Goal: Information Seeking & Learning: Compare options

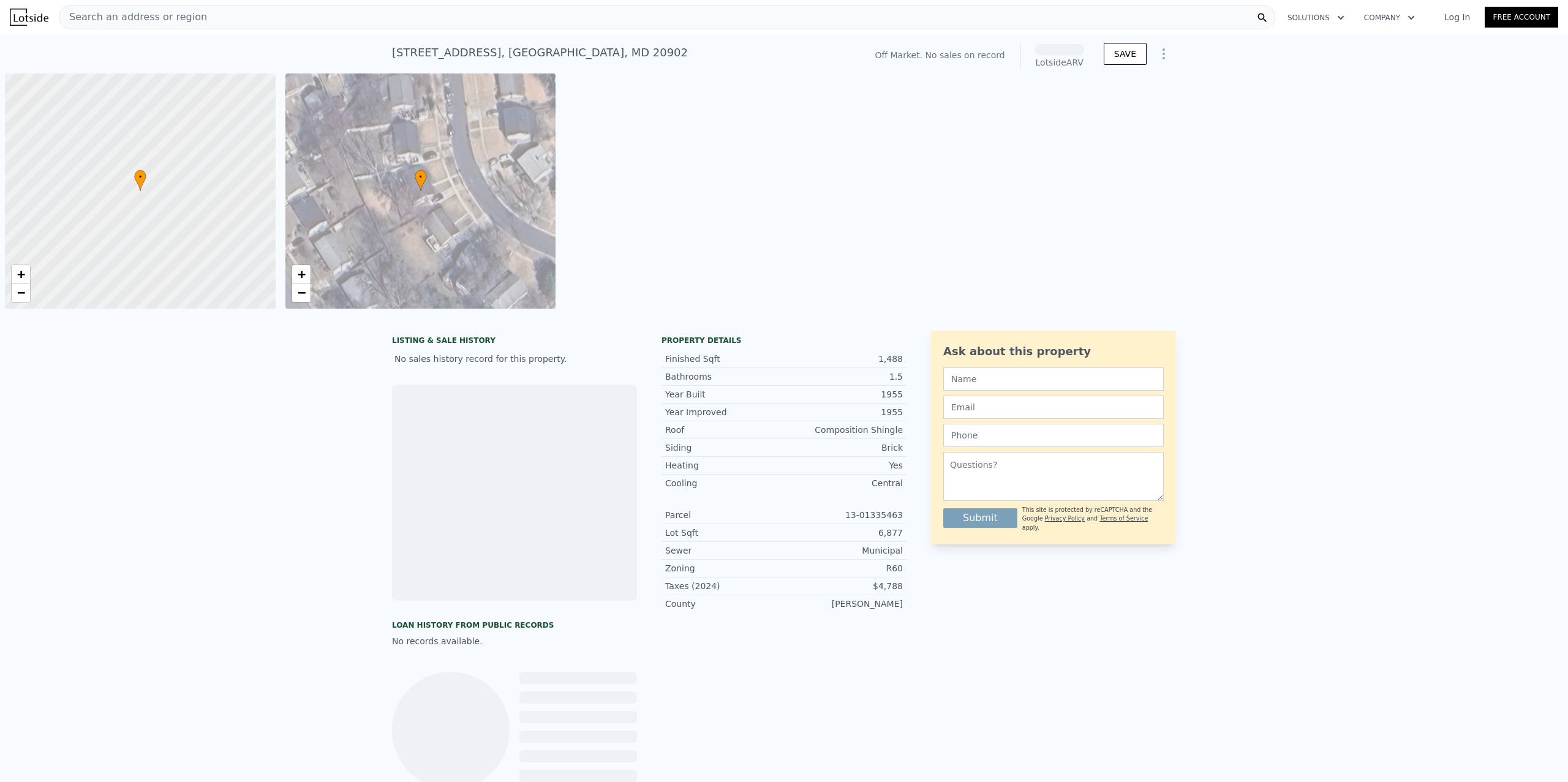
scroll to position [0, 5]
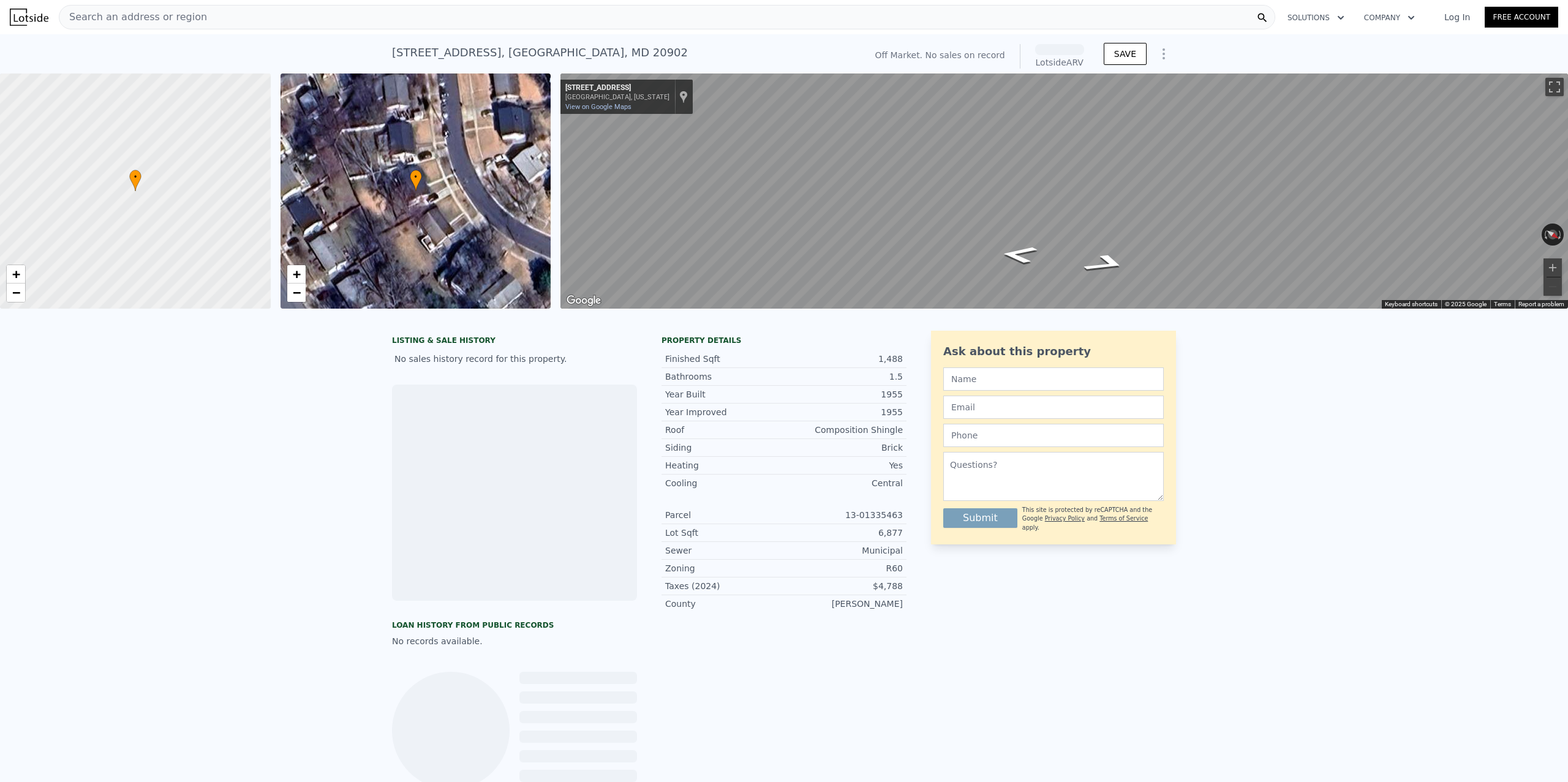
click at [364, 15] on div "Search an address or region" at bounding box center [667, 17] width 1216 height 25
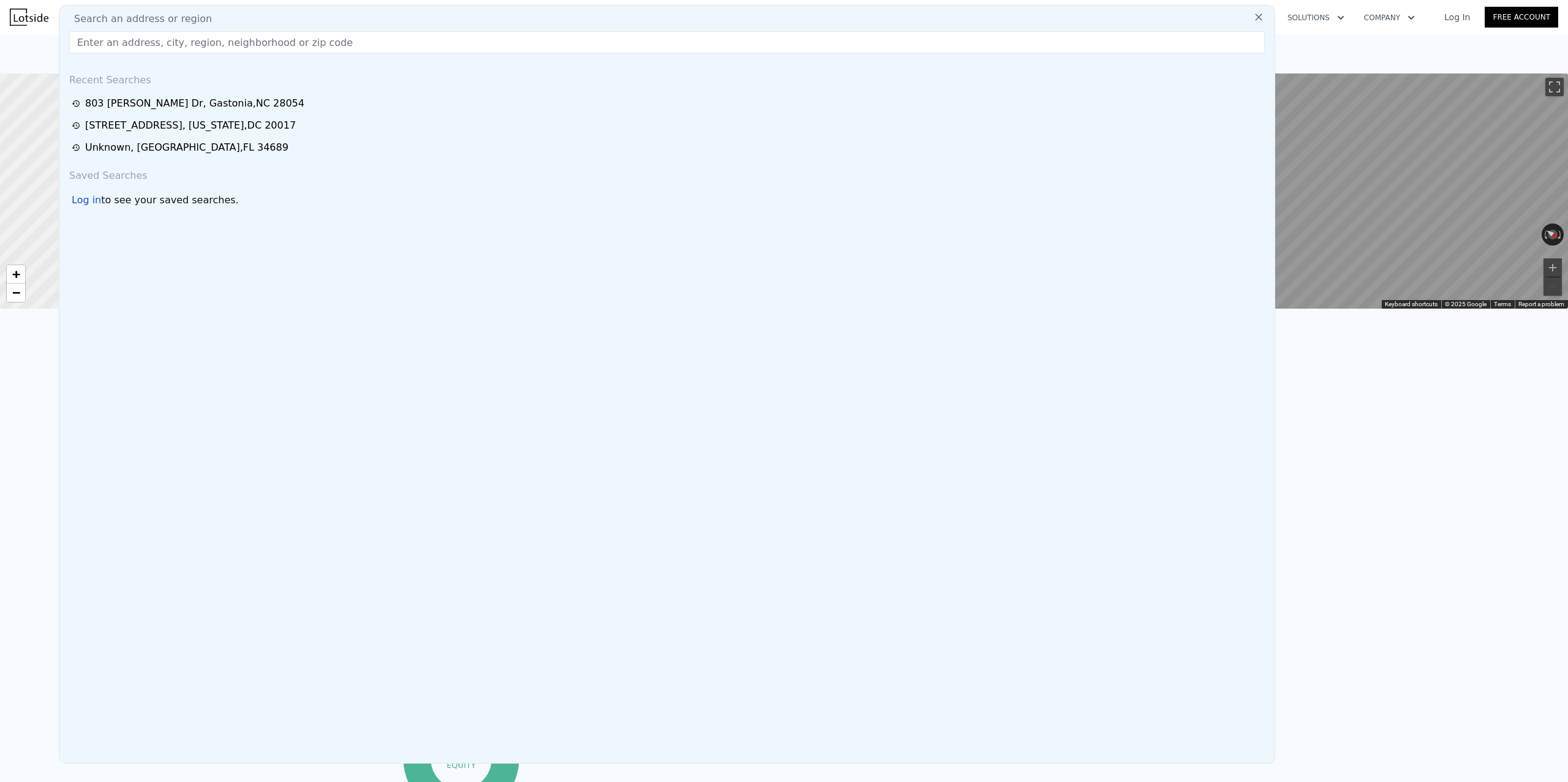
click at [130, 37] on input "text" at bounding box center [667, 42] width 1195 height 22
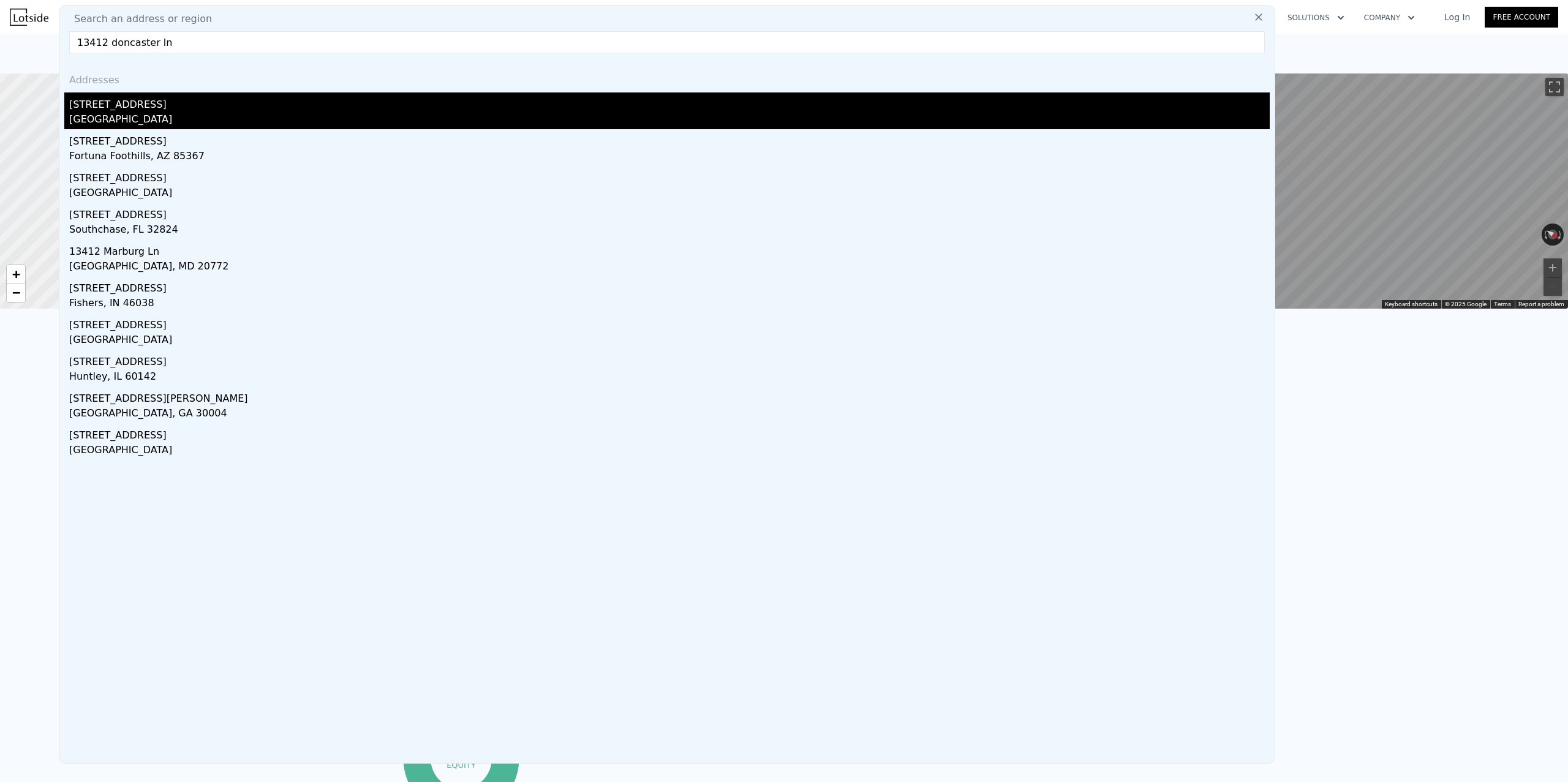
type input "13412 doncaster ln"
click at [163, 116] on div "[GEOGRAPHIC_DATA]" at bounding box center [669, 120] width 1200 height 17
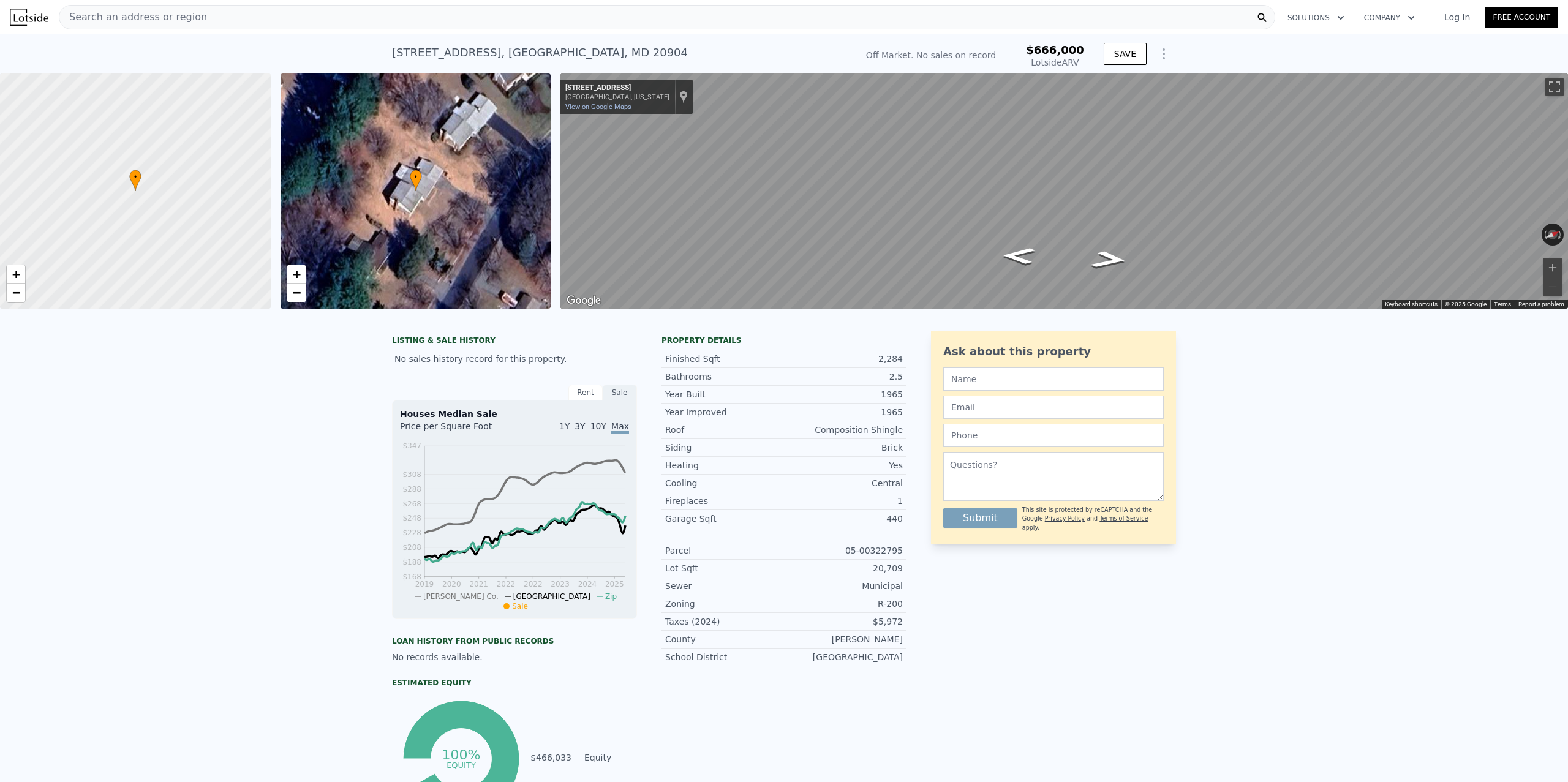
click at [455, 191] on div "• + −" at bounding box center [416, 191] width 271 height 236
click at [300, 295] on span "−" at bounding box center [296, 292] width 8 height 15
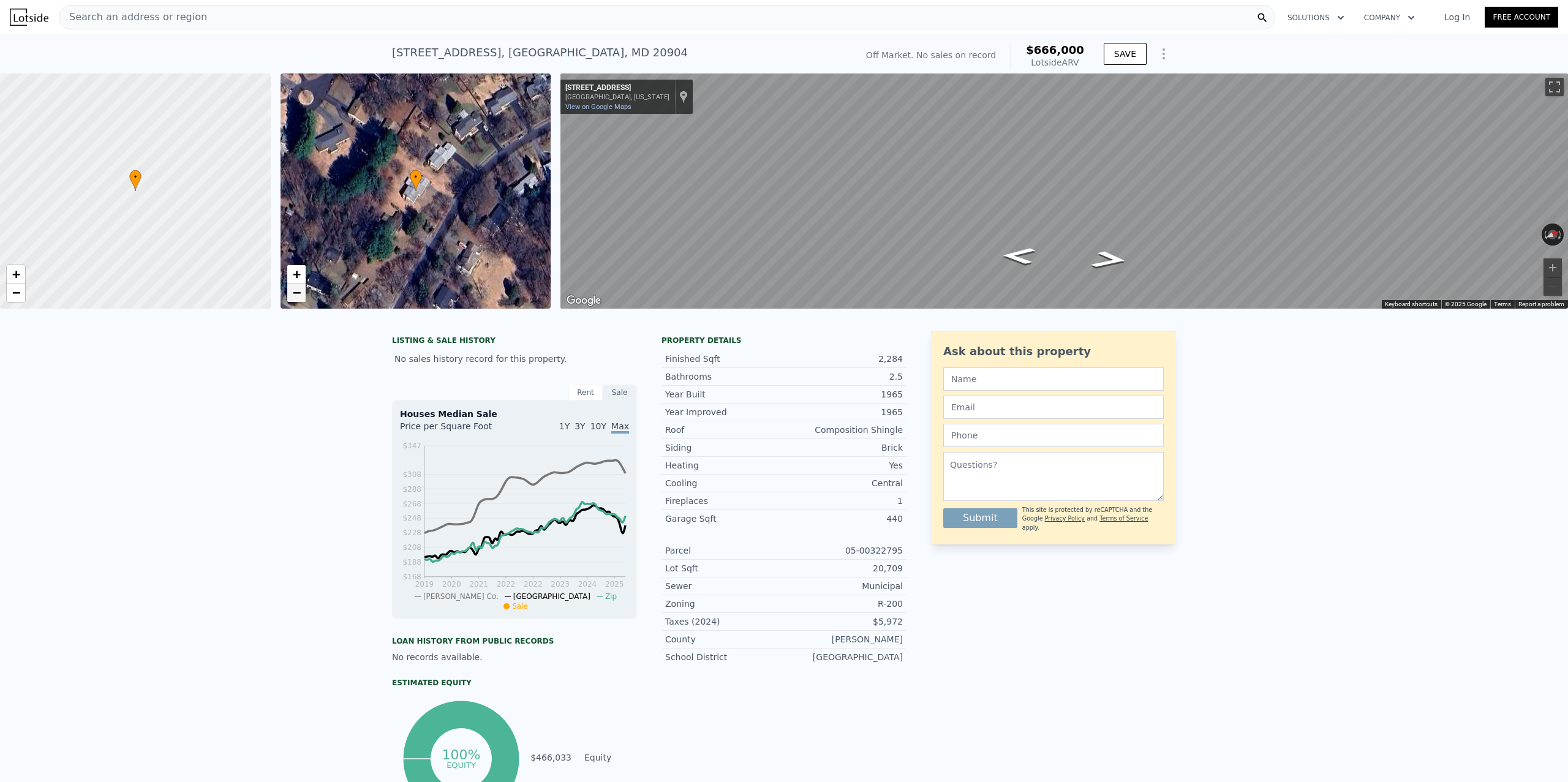
click at [297, 285] on span "−" at bounding box center [296, 292] width 8 height 15
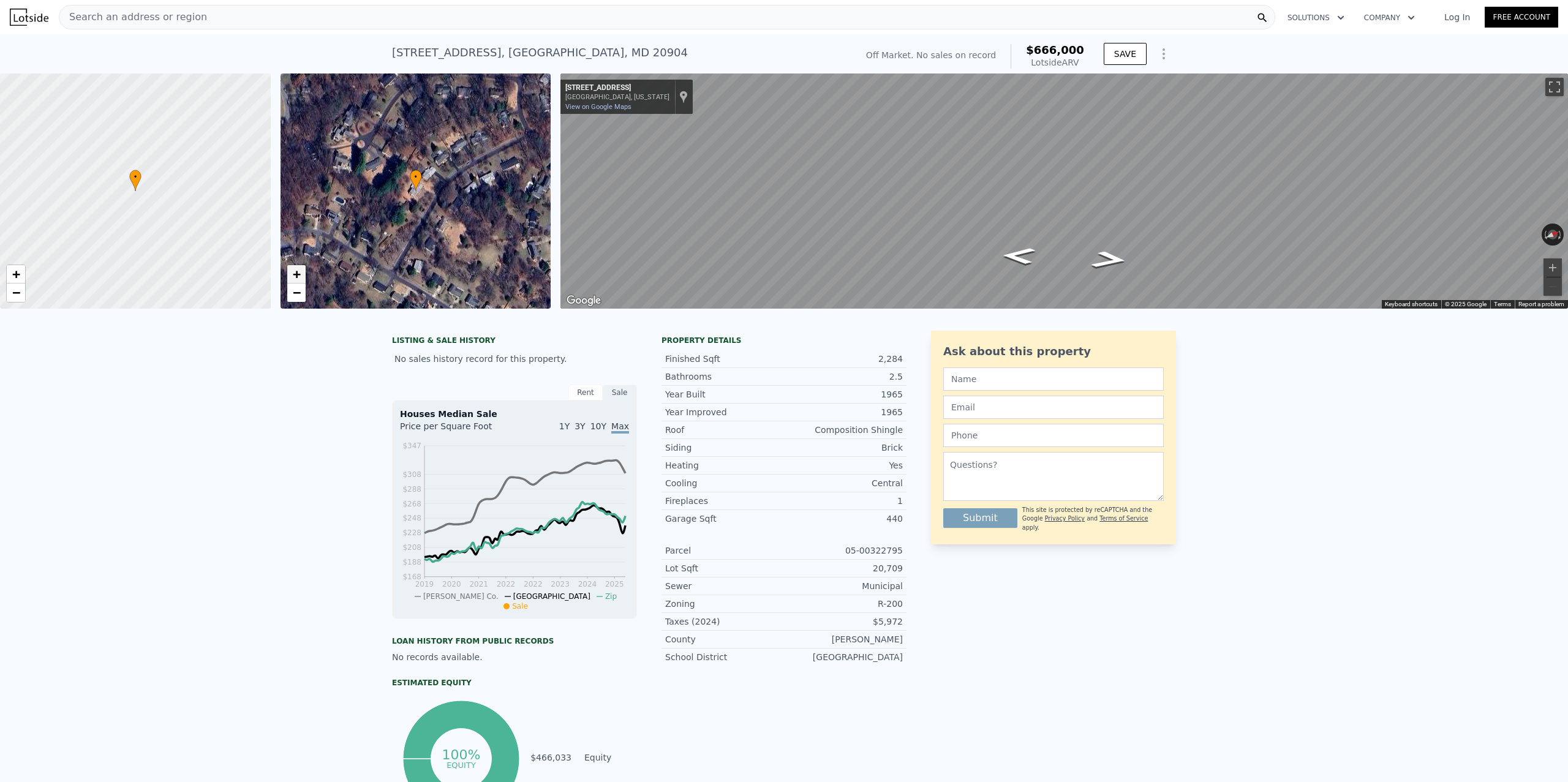
click at [295, 271] on span "+" at bounding box center [296, 274] width 8 height 15
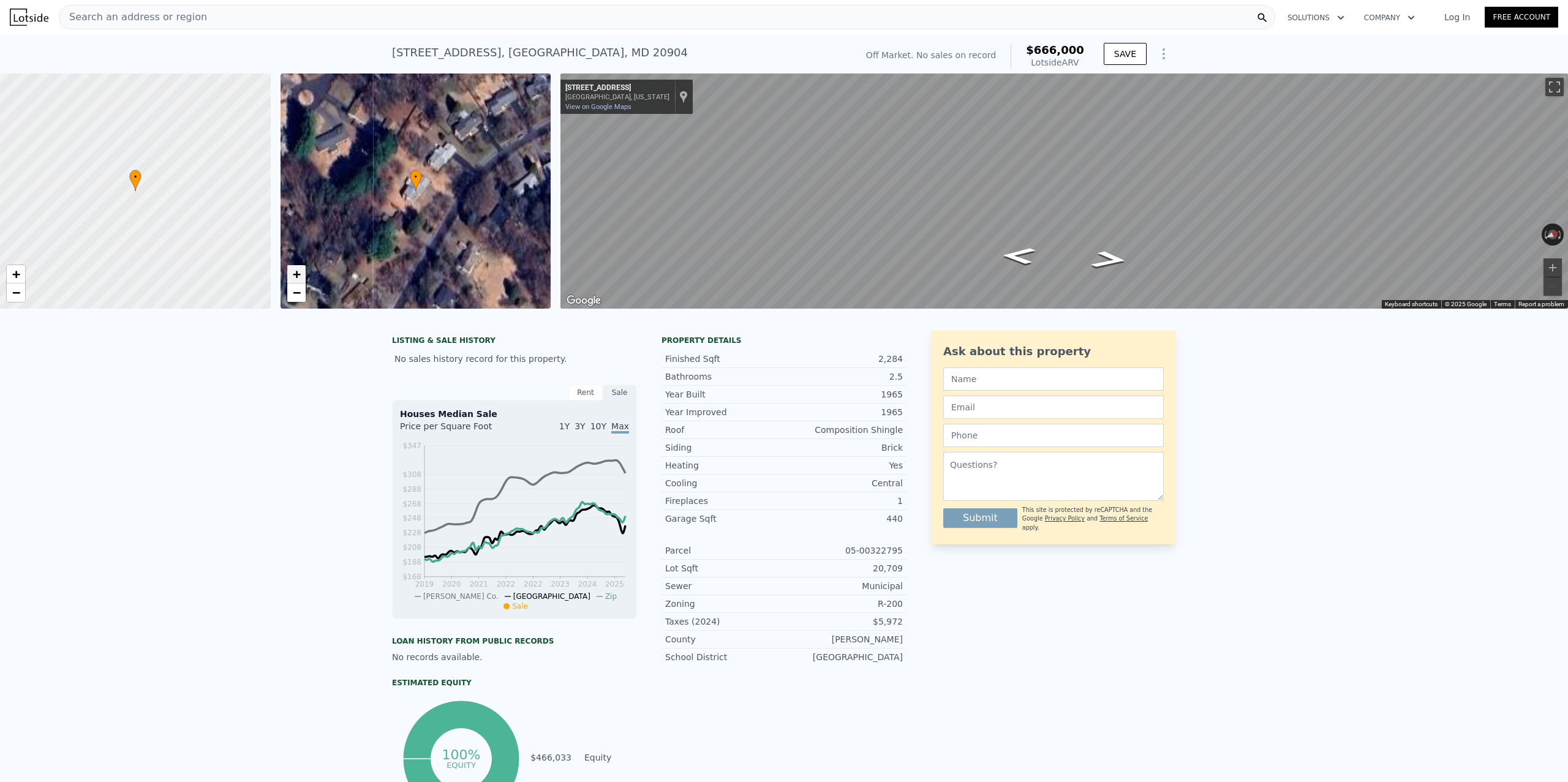
click at [295, 271] on span "+" at bounding box center [296, 274] width 8 height 15
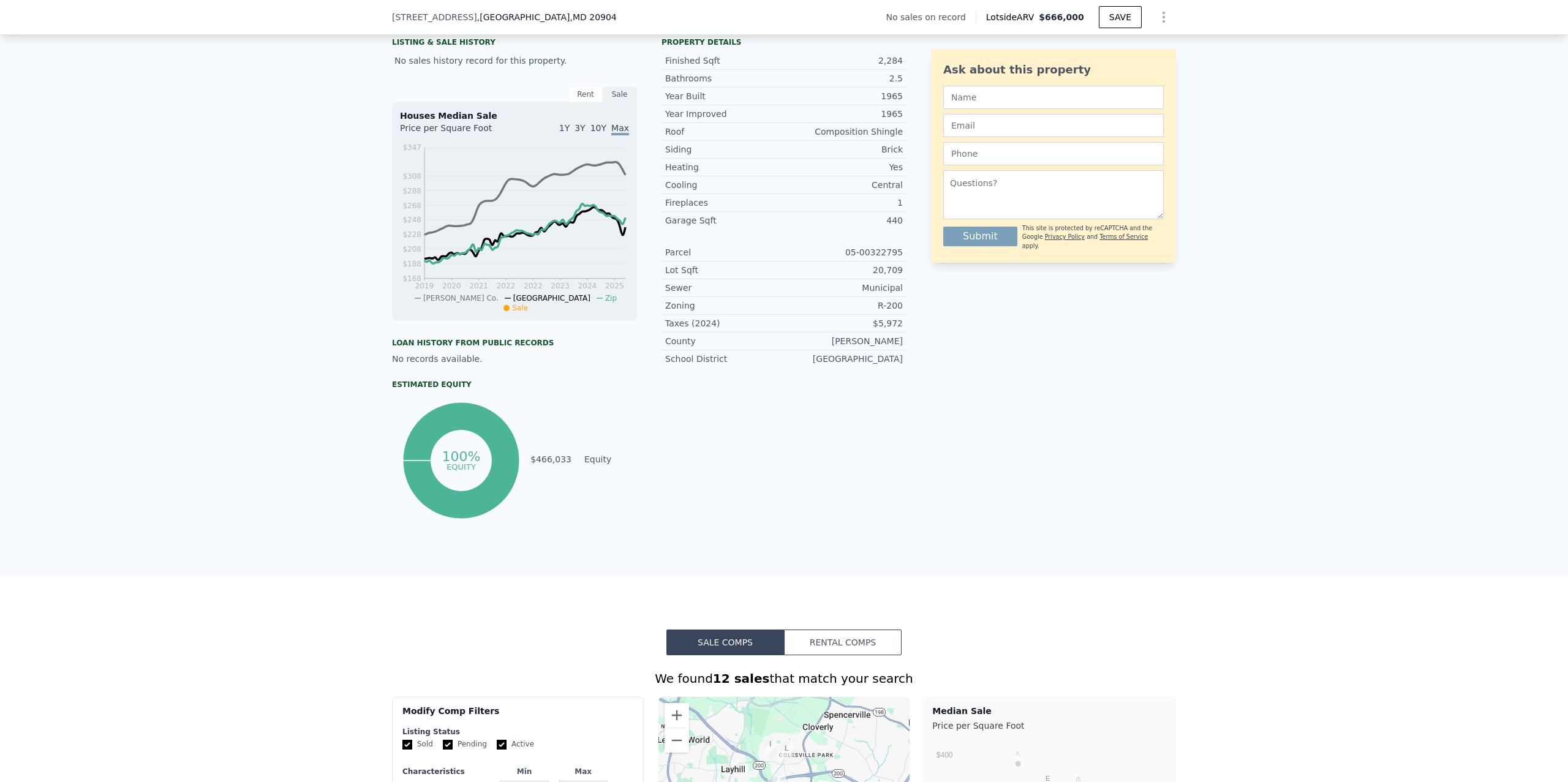
scroll to position [295, 0]
click at [1321, 424] on div "LISTING & SALE HISTORY No sales history record for this property. Rent Sale Ren…" at bounding box center [784, 298] width 1568 height 553
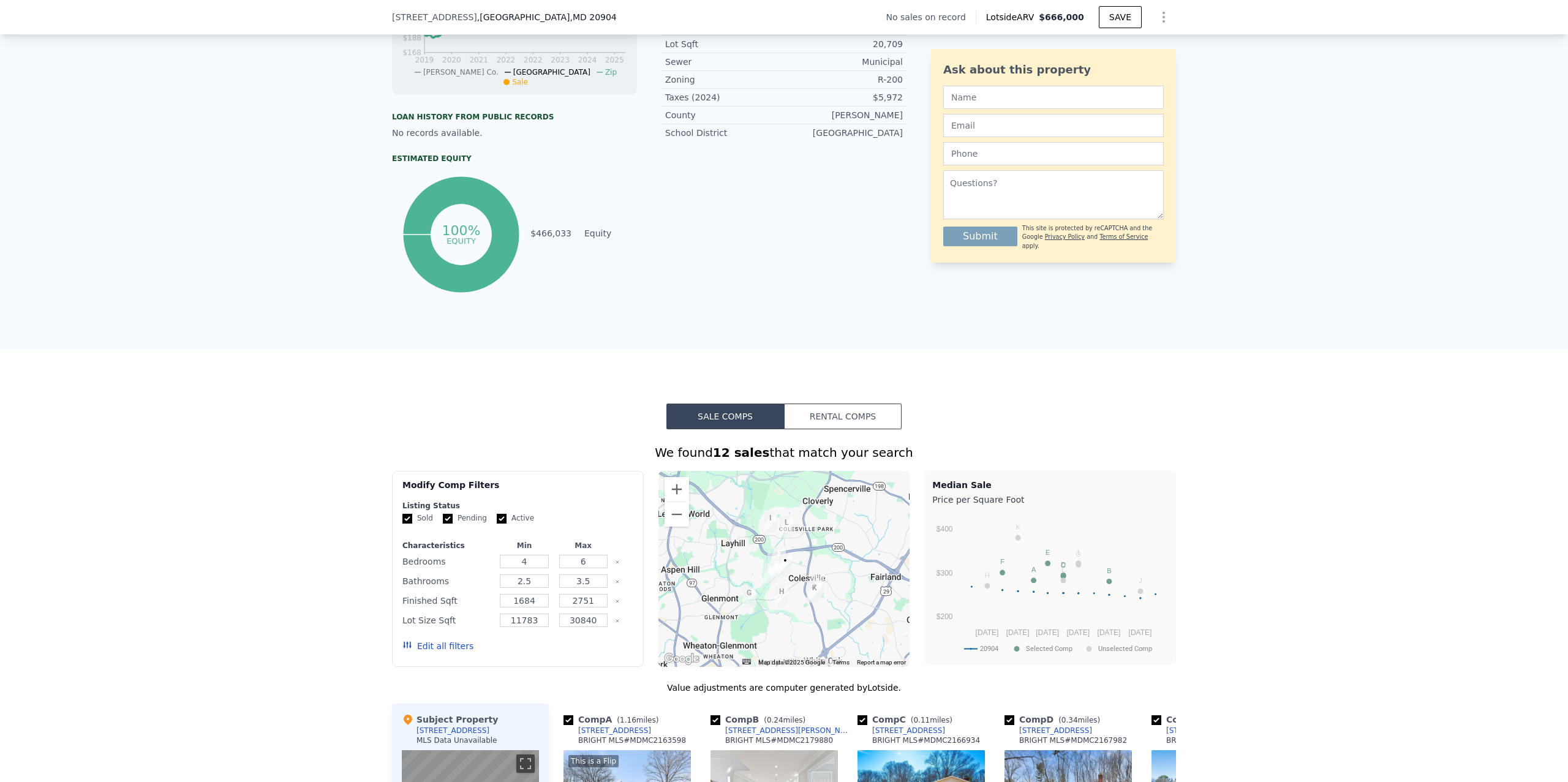
scroll to position [778, 0]
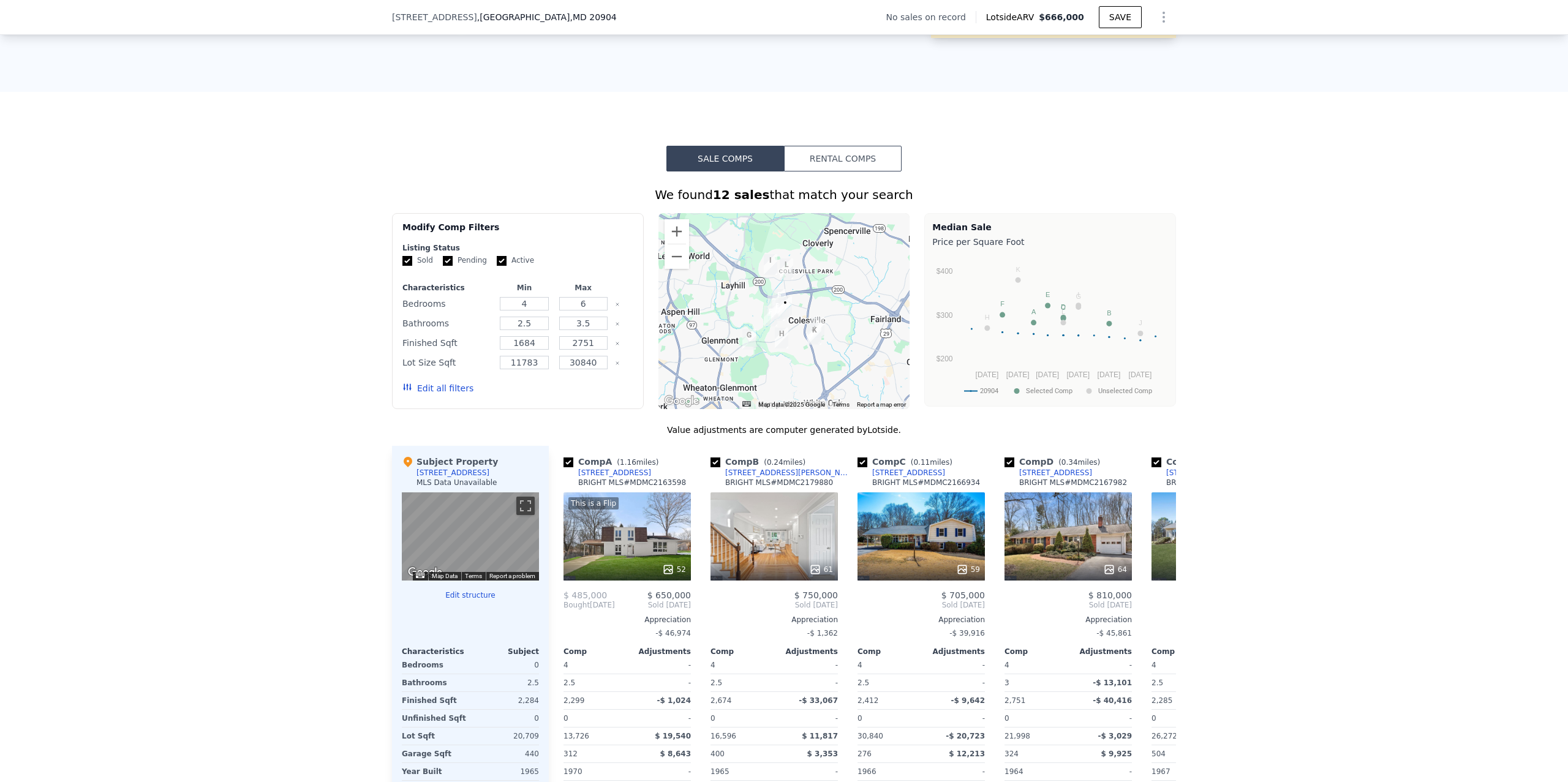
click at [439, 386] on button "Edit all filters" at bounding box center [438, 388] width 71 height 12
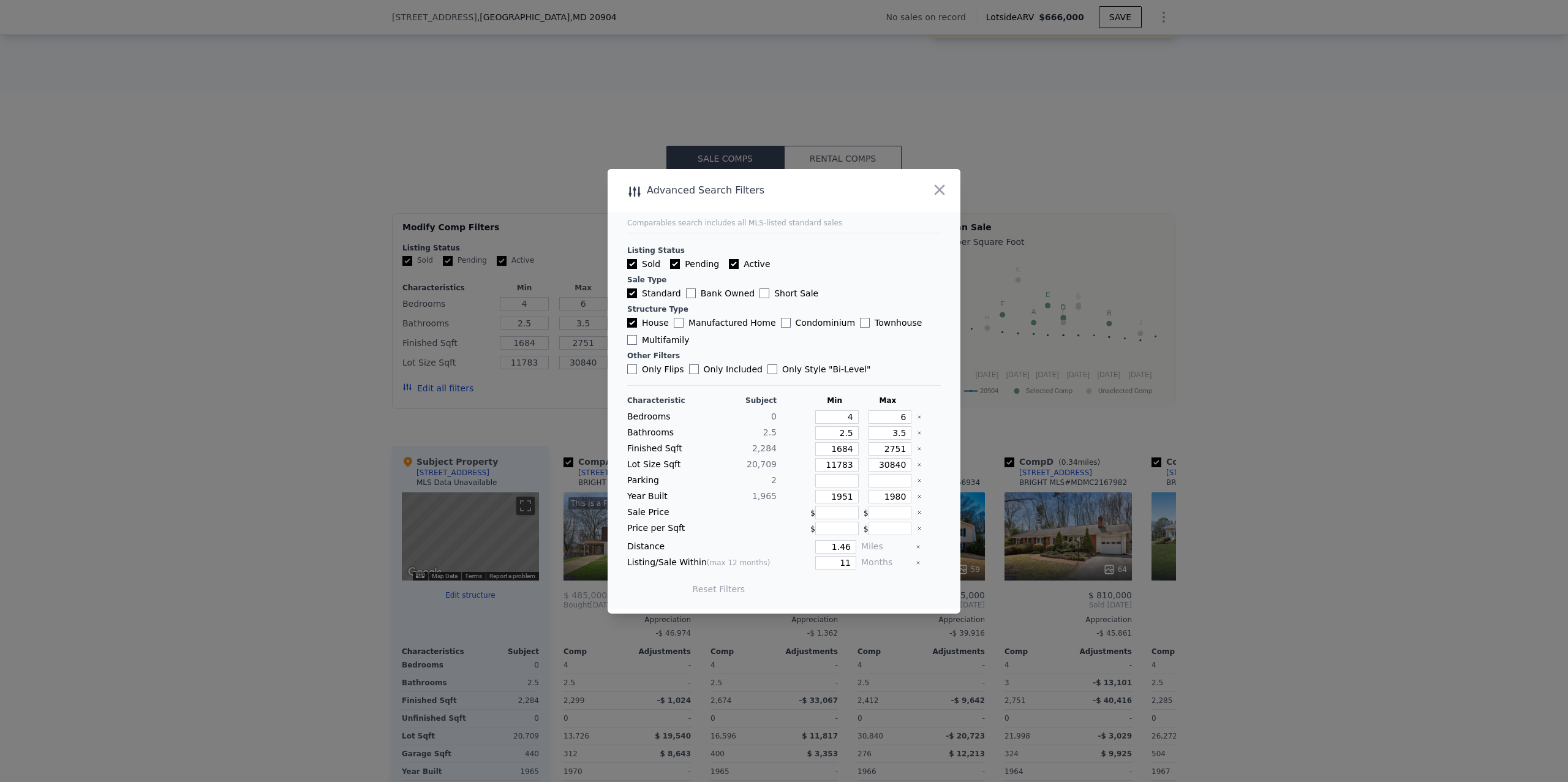
click at [627, 367] on input "Only Flips" at bounding box center [632, 369] width 10 height 10
checkbox input "true"
click at [918, 417] on icon "Clear" at bounding box center [919, 417] width 5 height 5
click at [918, 440] on div "Characteristic Subject Min Max Bedrooms 0 Bathrooms 2.5 2.5 3.5 Finished Sqft 2…" at bounding box center [784, 501] width 313 height 211
click at [918, 435] on div at bounding box center [928, 433] width 24 height 14
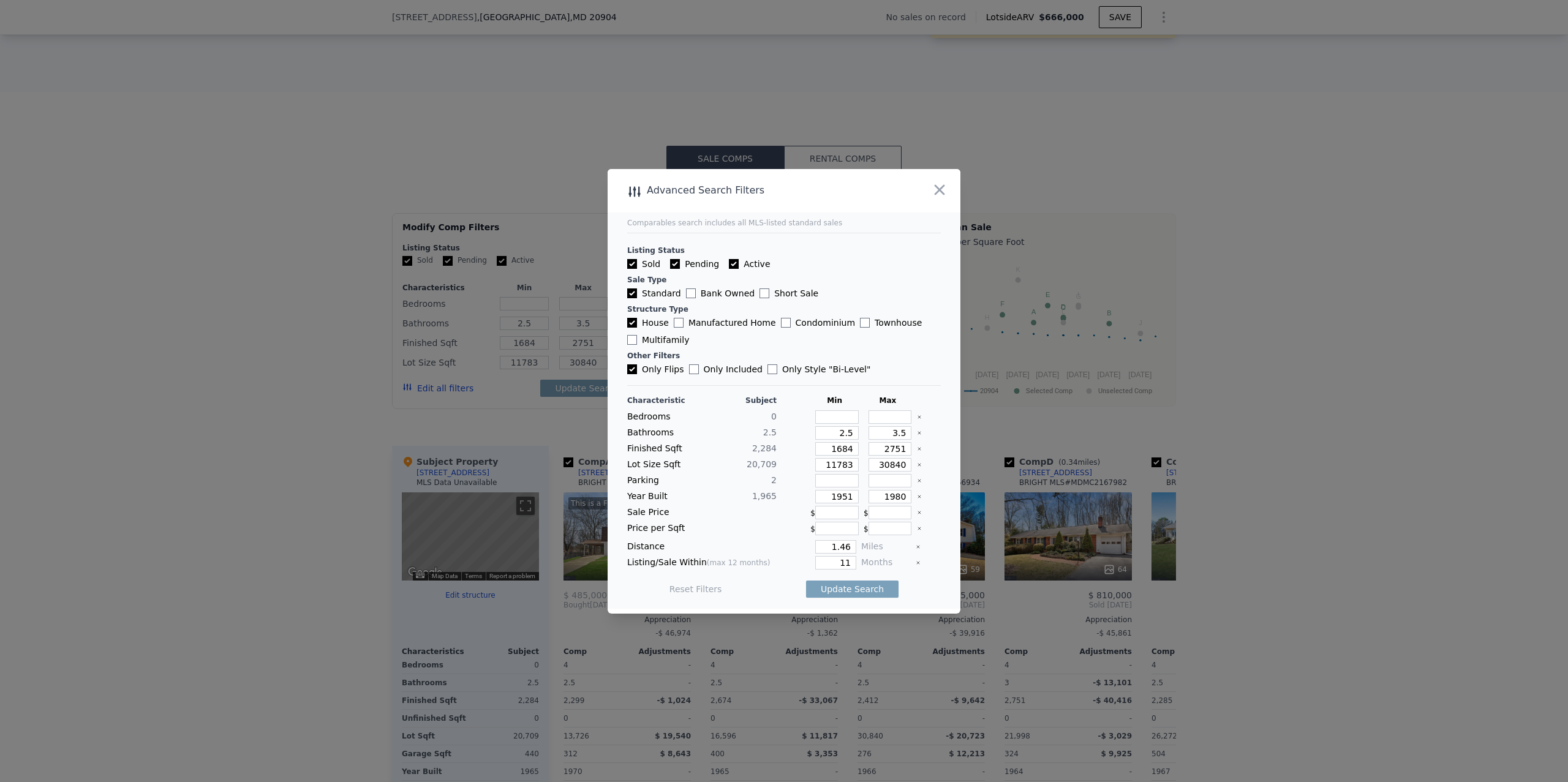
click at [919, 431] on icon "Clear" at bounding box center [919, 433] width 5 height 5
click at [918, 453] on div at bounding box center [928, 449] width 24 height 14
click at [918, 449] on icon "Clear" at bounding box center [919, 449] width 5 height 5
click at [918, 463] on icon "Clear" at bounding box center [919, 465] width 5 height 5
click at [919, 495] on icon "Clear" at bounding box center [919, 496] width 5 height 5
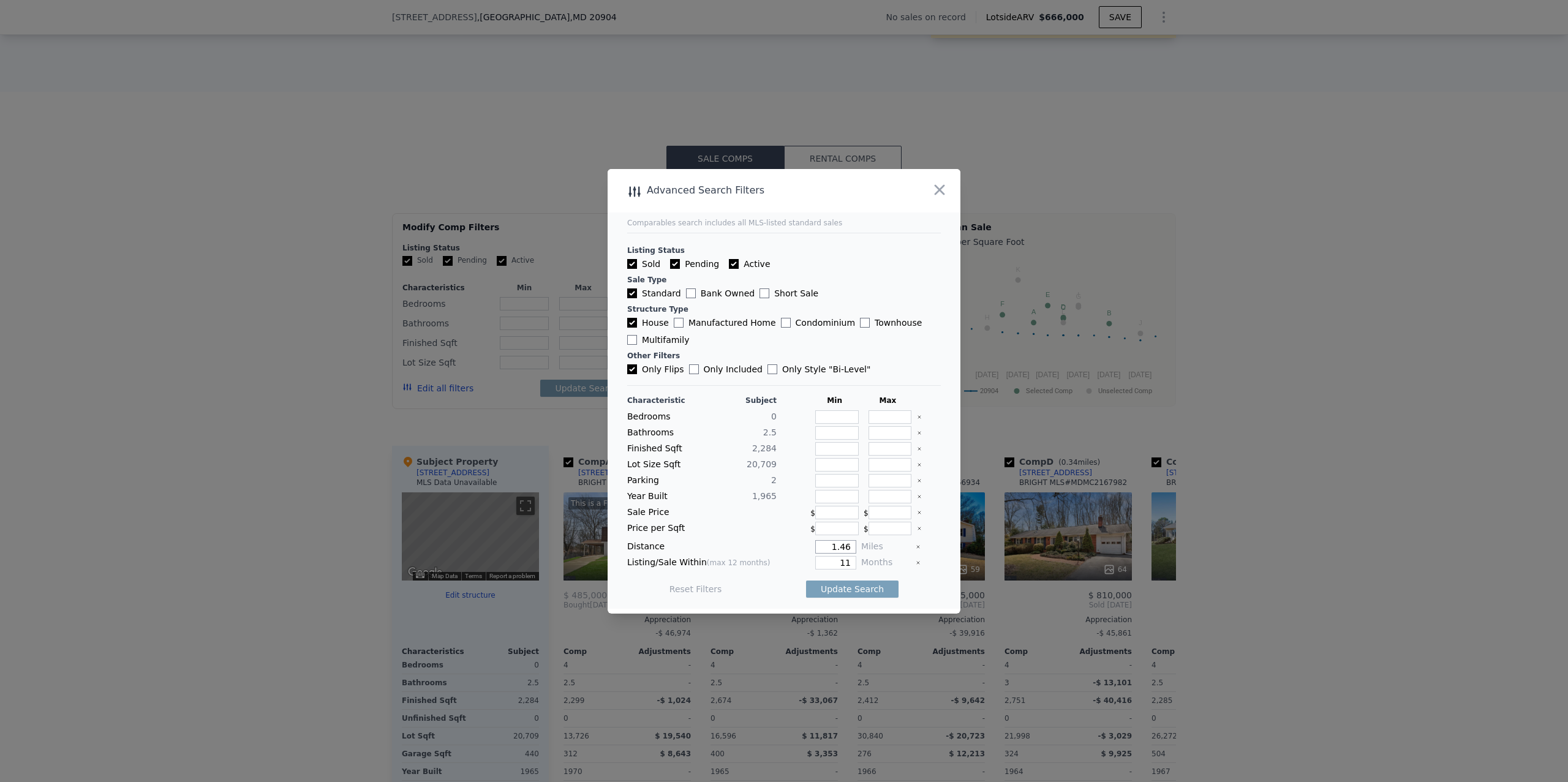
click at [841, 546] on input "1.46" at bounding box center [835, 547] width 41 height 14
type input "2"
click at [844, 563] on input "11" at bounding box center [835, 563] width 41 height 14
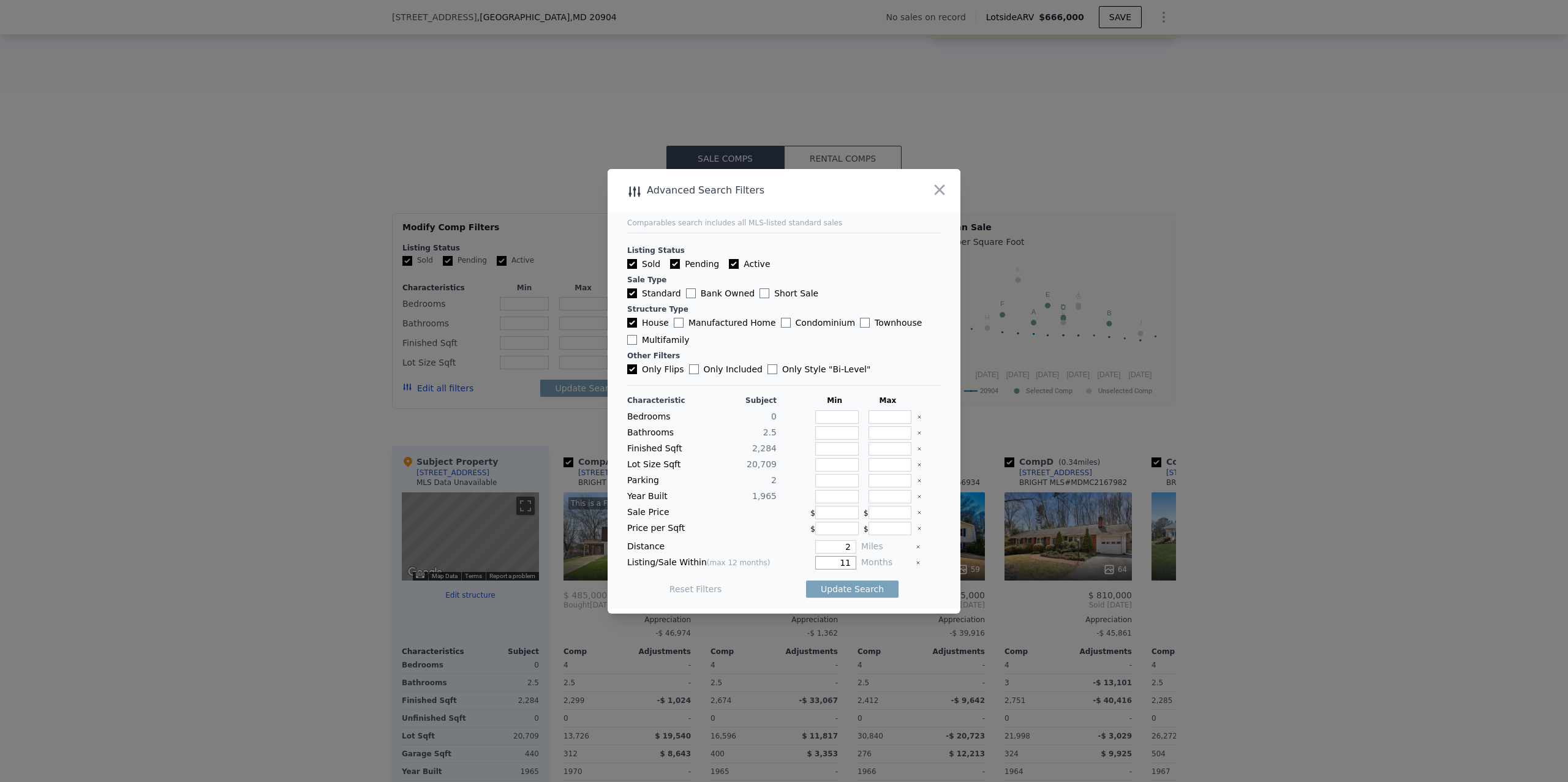
click at [844, 563] on input "11" at bounding box center [835, 563] width 41 height 14
type input "12"
click at [847, 585] on button "Update Search" at bounding box center [851, 589] width 92 height 17
checkbox input "false"
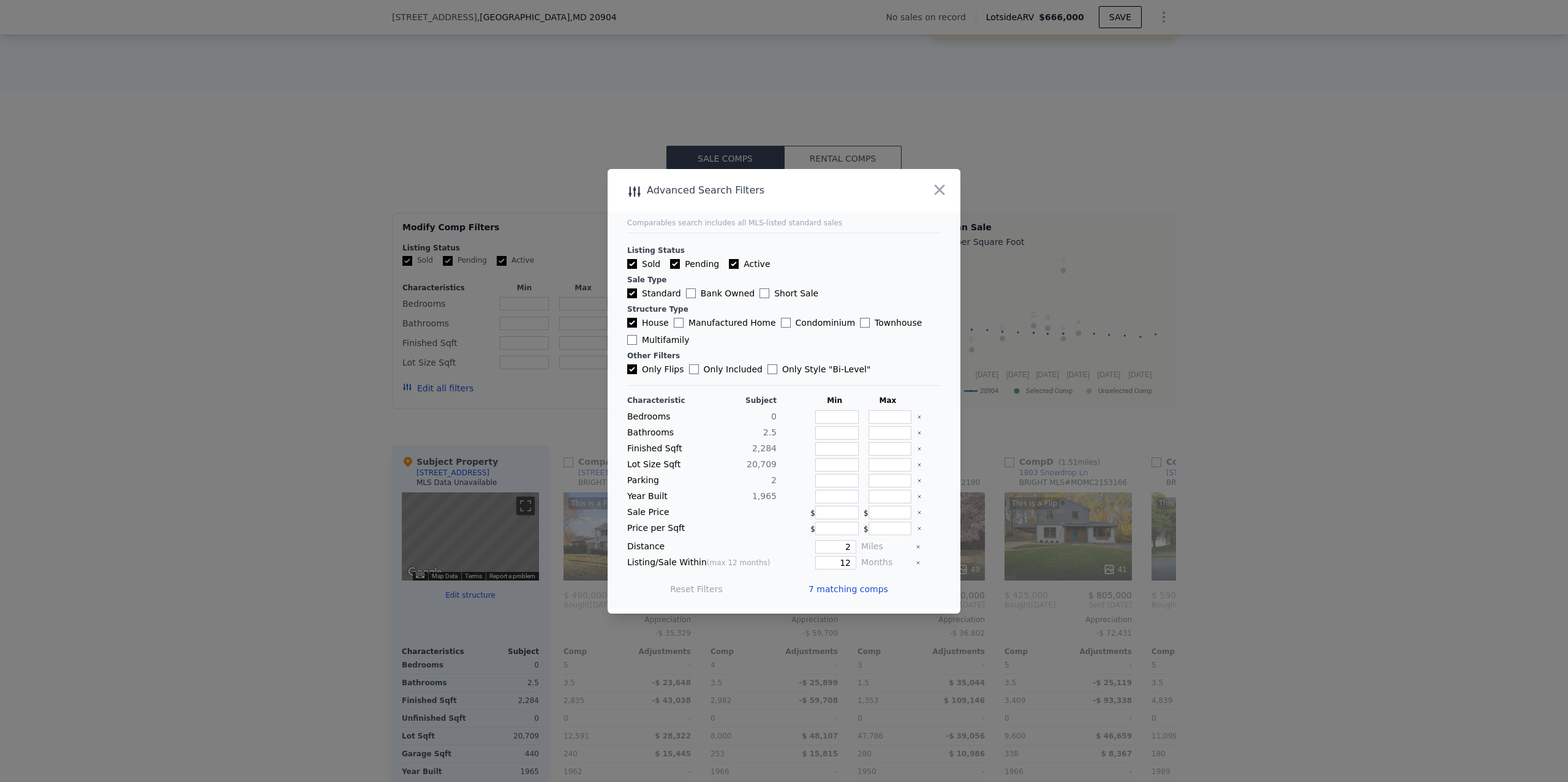
click at [832, 591] on span "7 matching comps" at bounding box center [848, 589] width 80 height 12
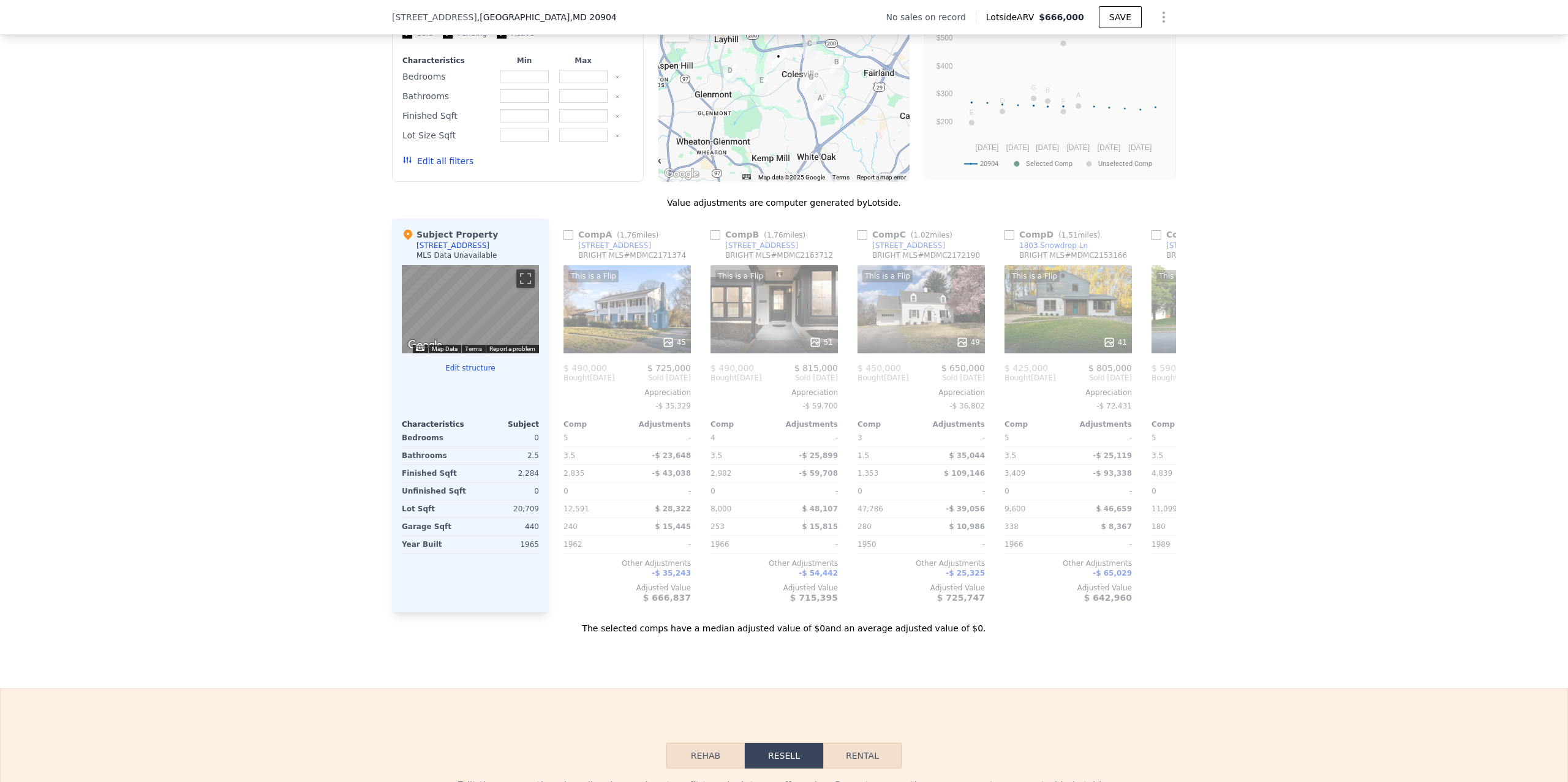
scroll to position [1000, 0]
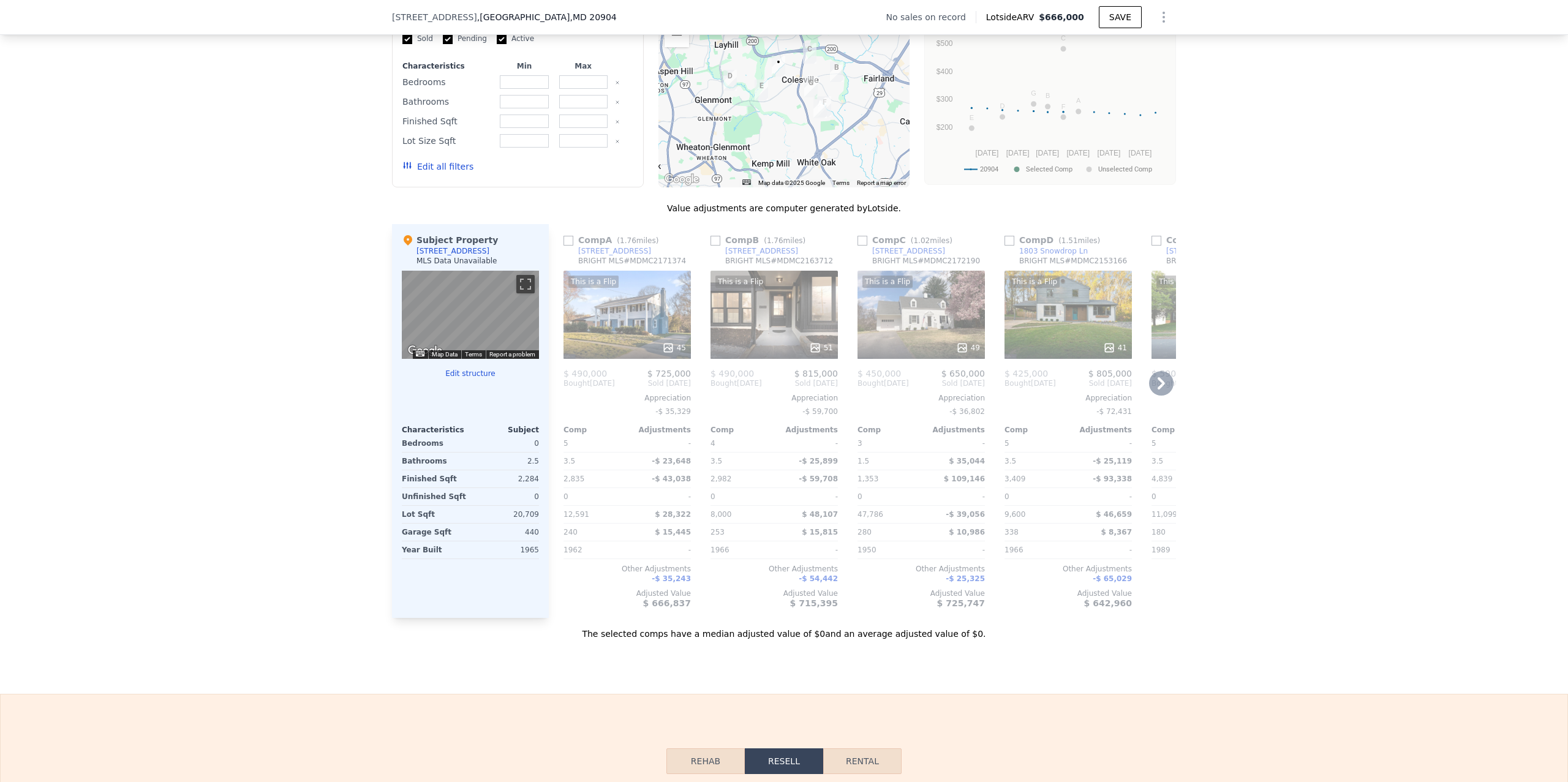
click at [598, 318] on div "This is a Flip 45" at bounding box center [627, 315] width 127 height 88
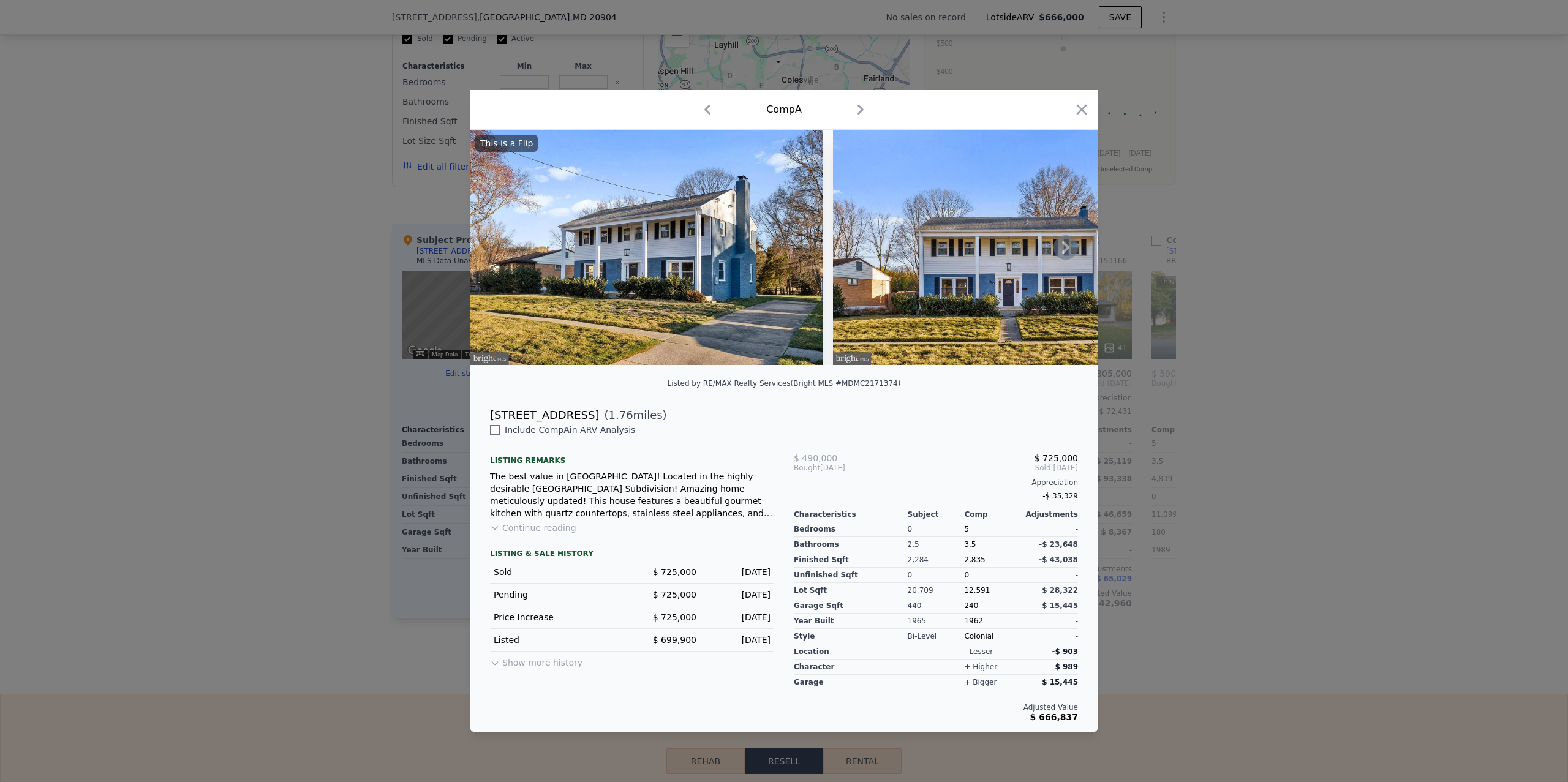
click at [1067, 246] on icon at bounding box center [1066, 247] width 8 height 12
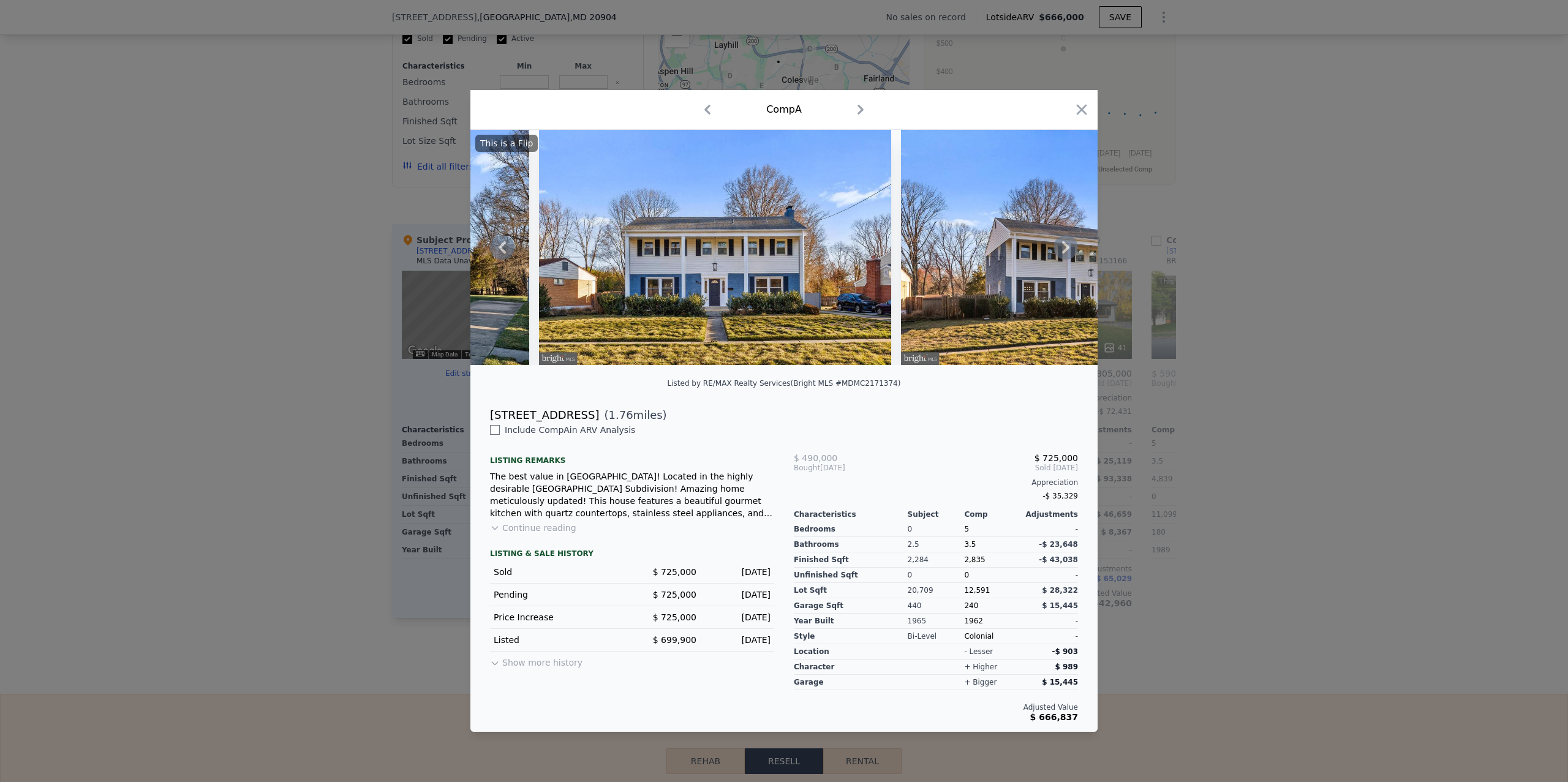
click at [1067, 246] on icon at bounding box center [1066, 247] width 8 height 12
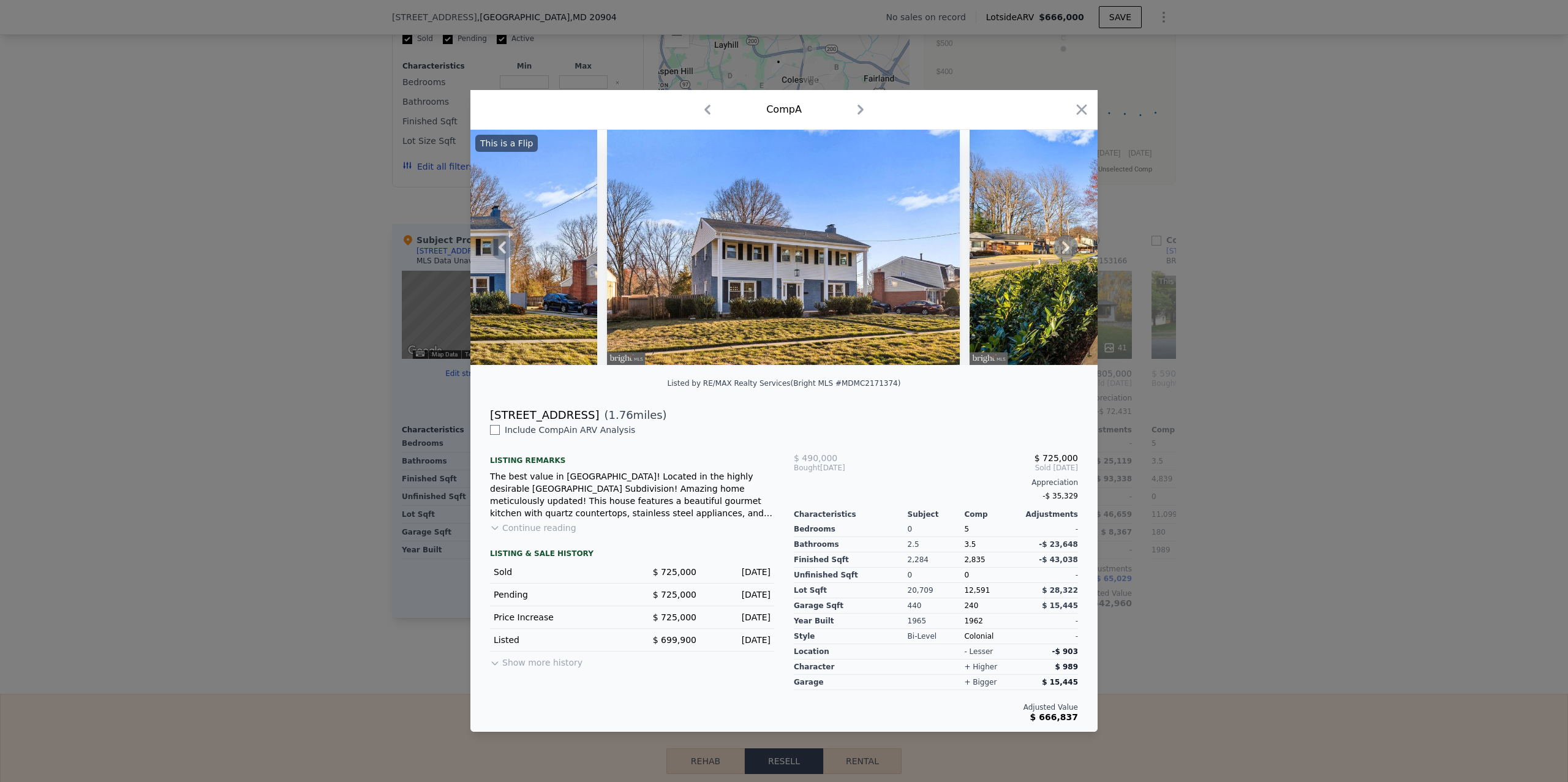
click at [1067, 246] on icon at bounding box center [1066, 247] width 8 height 12
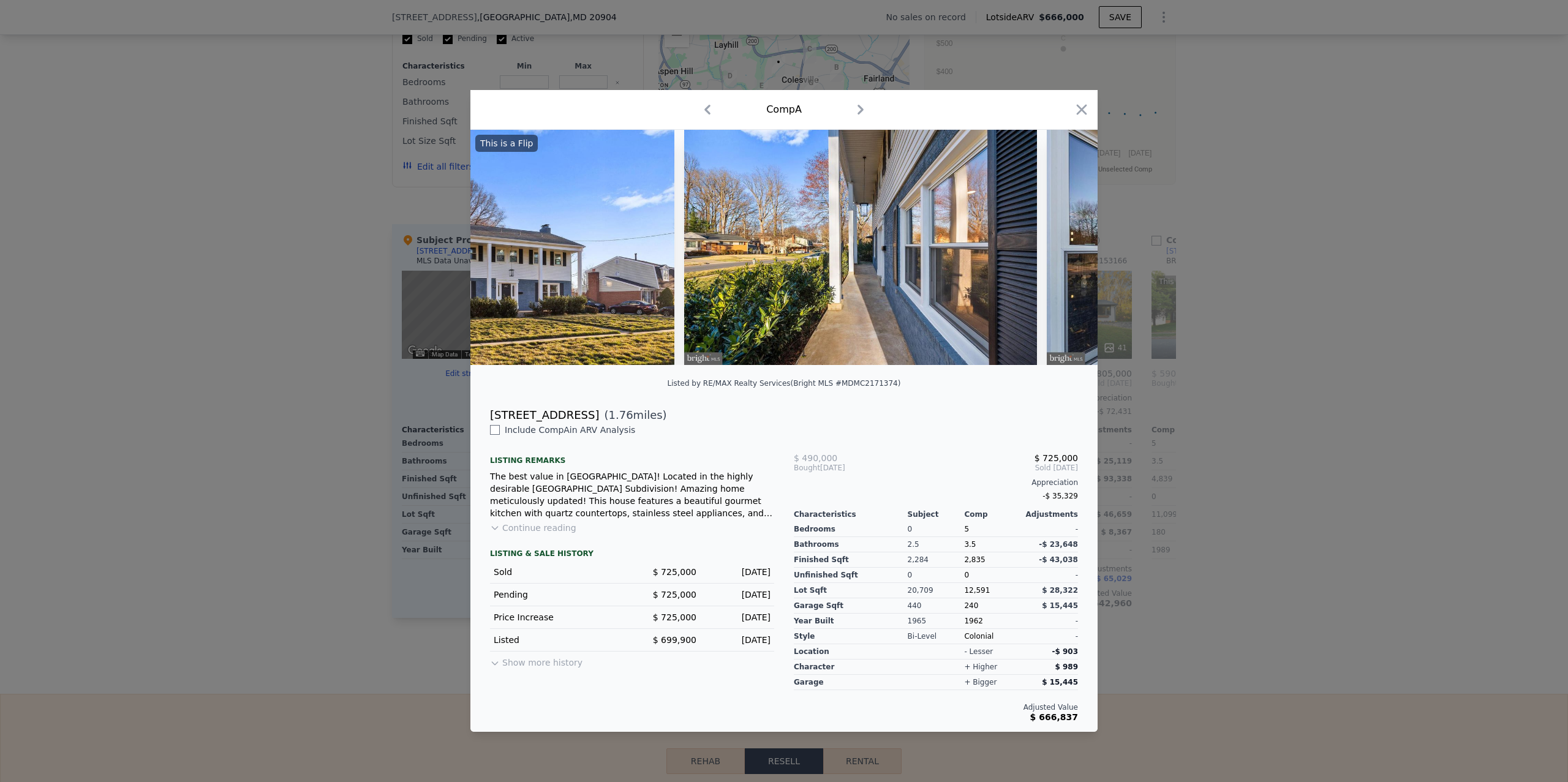
scroll to position [0, 882]
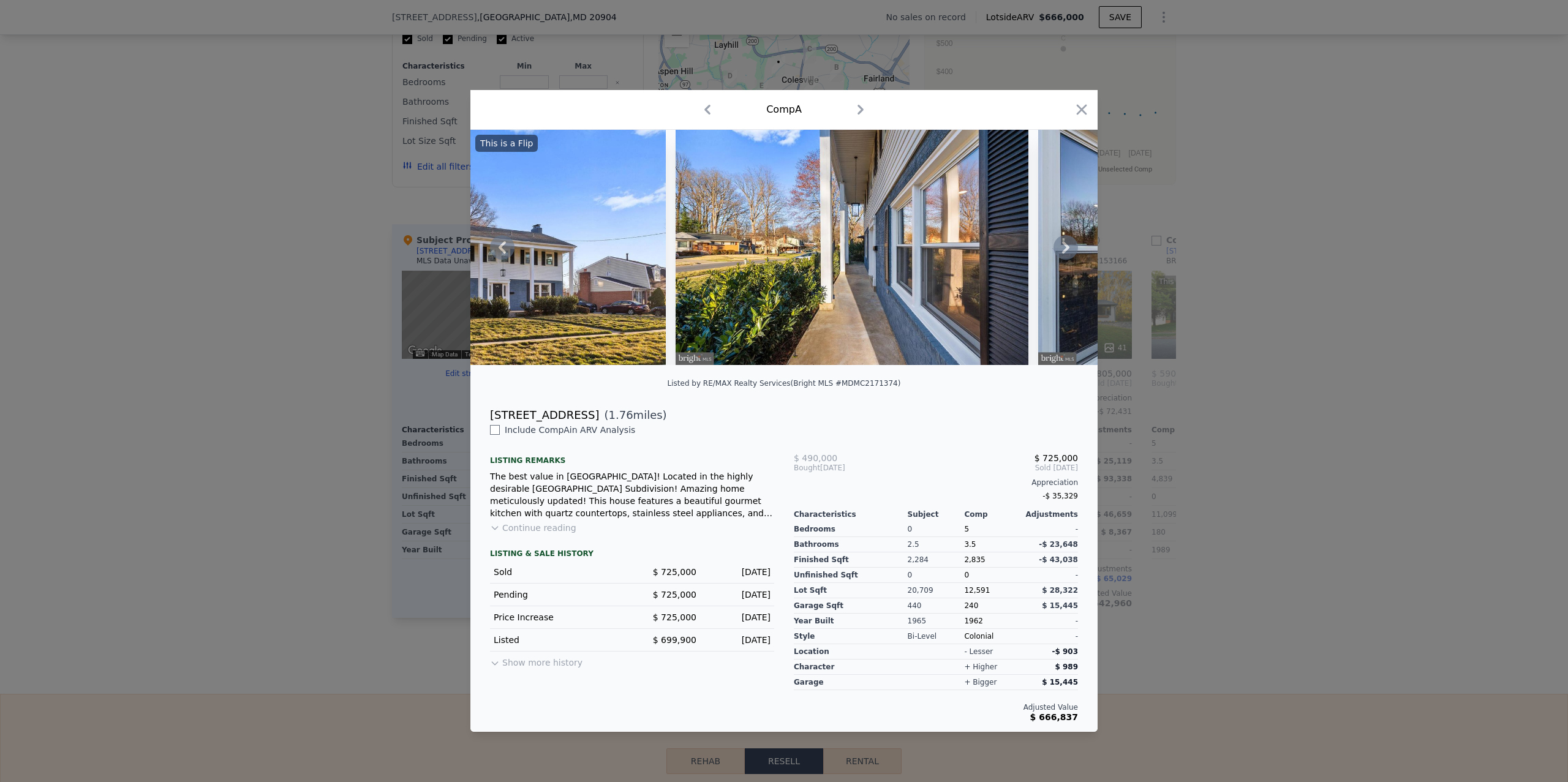
click at [1067, 242] on icon at bounding box center [1065, 247] width 25 height 25
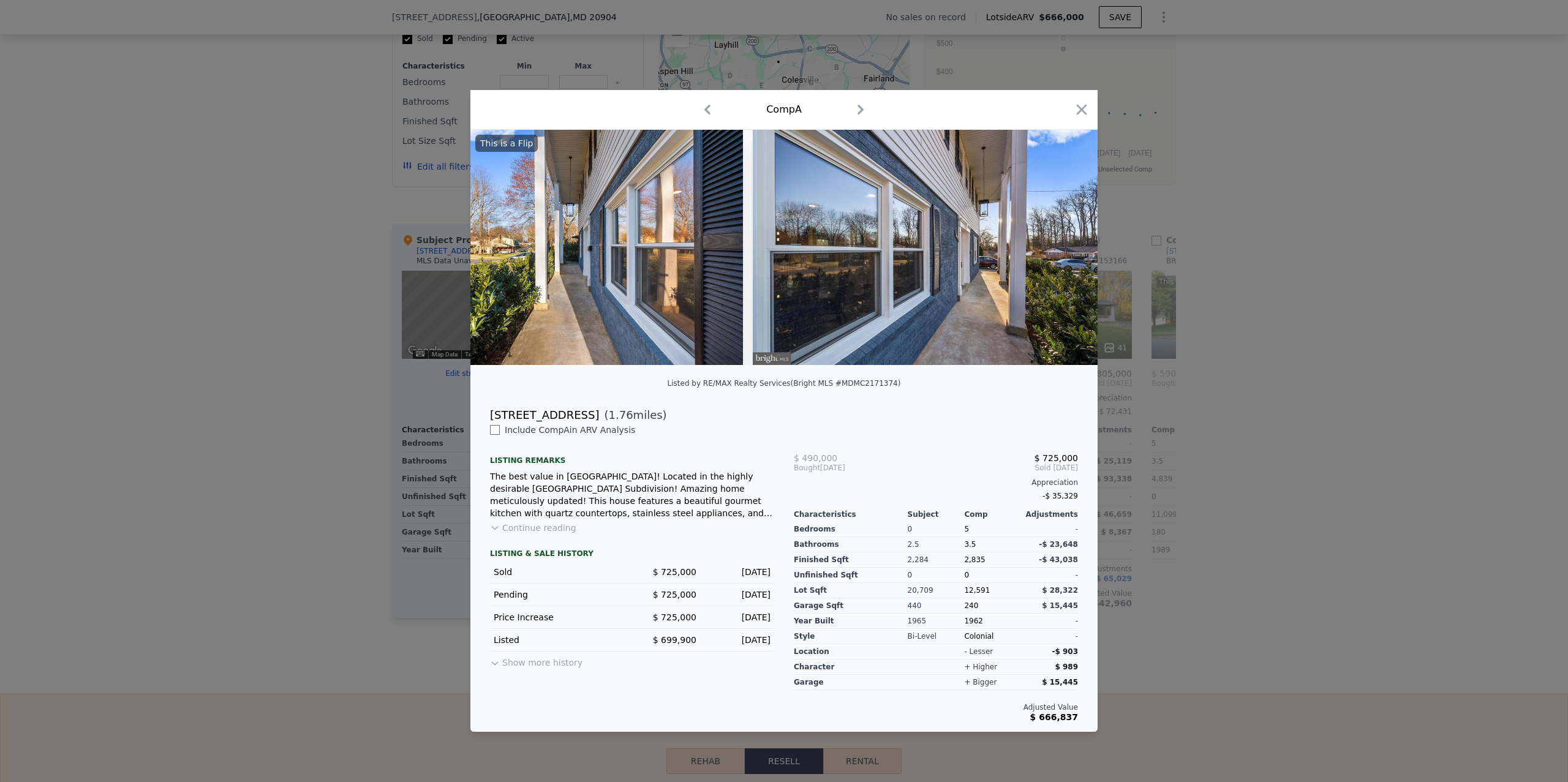
scroll to position [0, 1176]
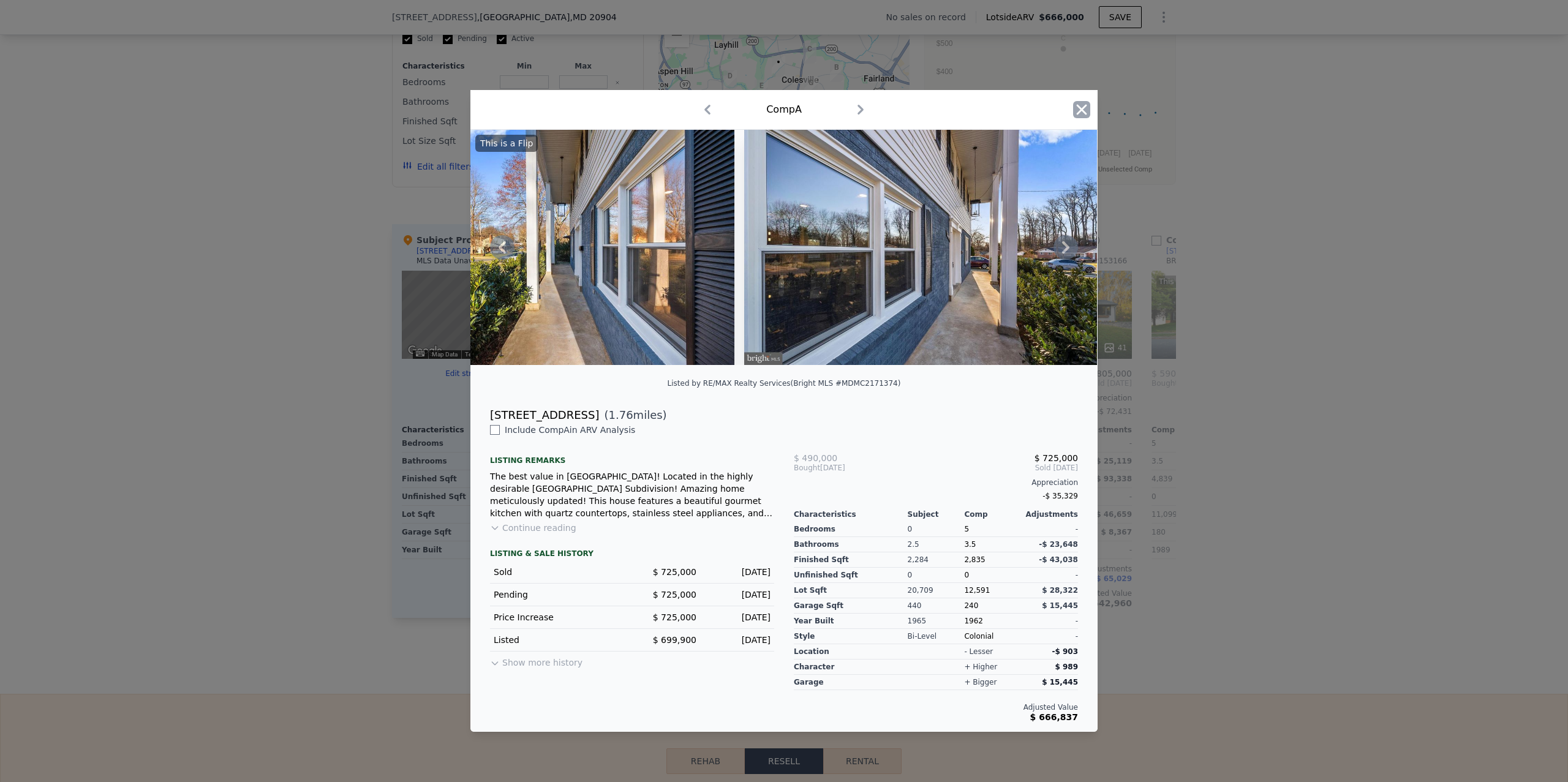
click at [1080, 103] on icon "button" at bounding box center [1082, 109] width 17 height 17
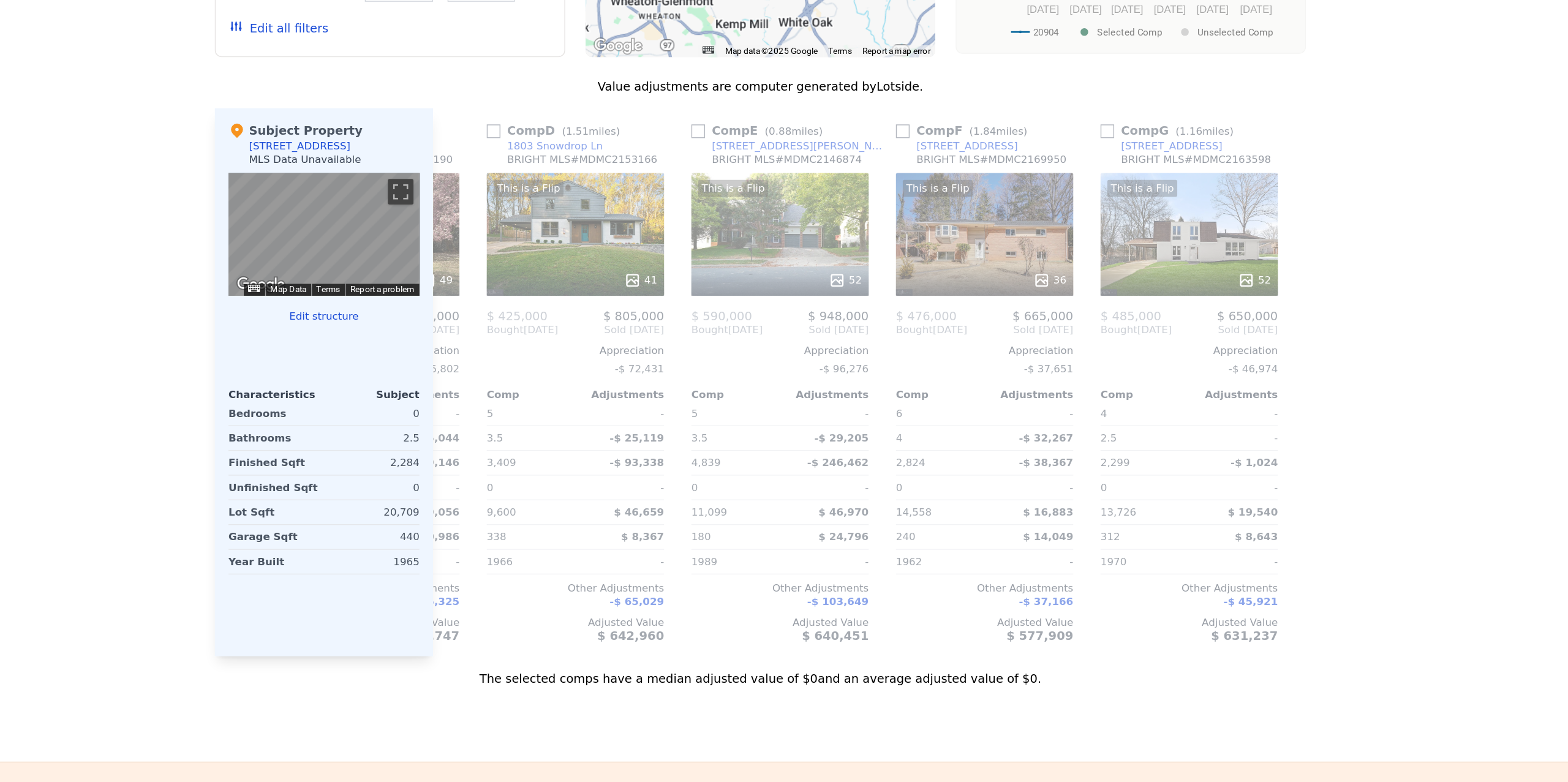
scroll to position [0, 431]
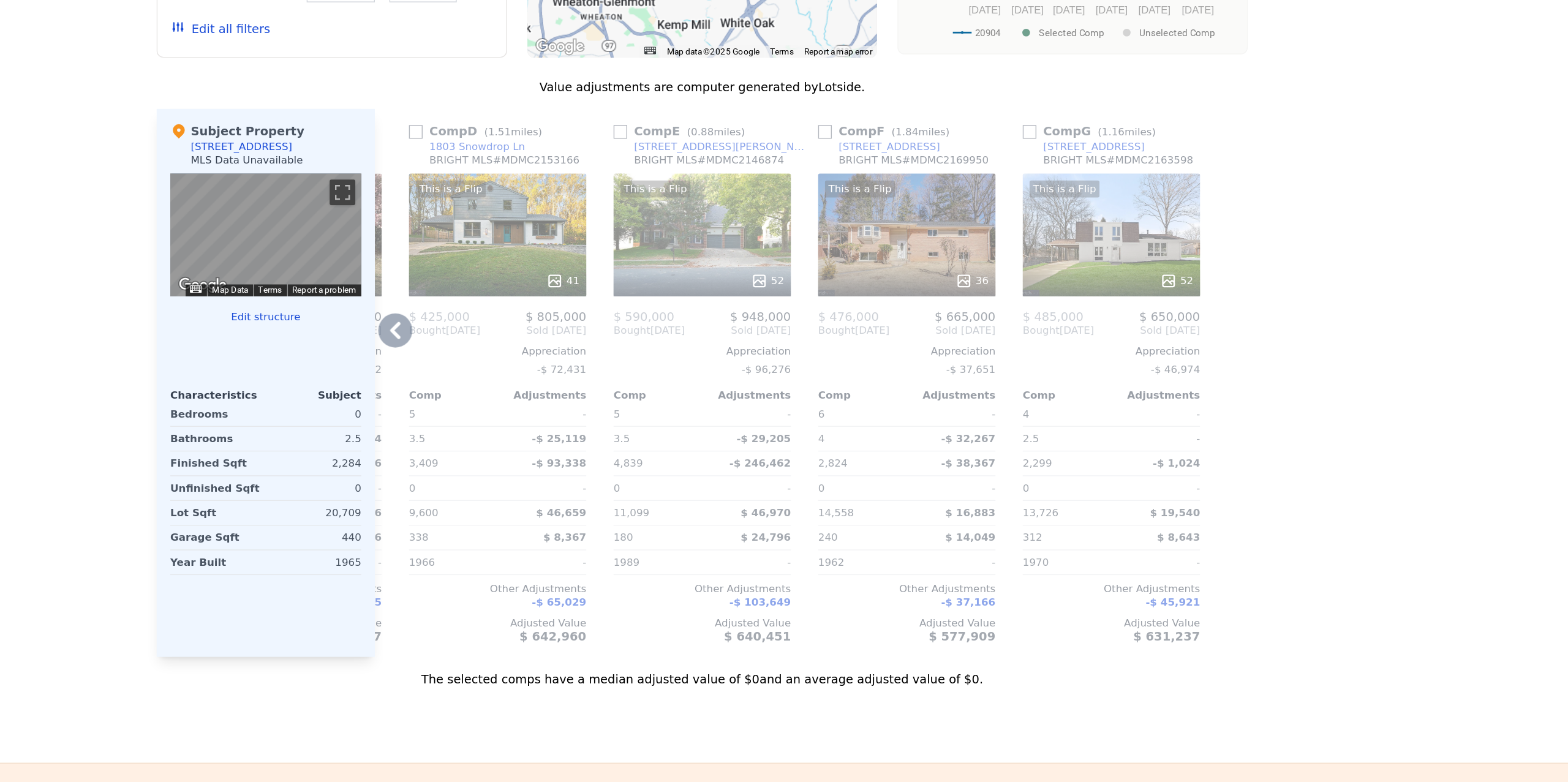
click at [1072, 297] on div "This is a Flip 52" at bounding box center [1078, 294] width 127 height 88
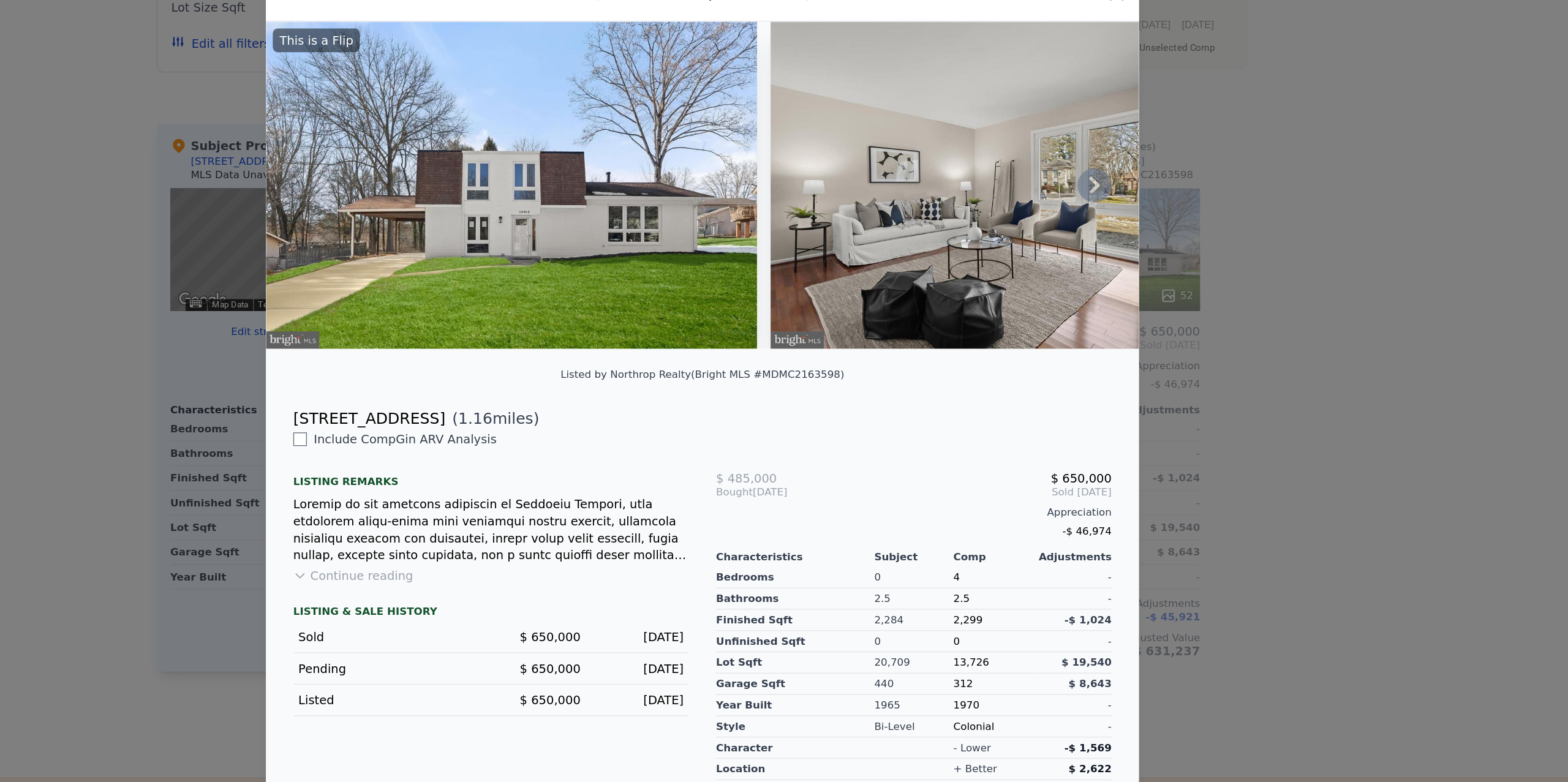
type input "4"
type input "6"
type input "2.5"
type input "3.5"
type input "1684"
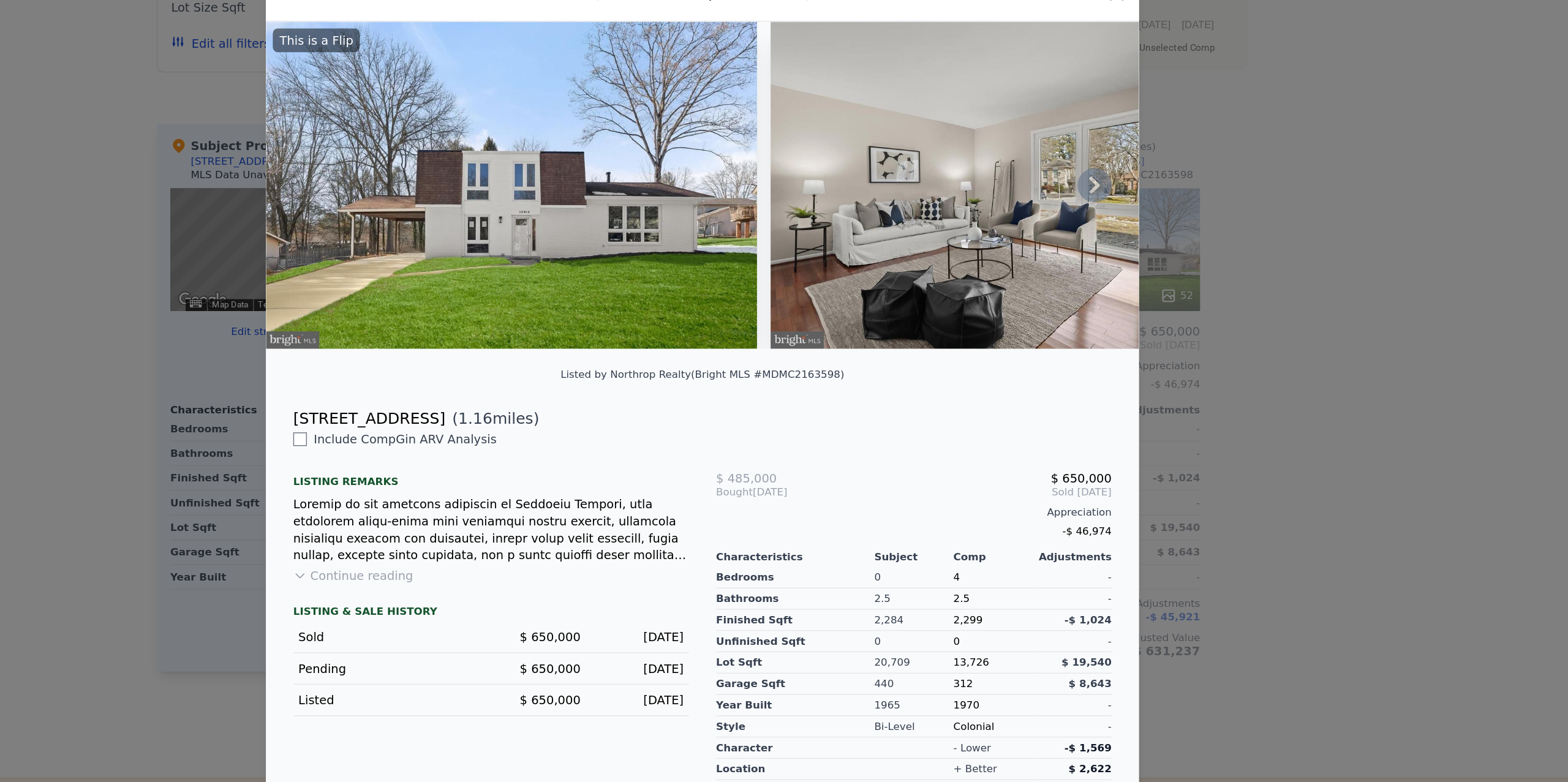
type input "2751"
type input "11783"
type input "30840"
checkbox input "true"
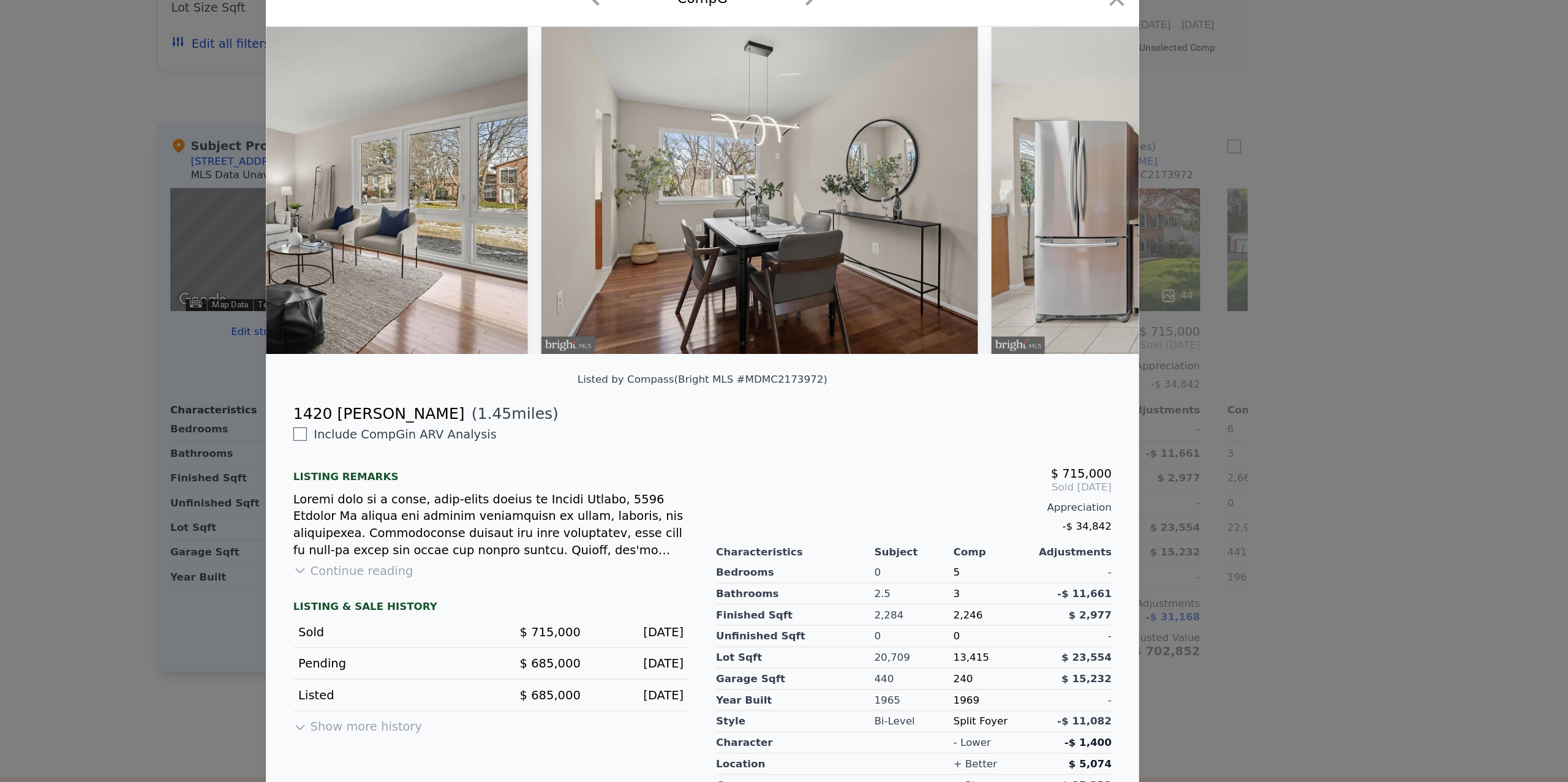
scroll to position [0, 522]
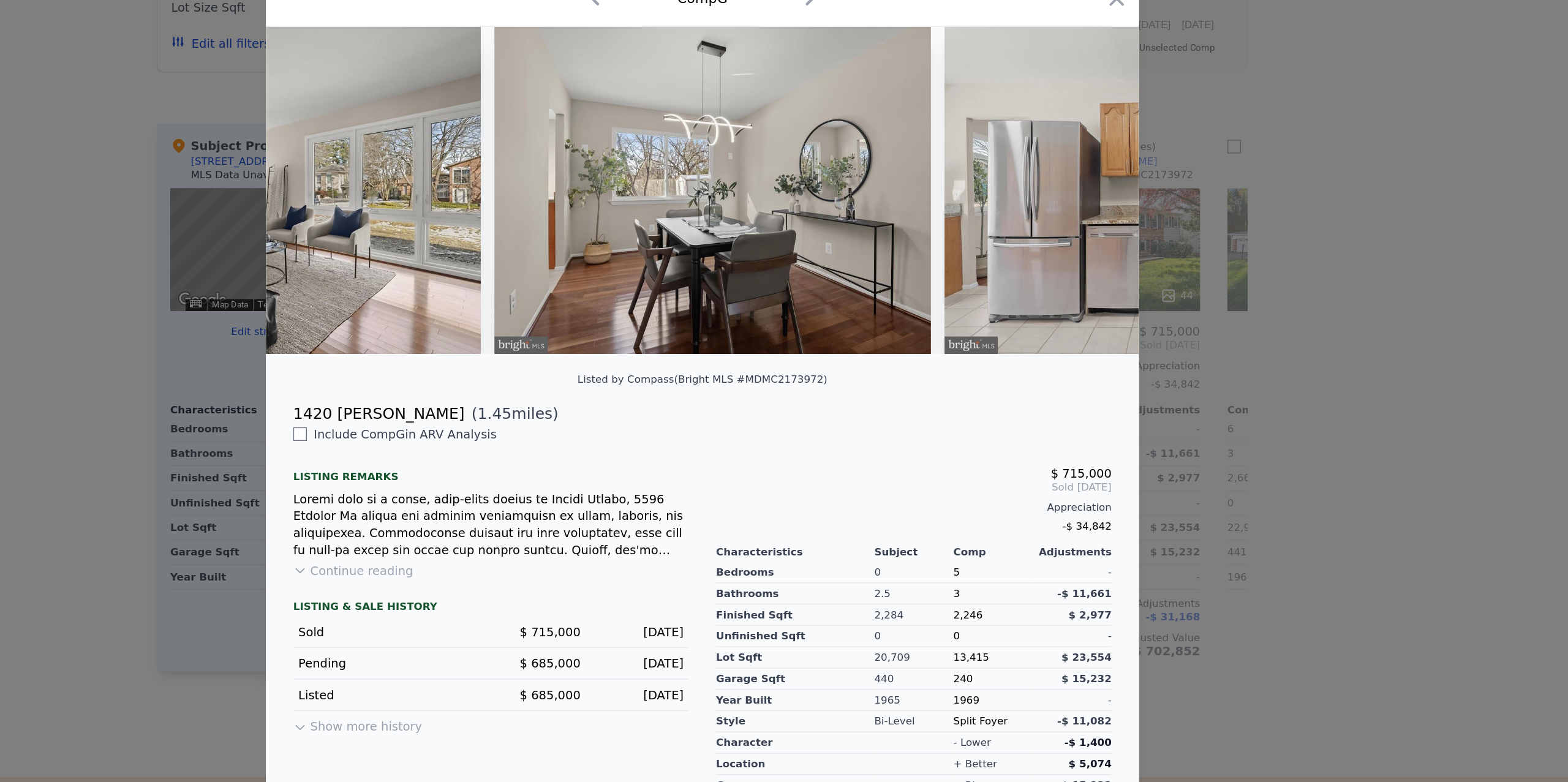
click at [1223, 348] on div at bounding box center [784, 391] width 1568 height 782
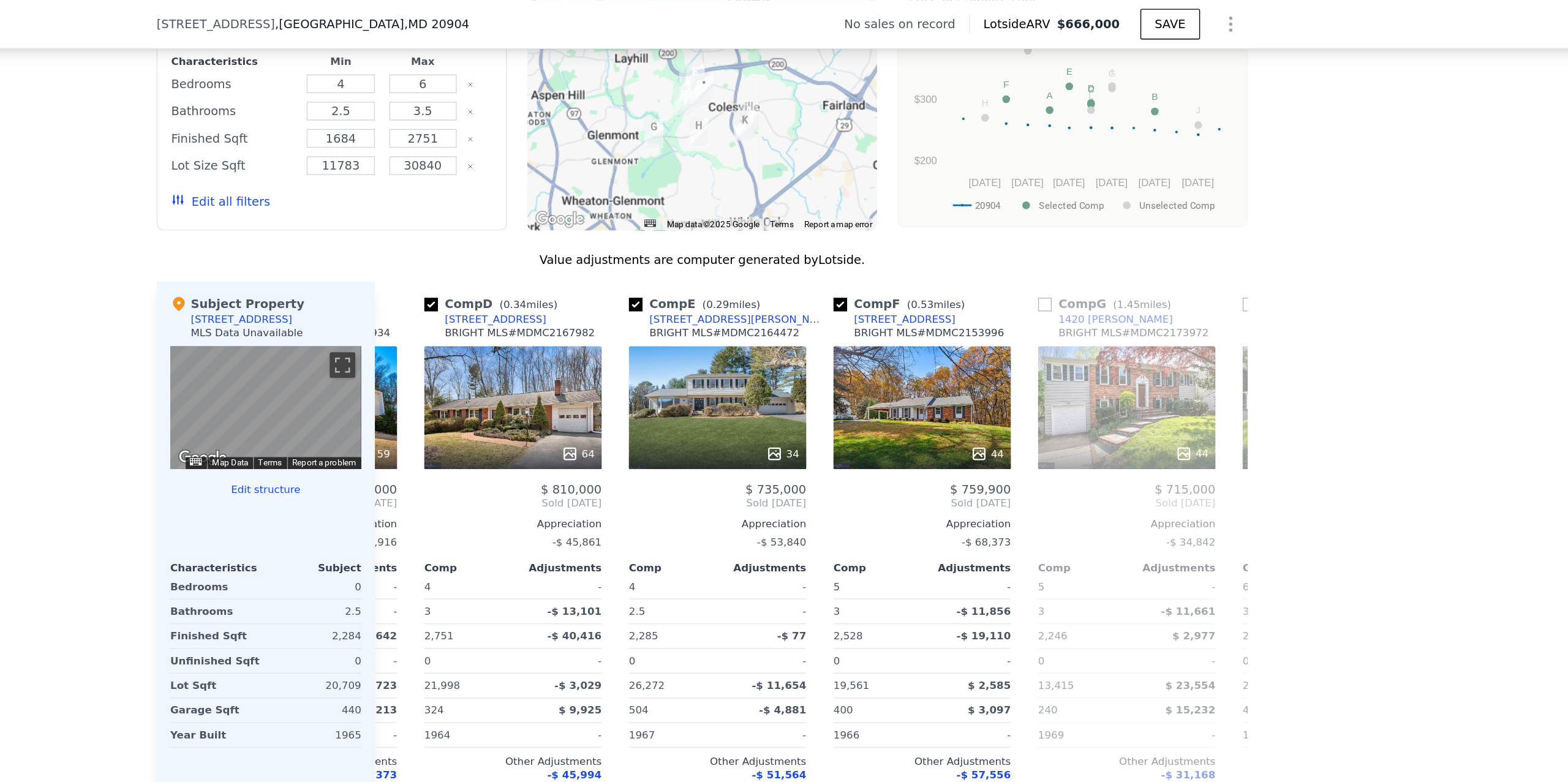
scroll to position [0, 689]
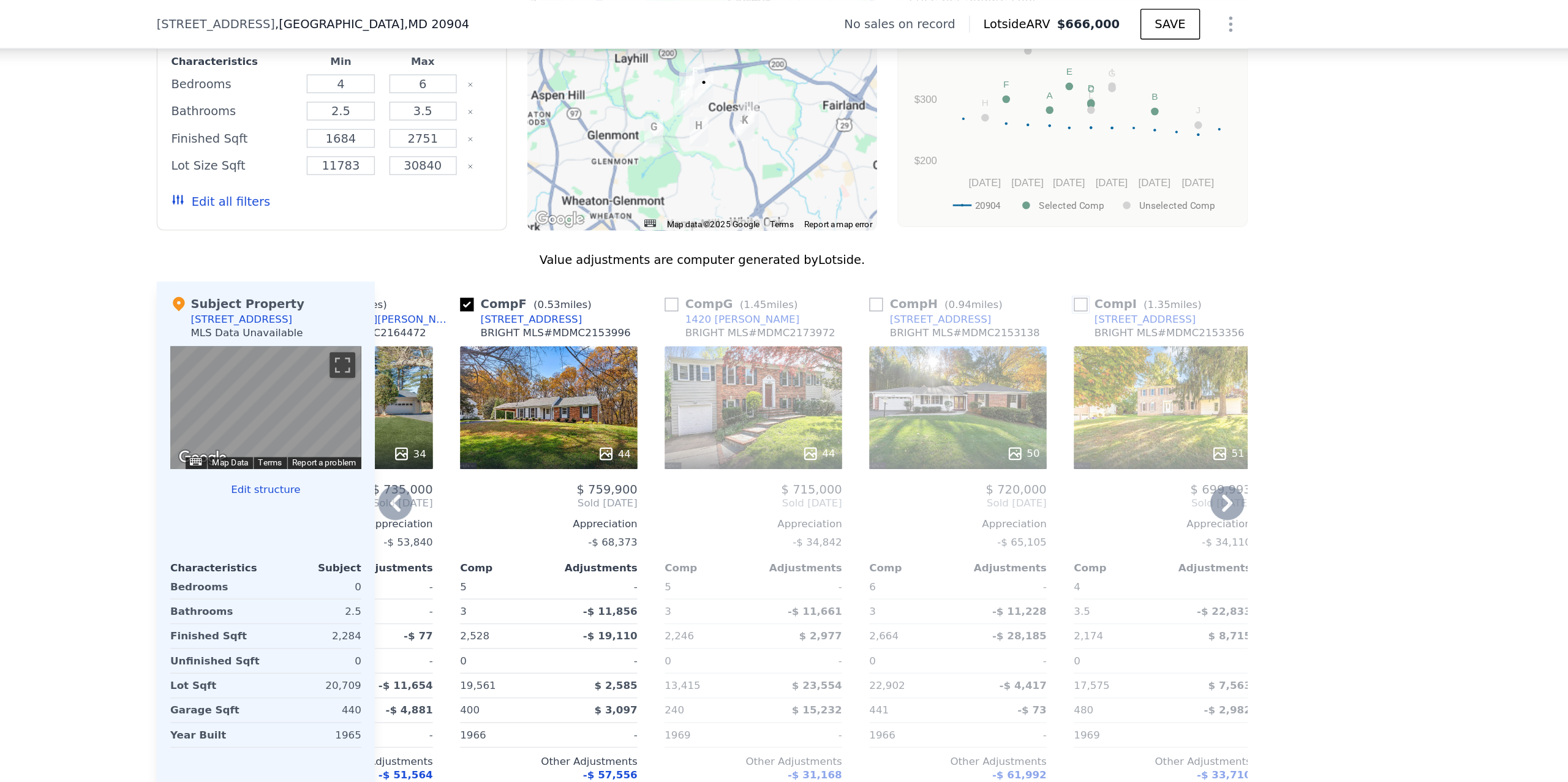
click at [1058, 222] on input "checkbox" at bounding box center [1056, 219] width 10 height 10
checkbox input "true"
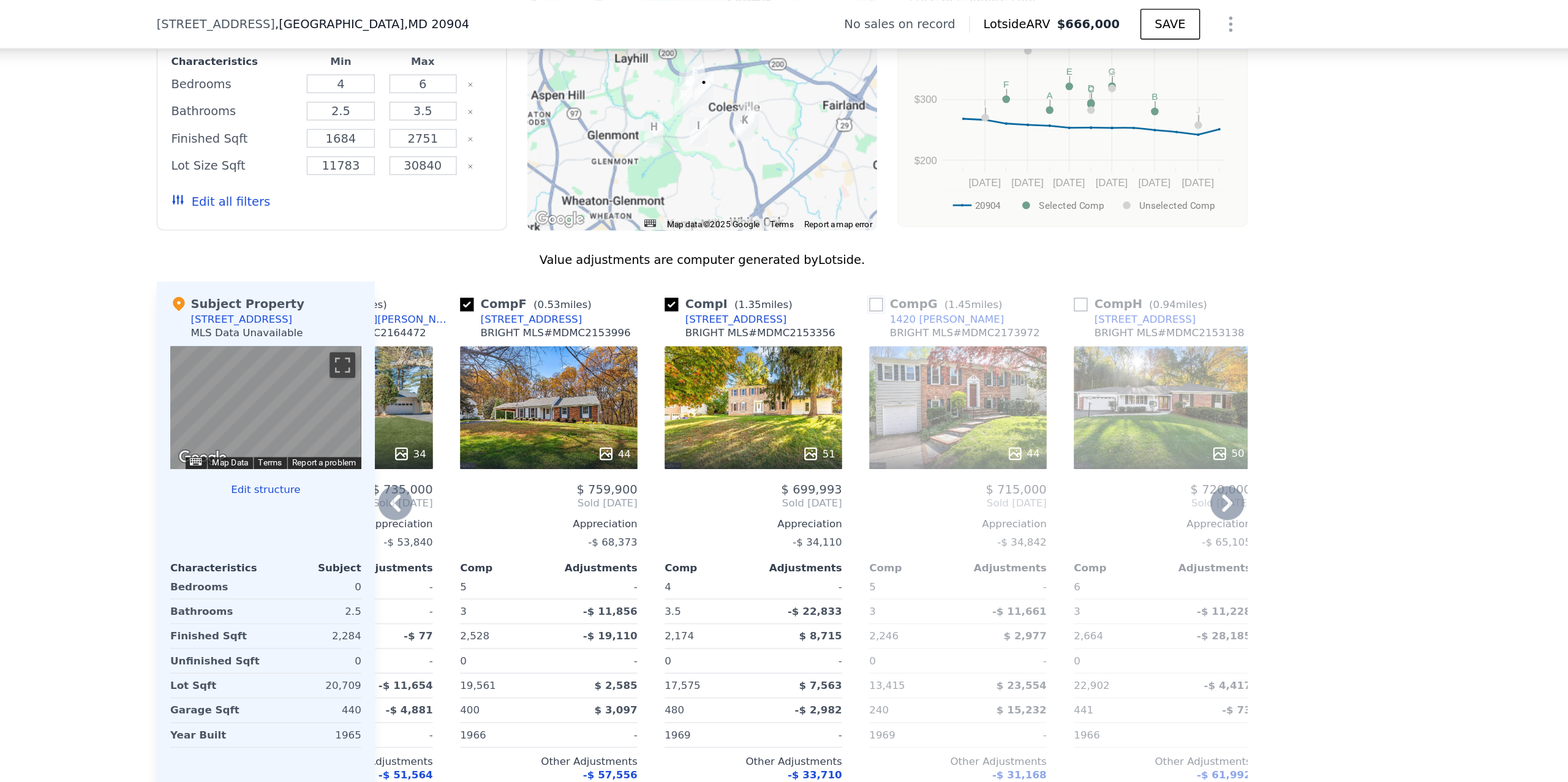
click at [911, 218] on input "checkbox" at bounding box center [909, 219] width 10 height 10
checkbox input "true"
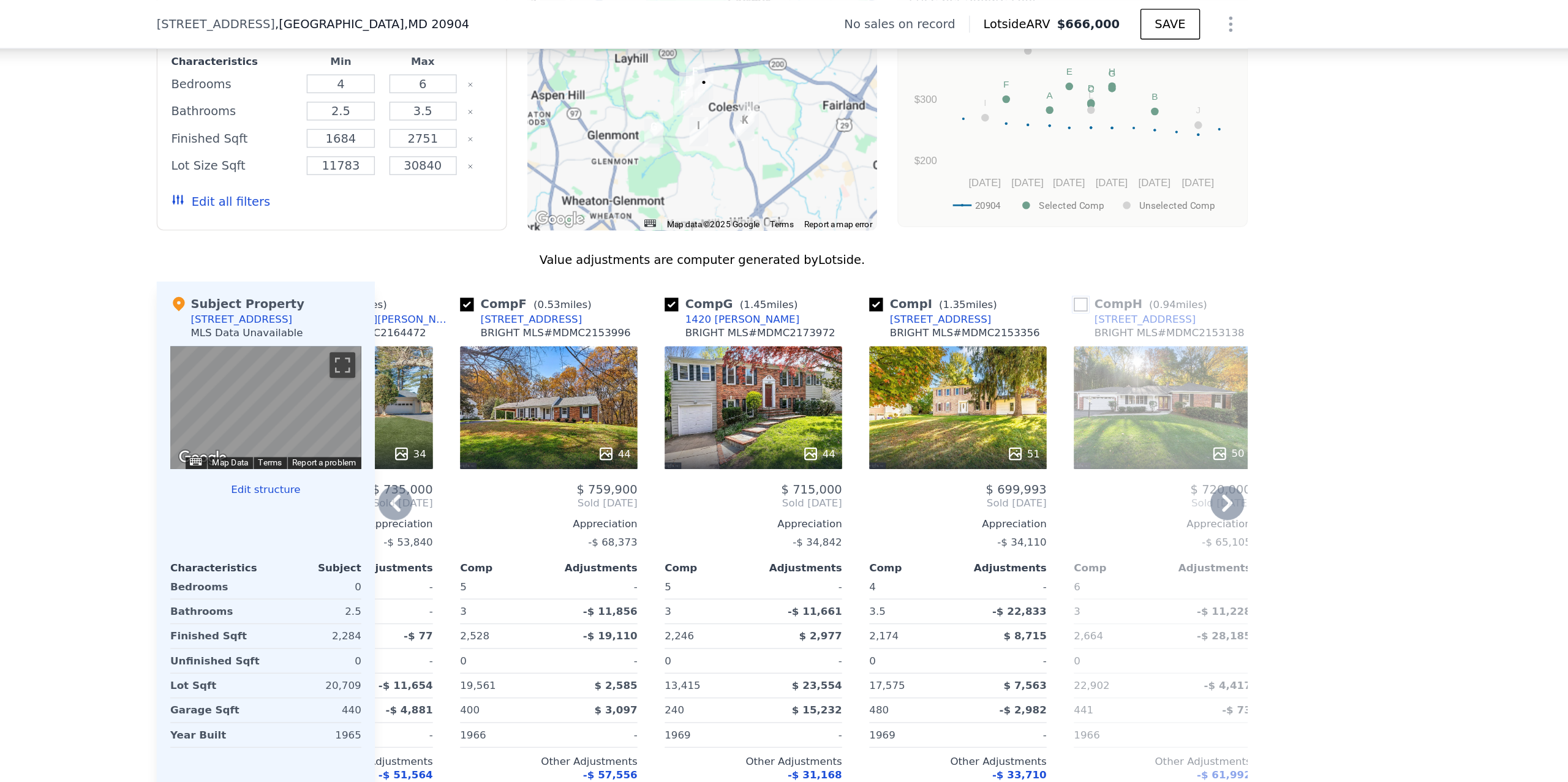
click at [1054, 220] on input "checkbox" at bounding box center [1056, 219] width 10 height 10
checkbox input "true"
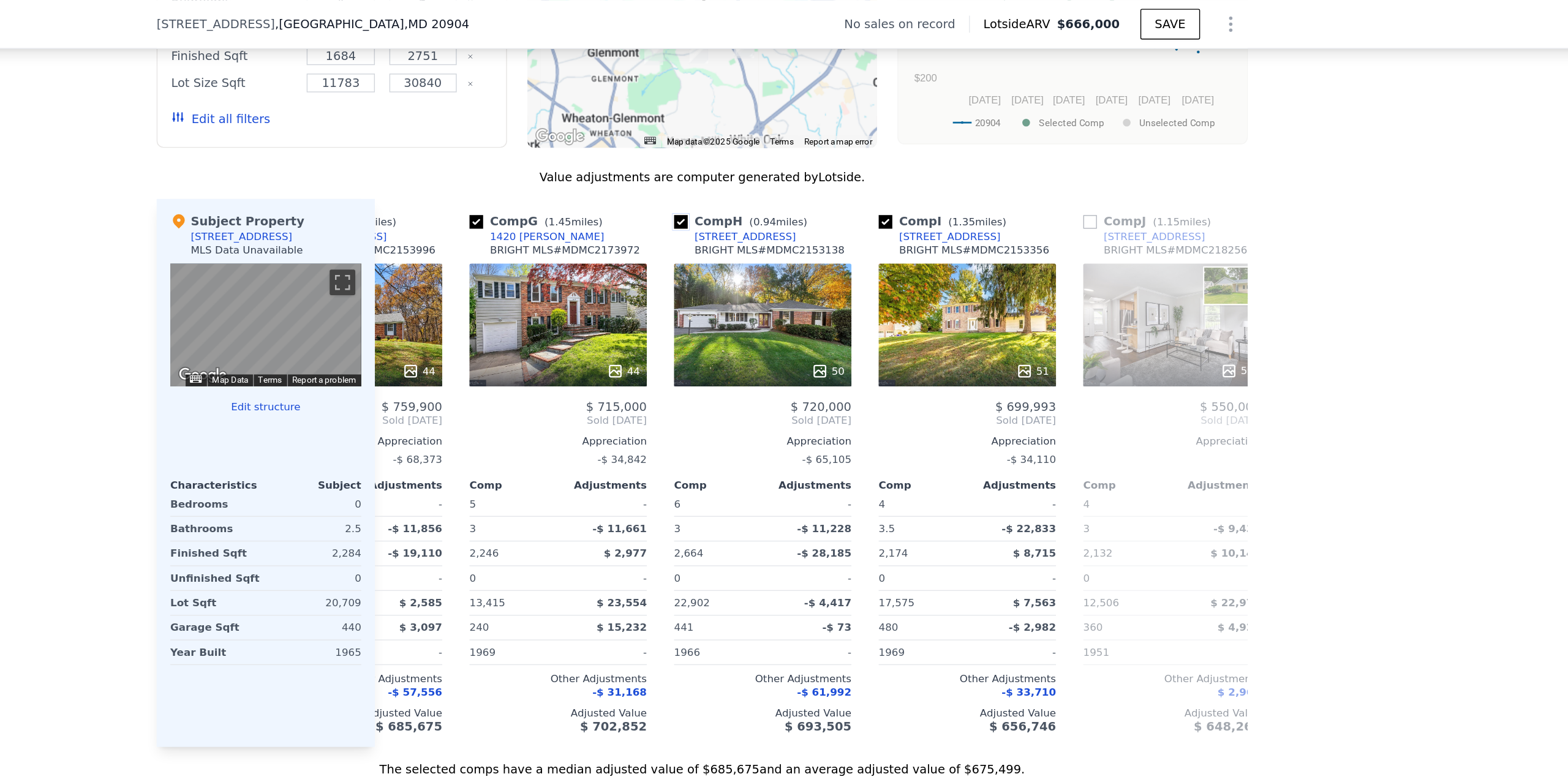
scroll to position [1082, 0]
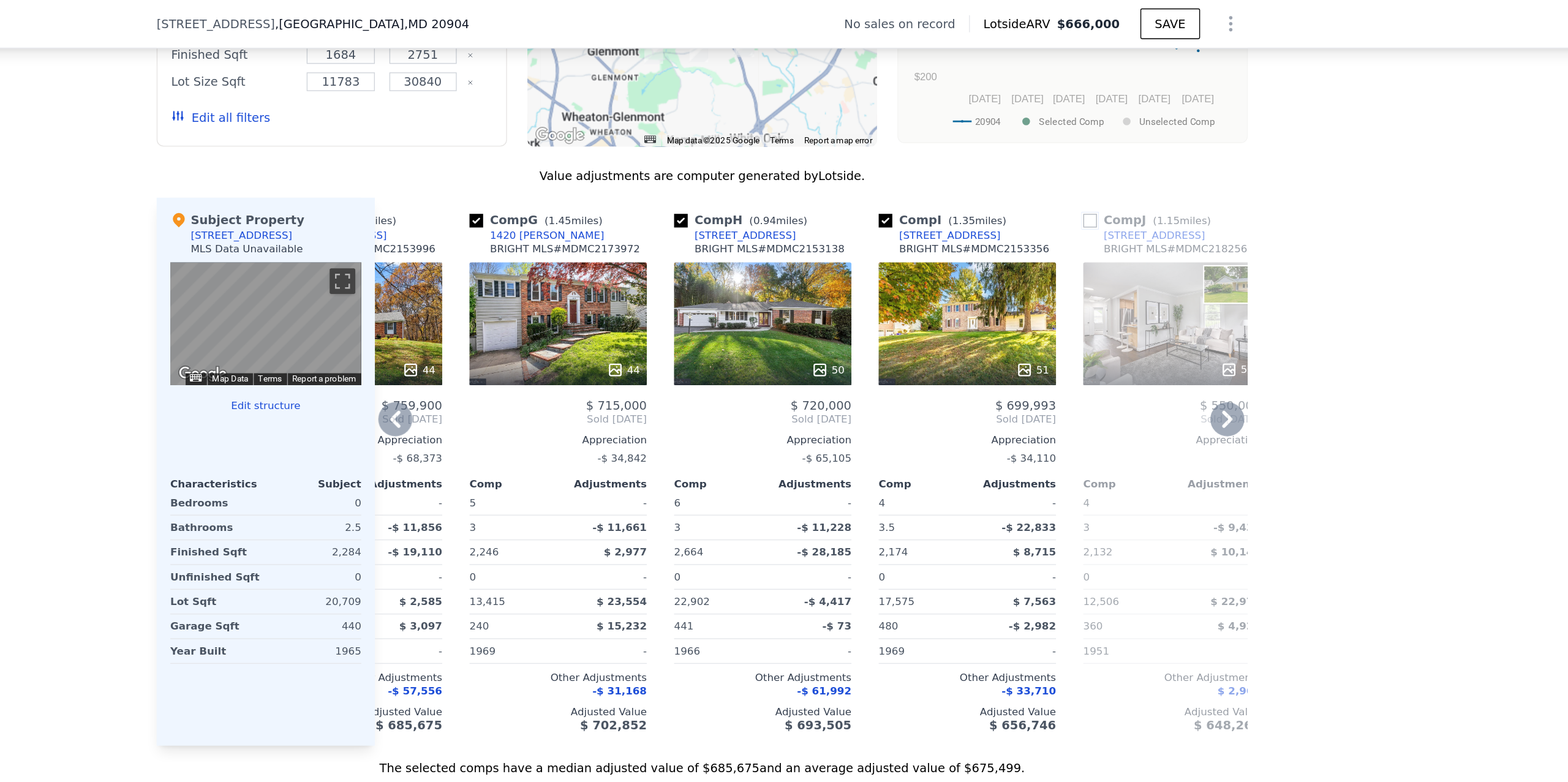
click at [1062, 157] on input "checkbox" at bounding box center [1063, 158] width 10 height 10
checkbox input "true"
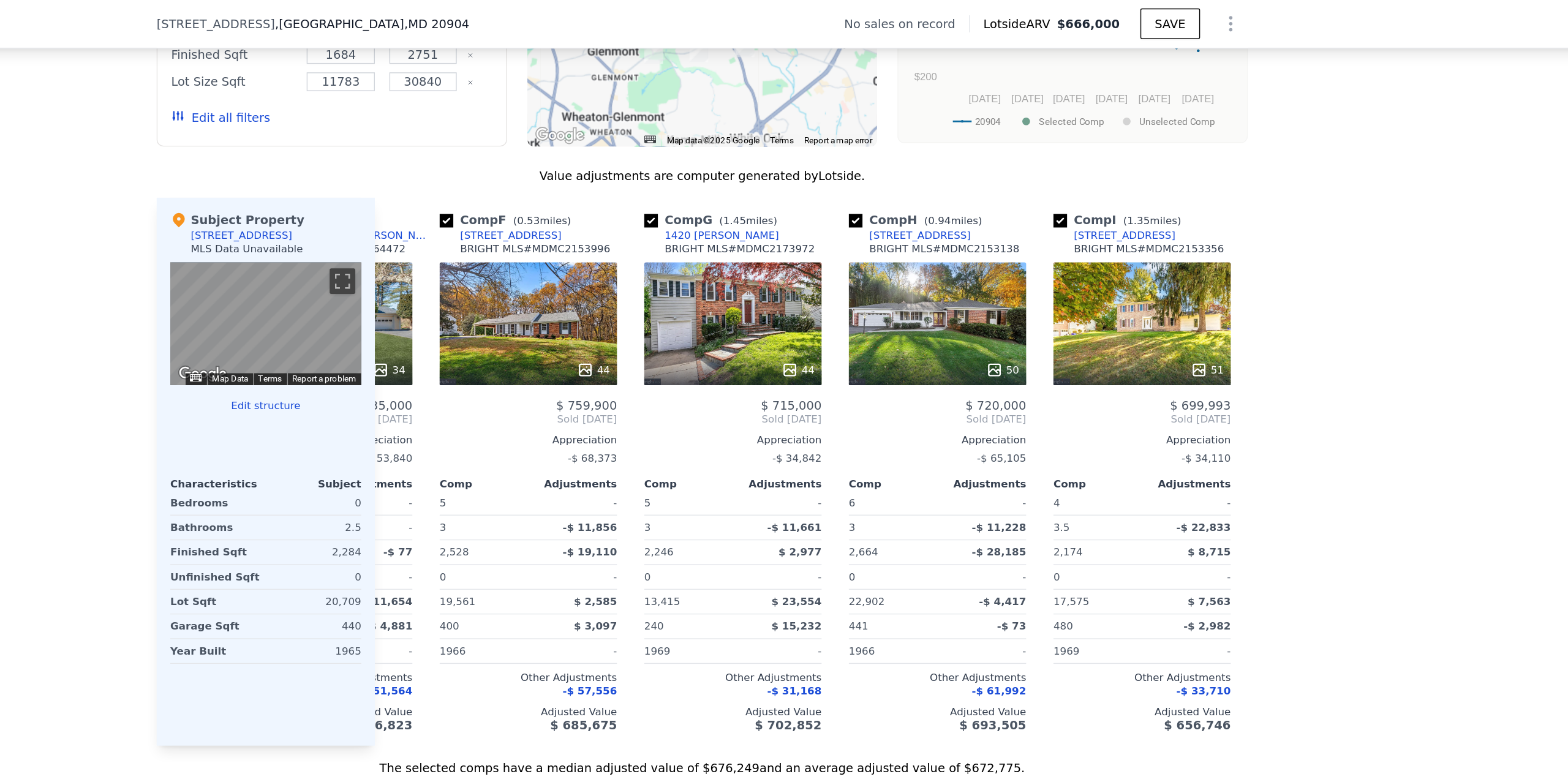
scroll to position [0, 1166]
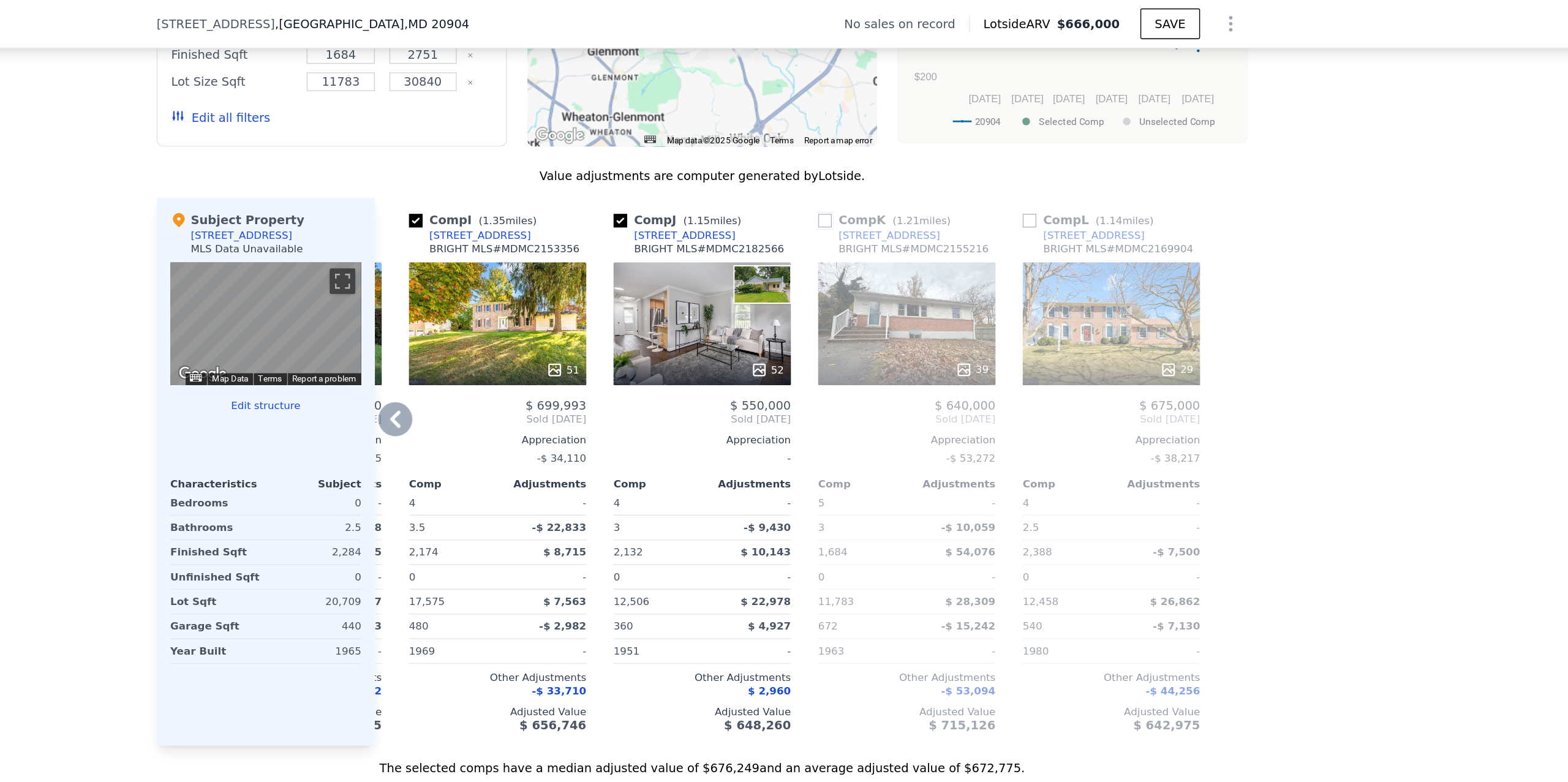
click at [875, 158] on input "checkbox" at bounding box center [873, 158] width 10 height 10
checkbox input "true"
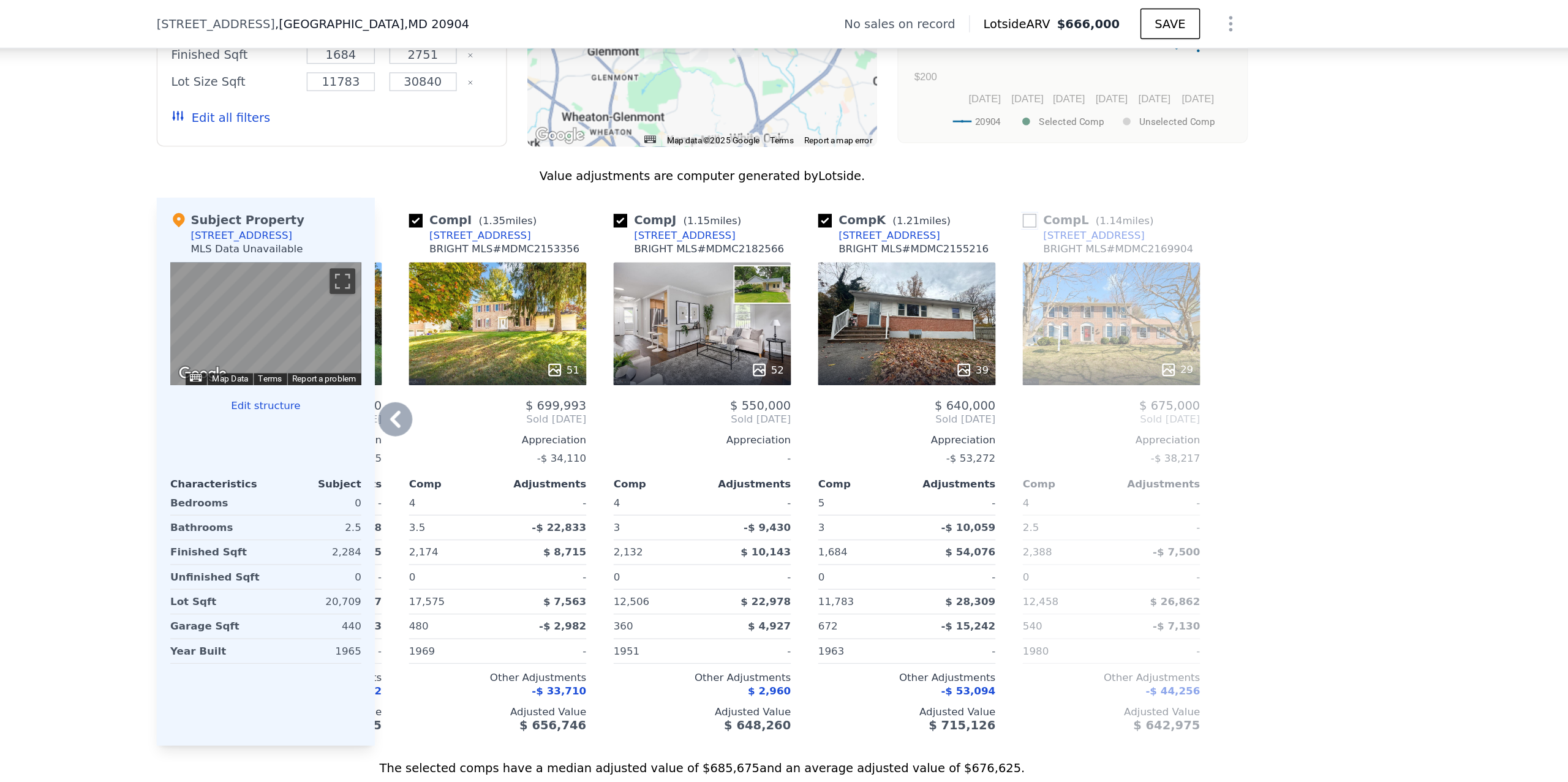
click at [1019, 159] on input "checkbox" at bounding box center [1019, 158] width 10 height 10
checkbox input "true"
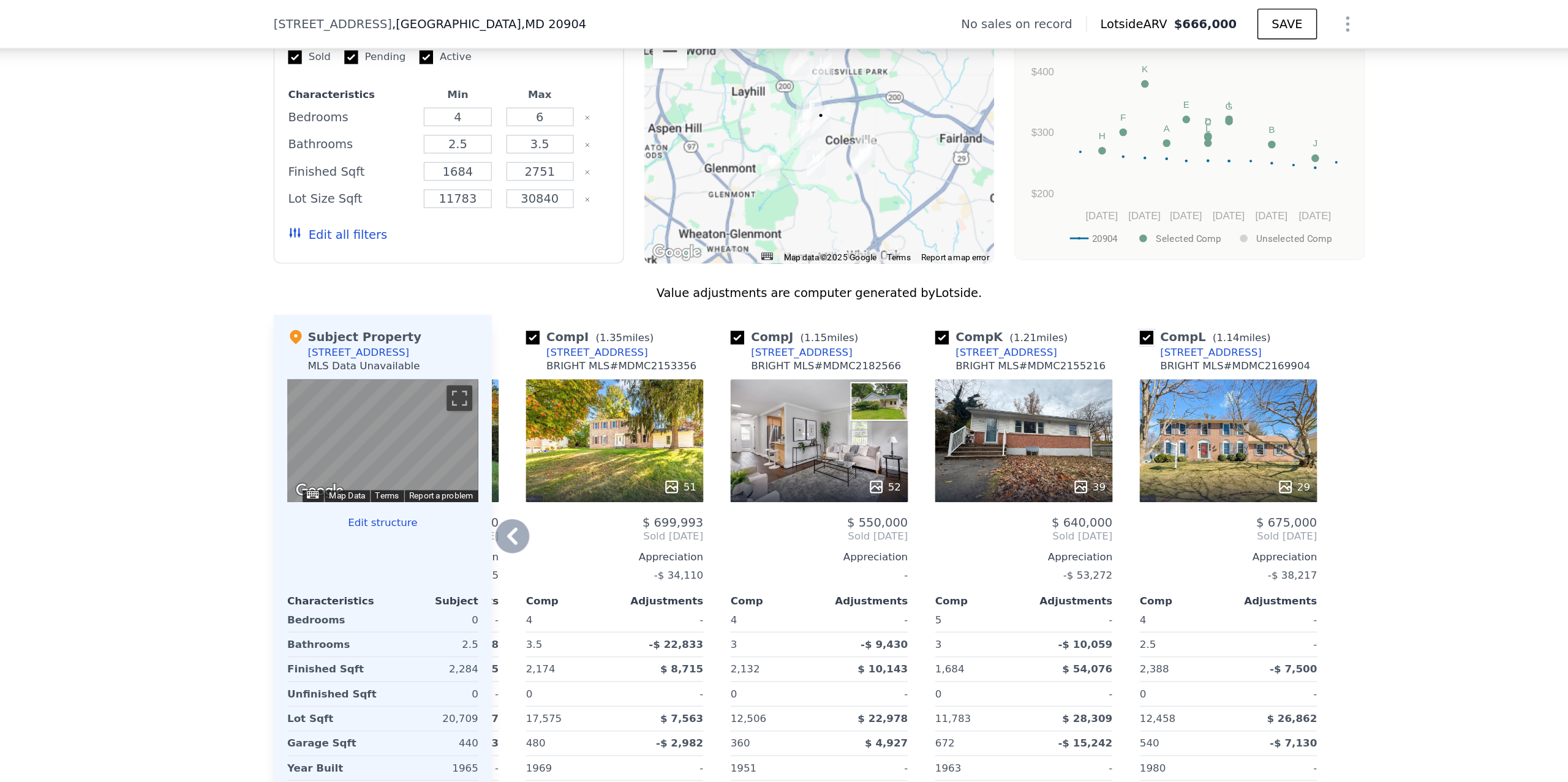
scroll to position [976, 0]
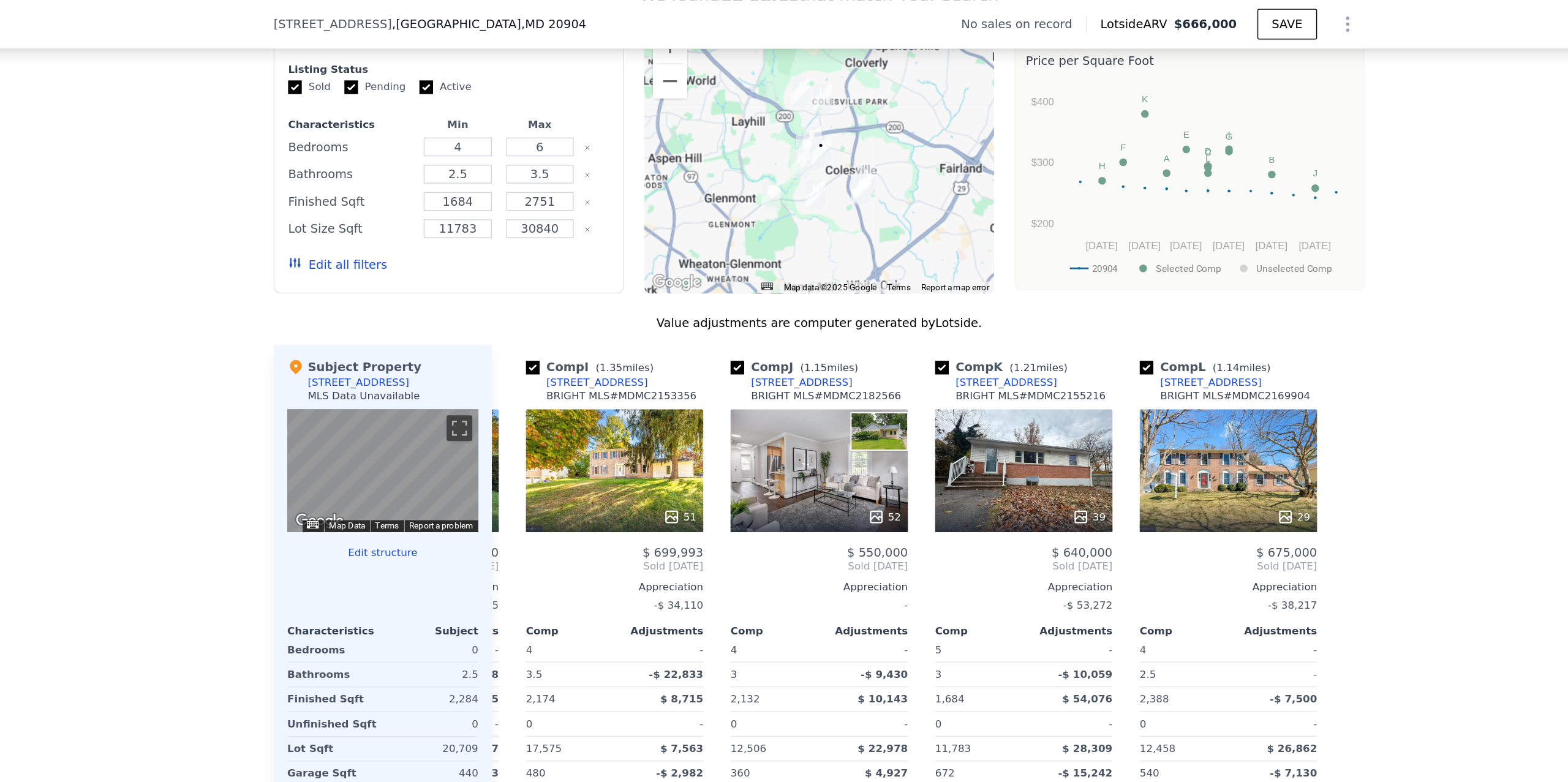
click at [435, 190] on button "Edit all filters" at bounding box center [438, 190] width 71 height 12
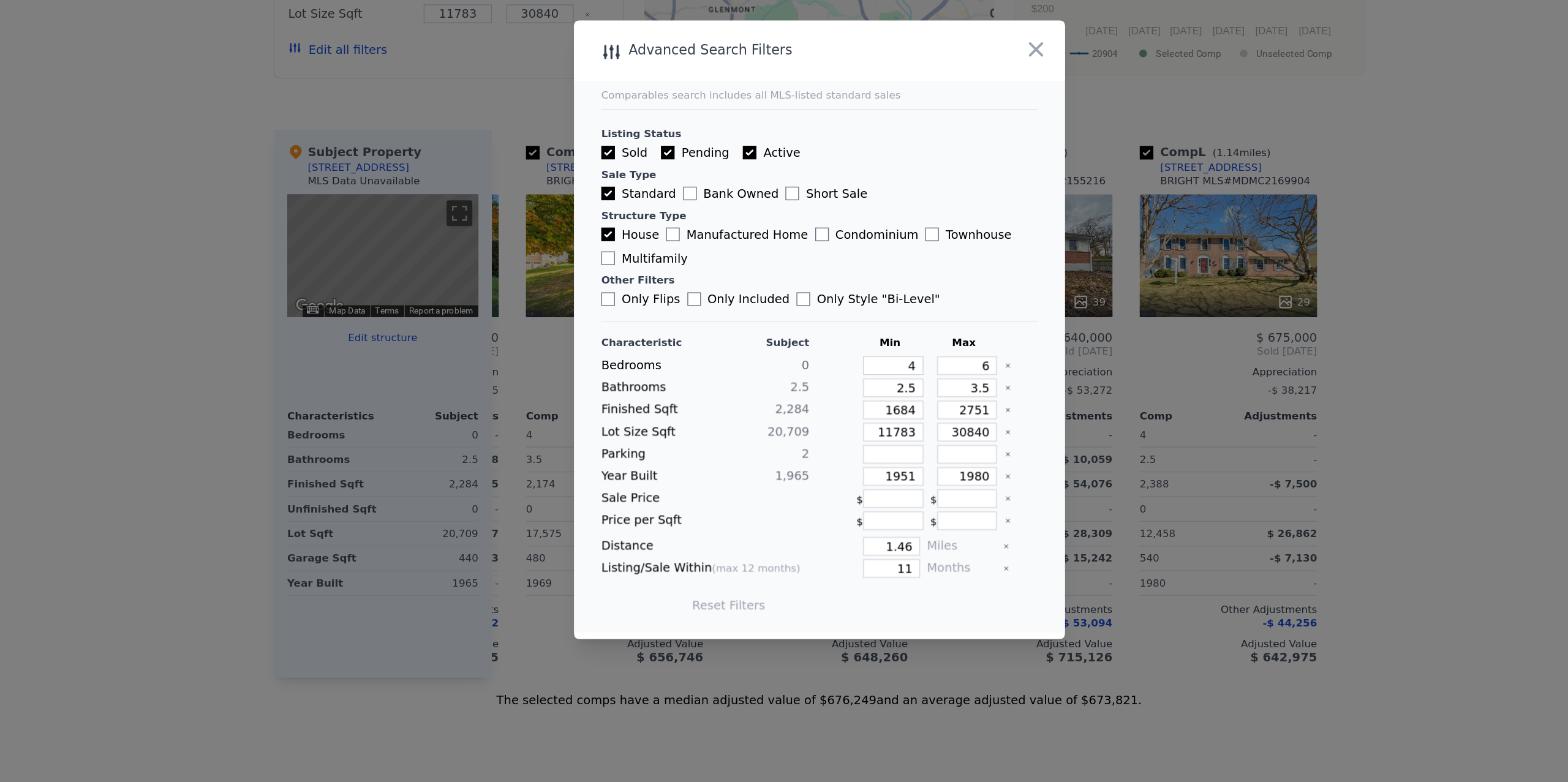
click at [919, 416] on icon "Clear" at bounding box center [919, 417] width 5 height 5
click at [918, 432] on icon "Clear" at bounding box center [919, 433] width 3 height 3
click at [918, 446] on icon "Clear" at bounding box center [919, 449] width 5 height 5
click at [917, 463] on icon "Clear" at bounding box center [919, 465] width 5 height 5
click at [918, 494] on icon "Clear" at bounding box center [919, 496] width 5 height 5
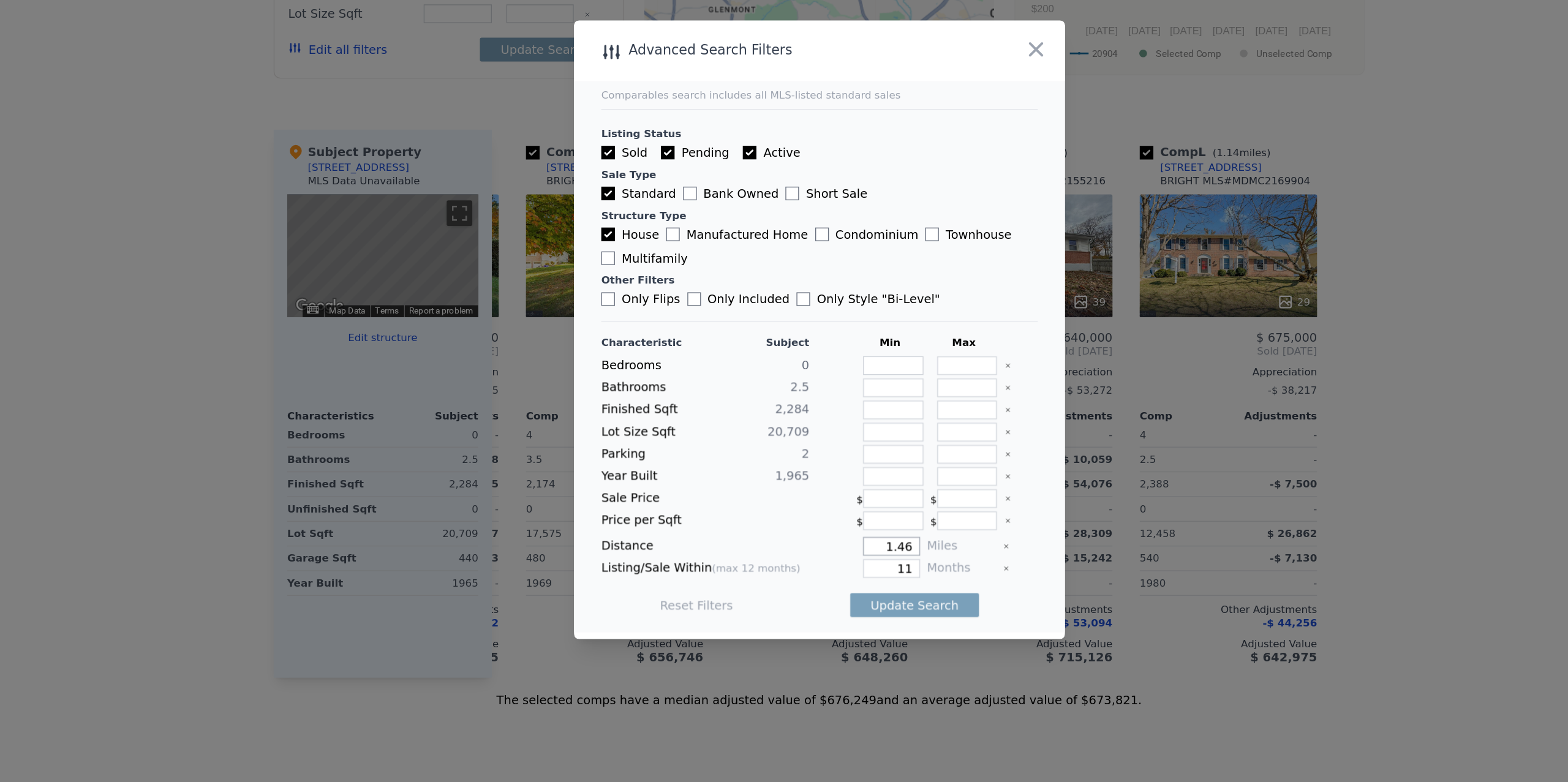
click at [834, 547] on input "1.46" at bounding box center [835, 547] width 41 height 14
type input "2"
click at [834, 561] on input "11" at bounding box center [835, 563] width 41 height 14
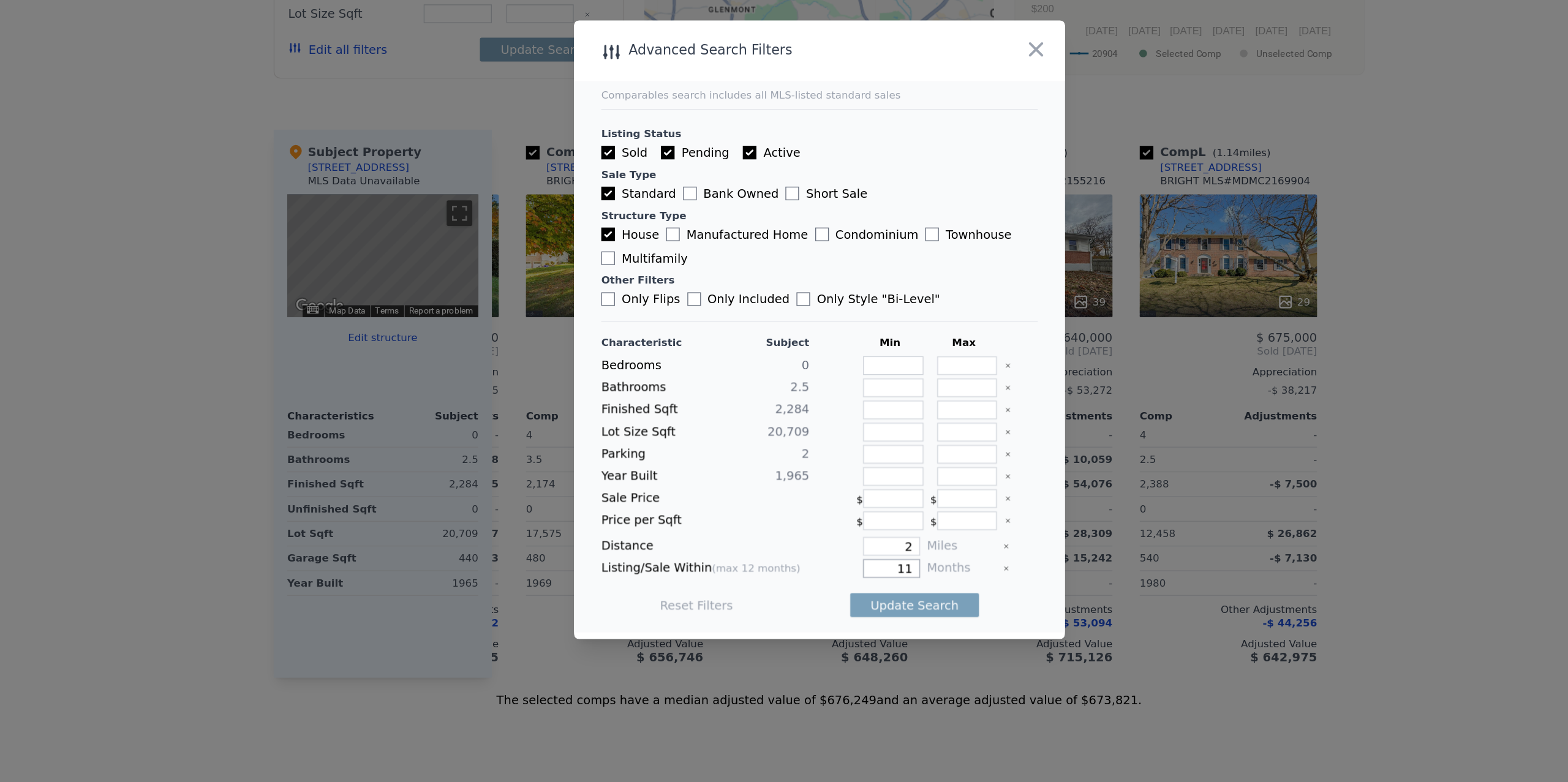
click at [834, 561] on input "11" at bounding box center [835, 563] width 41 height 14
type input "12"
click at [843, 593] on button "Update Search" at bounding box center [851, 589] width 92 height 17
click at [842, 548] on input "2" at bounding box center [835, 547] width 41 height 14
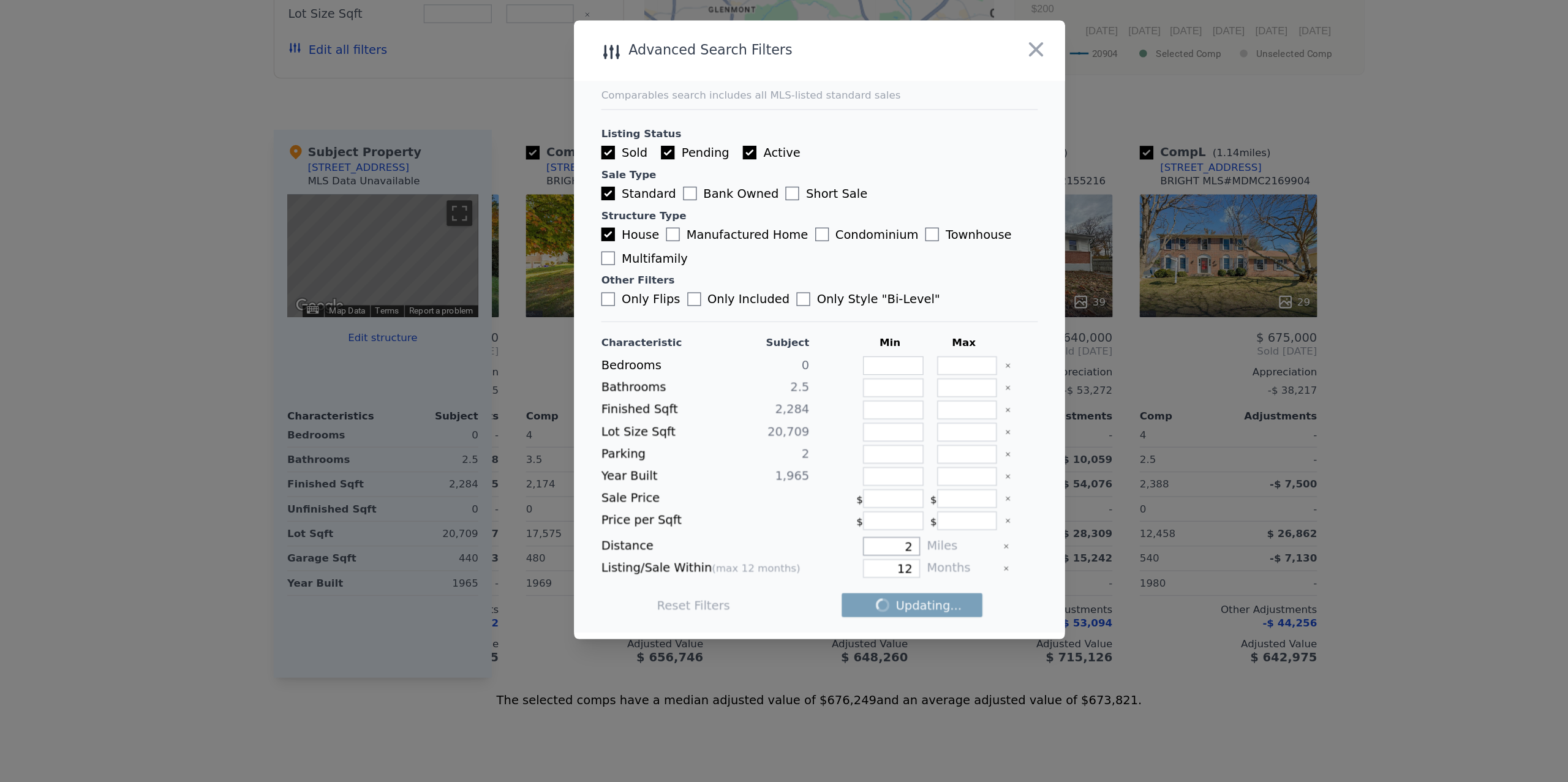
click at [842, 548] on input "2" at bounding box center [835, 547] width 41 height 14
type input "1"
checkbox input "false"
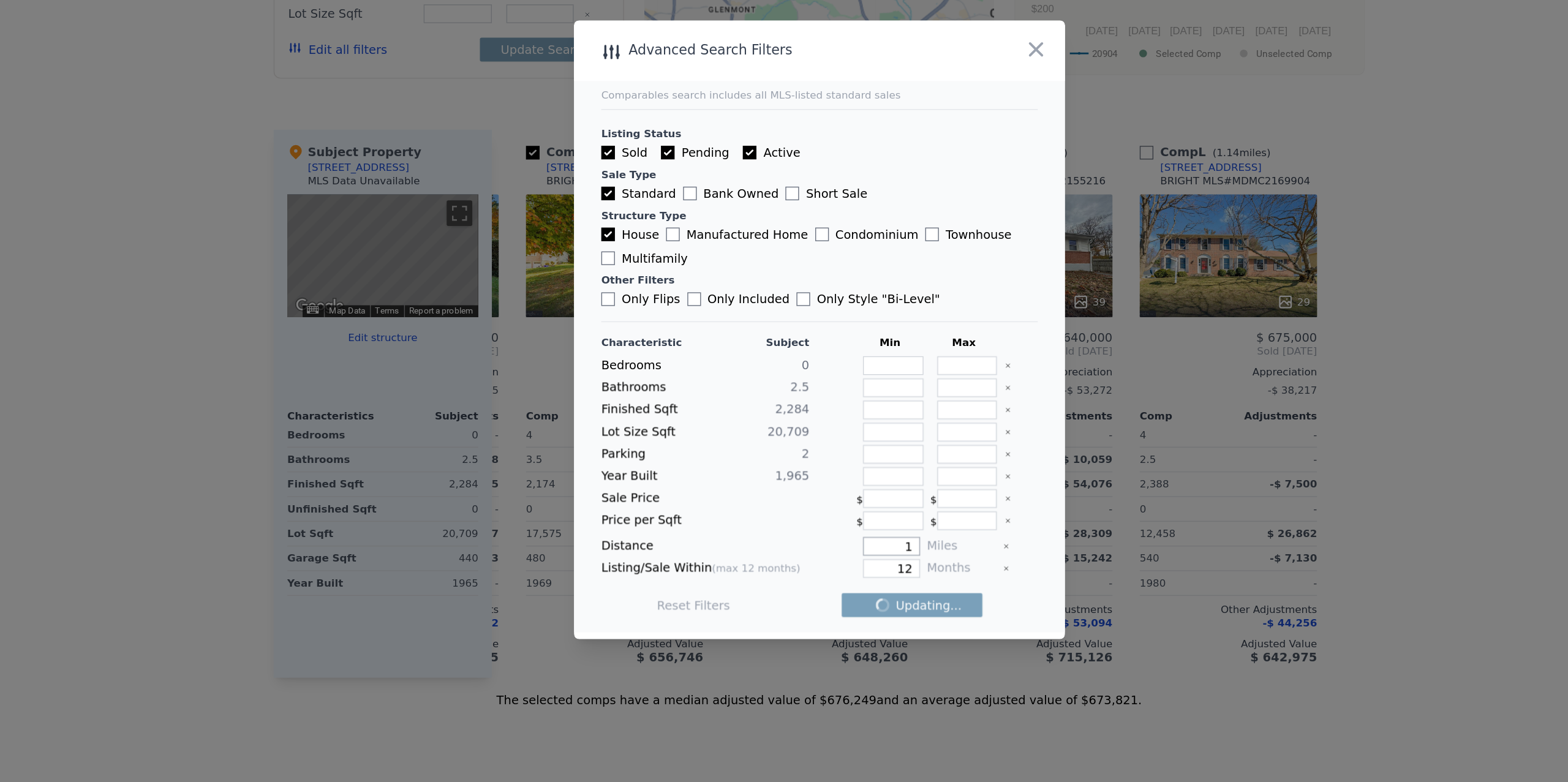
checkbox input "false"
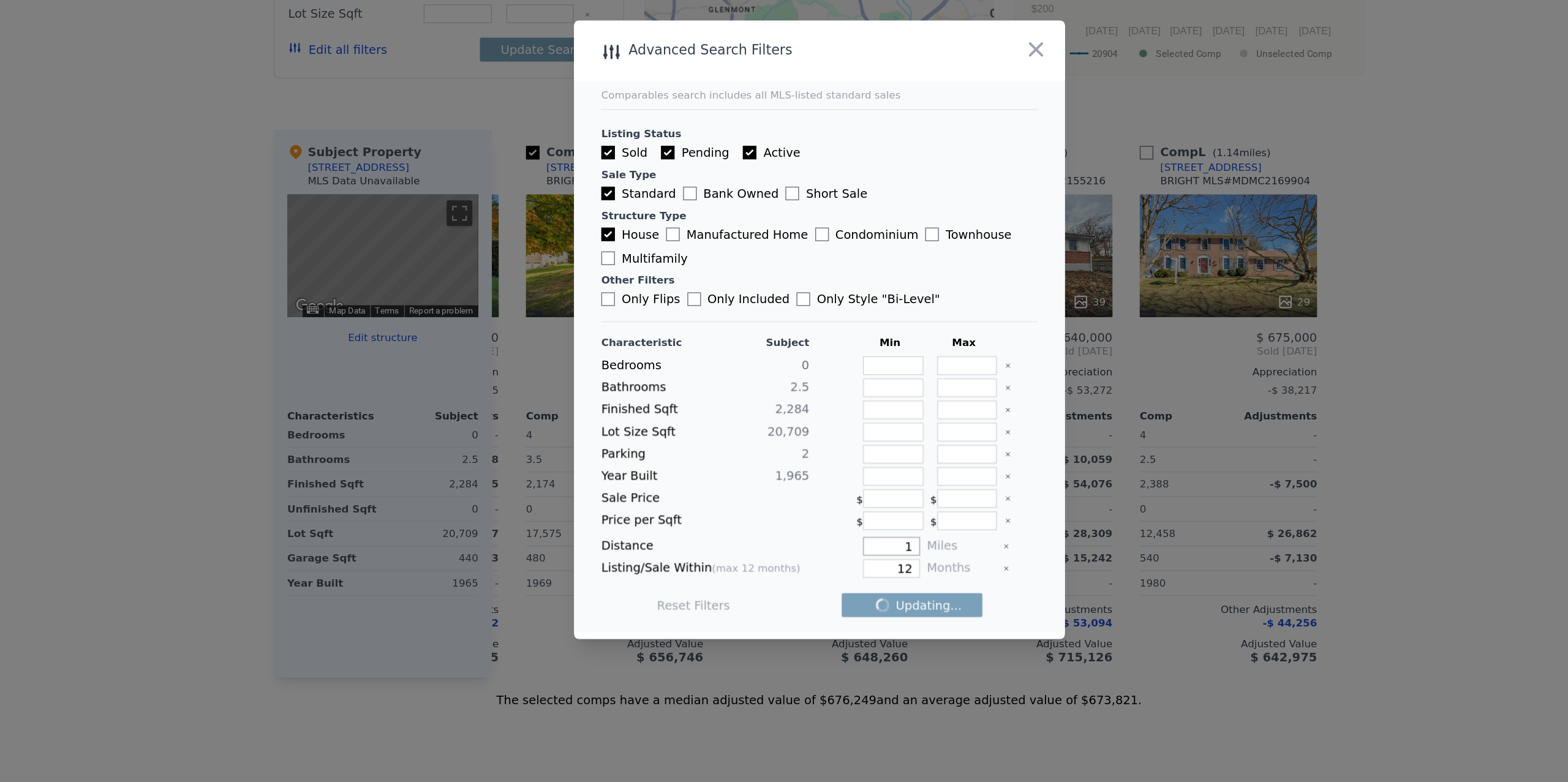
checkbox input "false"
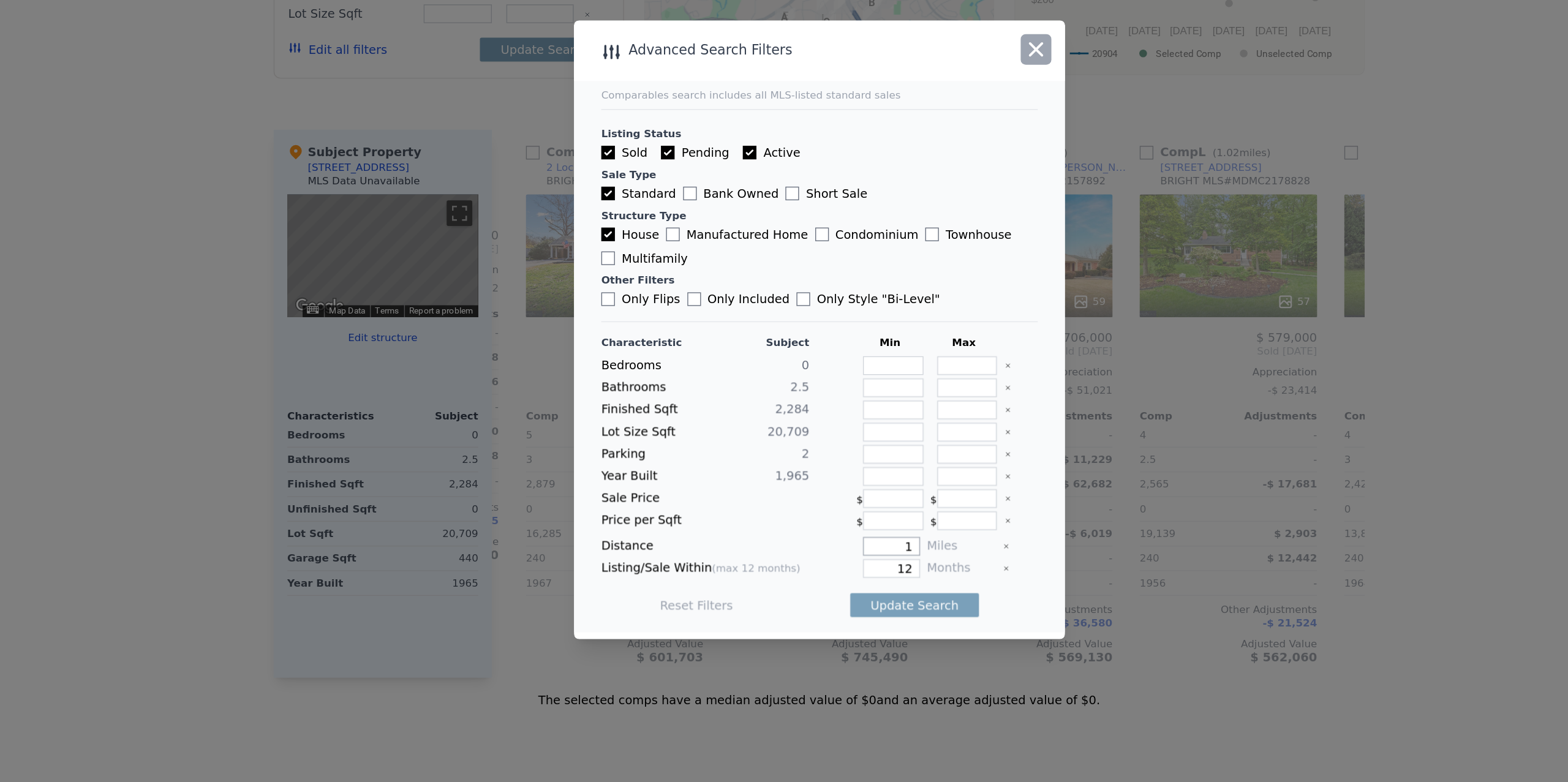
type input "1"
click at [939, 191] on icon "button" at bounding box center [939, 190] width 17 height 17
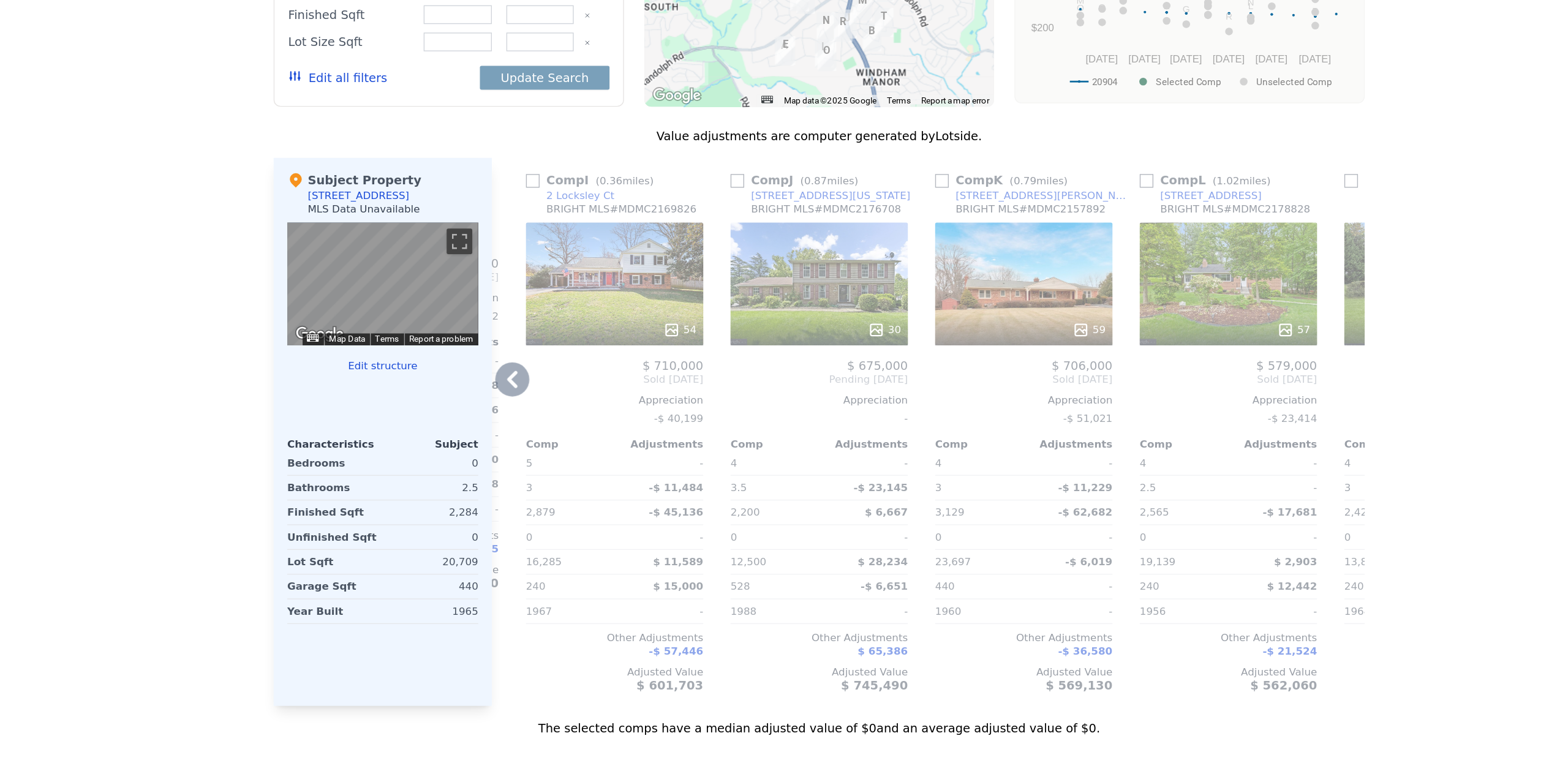
scroll to position [953, 0]
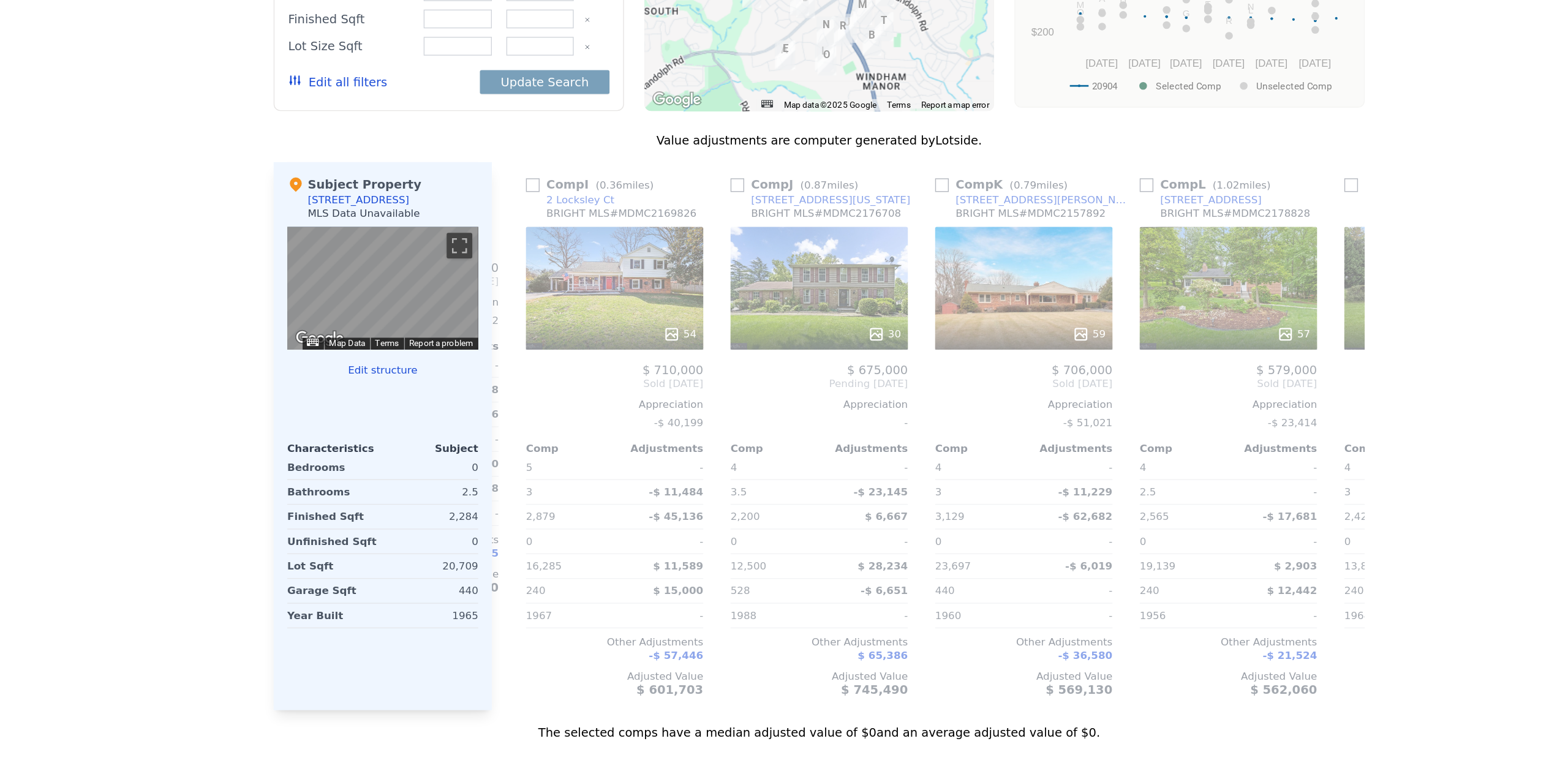
click at [429, 212] on button "Edit all filters" at bounding box center [438, 213] width 71 height 12
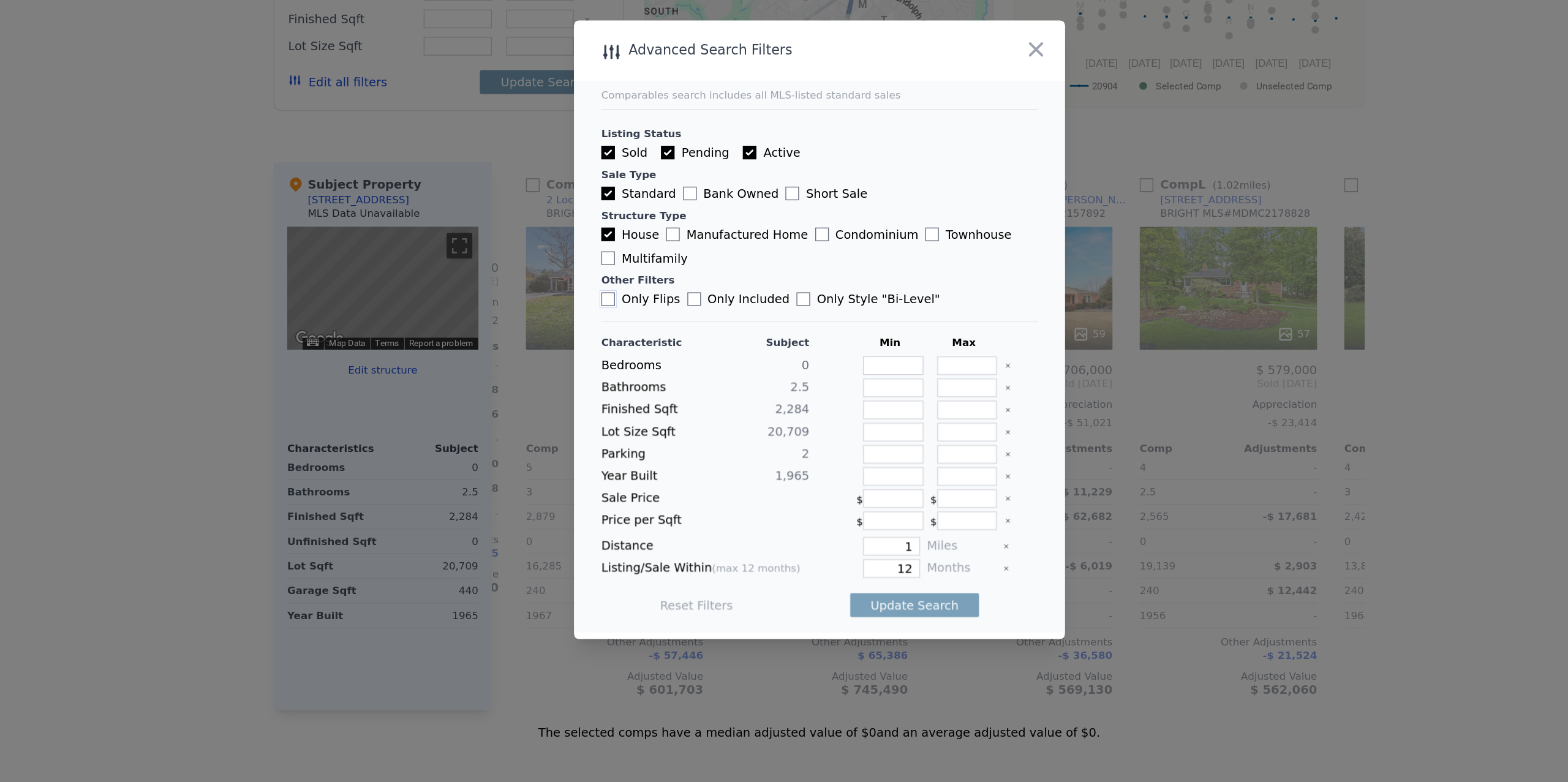
click at [634, 364] on input "Only Flips" at bounding box center [632, 369] width 10 height 10
checkbox input "true"
click at [836, 598] on button "Update Search" at bounding box center [851, 589] width 92 height 17
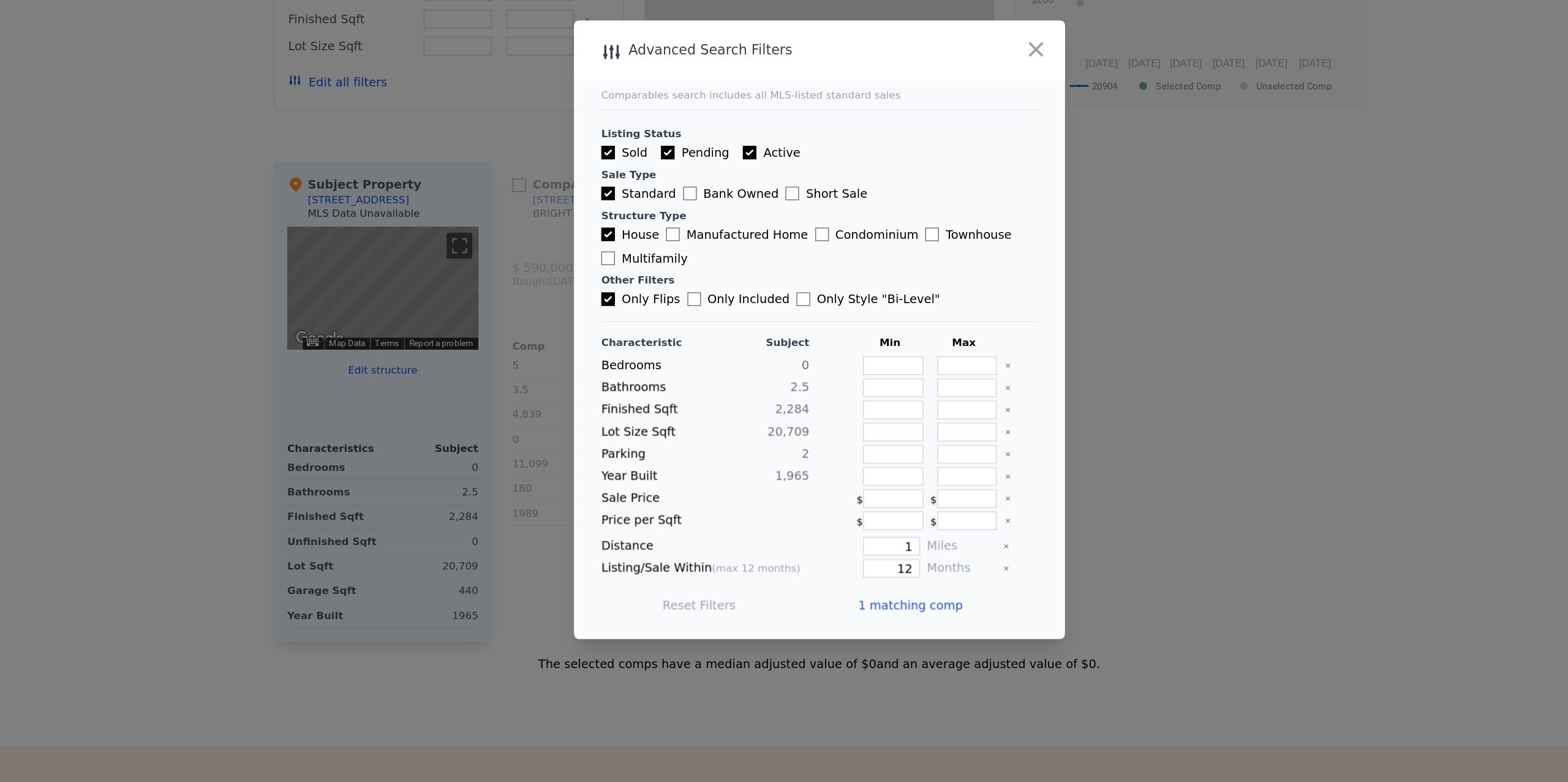
scroll to position [0, 0]
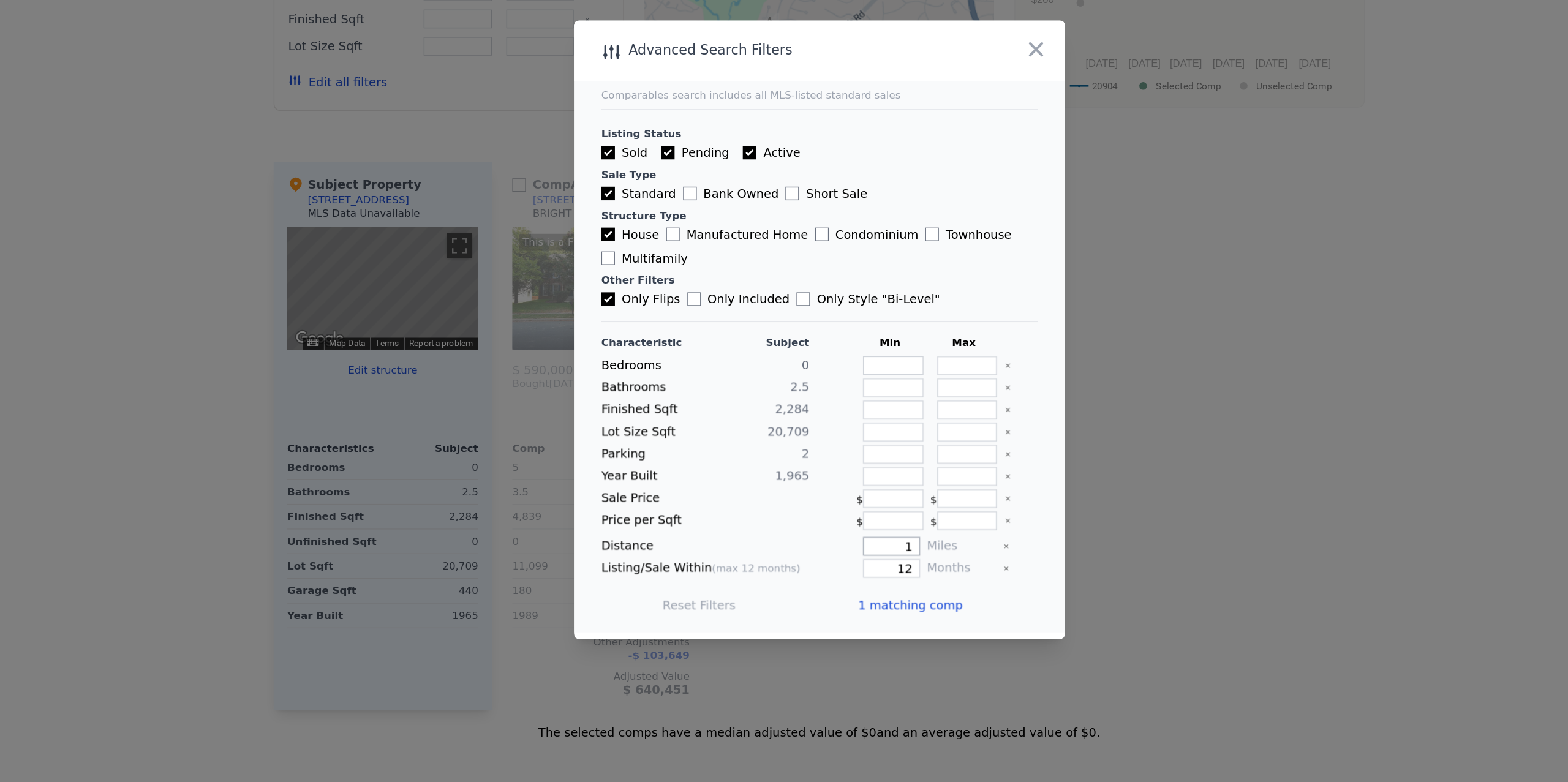
click at [839, 552] on input "1" at bounding box center [835, 547] width 41 height 14
type input "2"
click at [850, 596] on button "Update Search" at bounding box center [851, 589] width 92 height 17
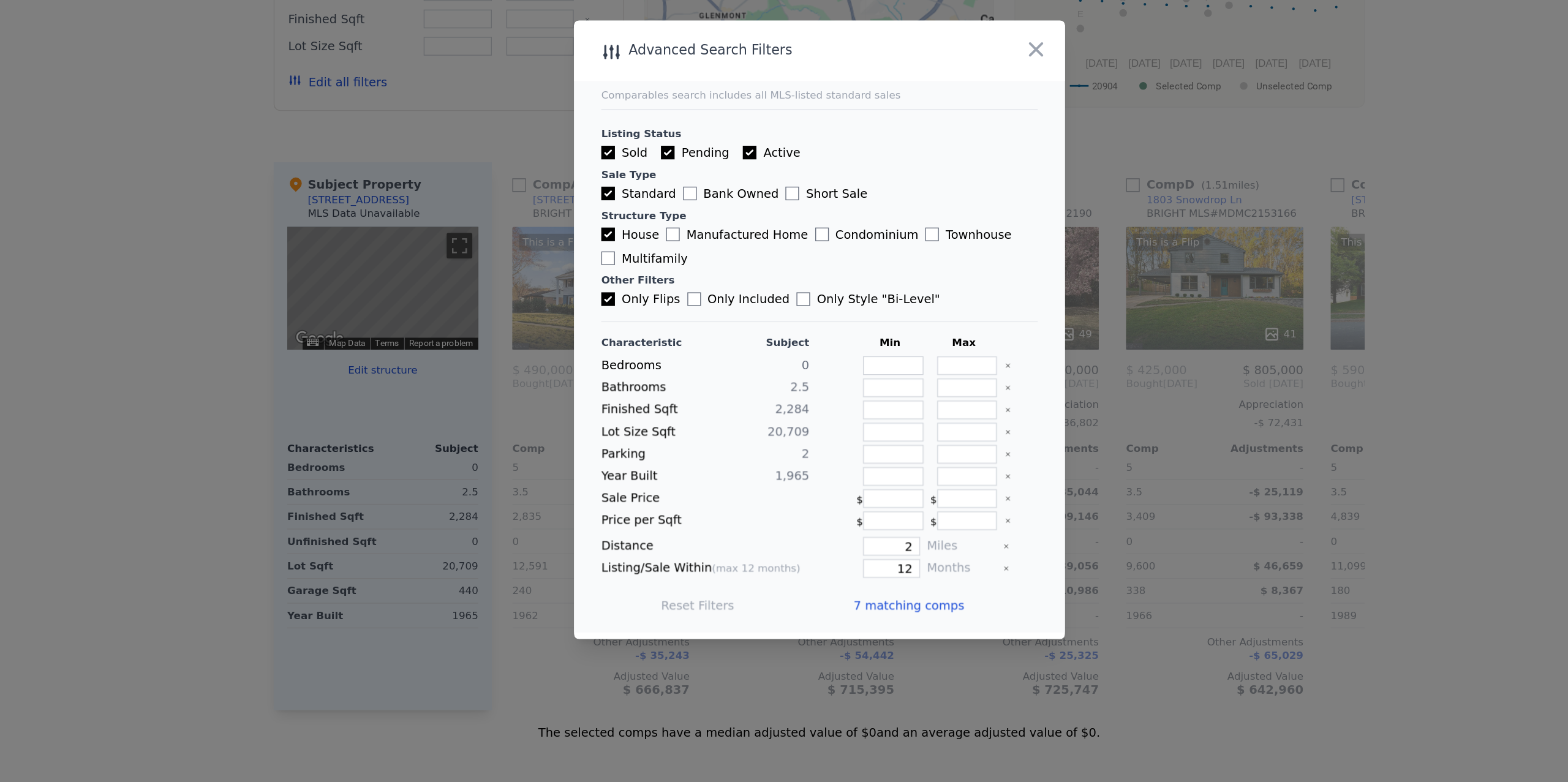
click at [836, 589] on span "7 matching comps" at bounding box center [848, 589] width 80 height 12
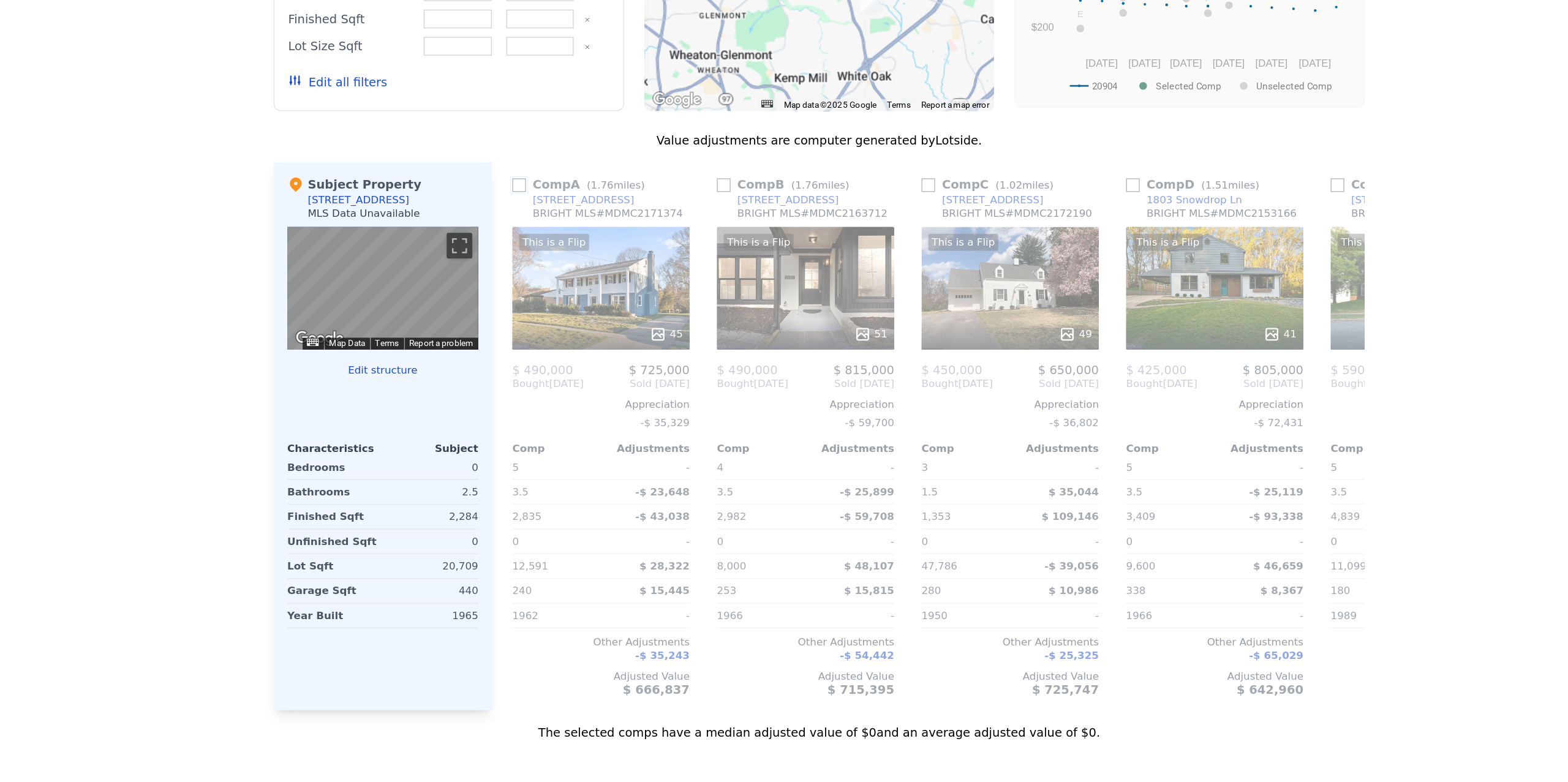
click at [567, 288] on input "checkbox" at bounding box center [568, 287] width 10 height 10
checkbox input "true"
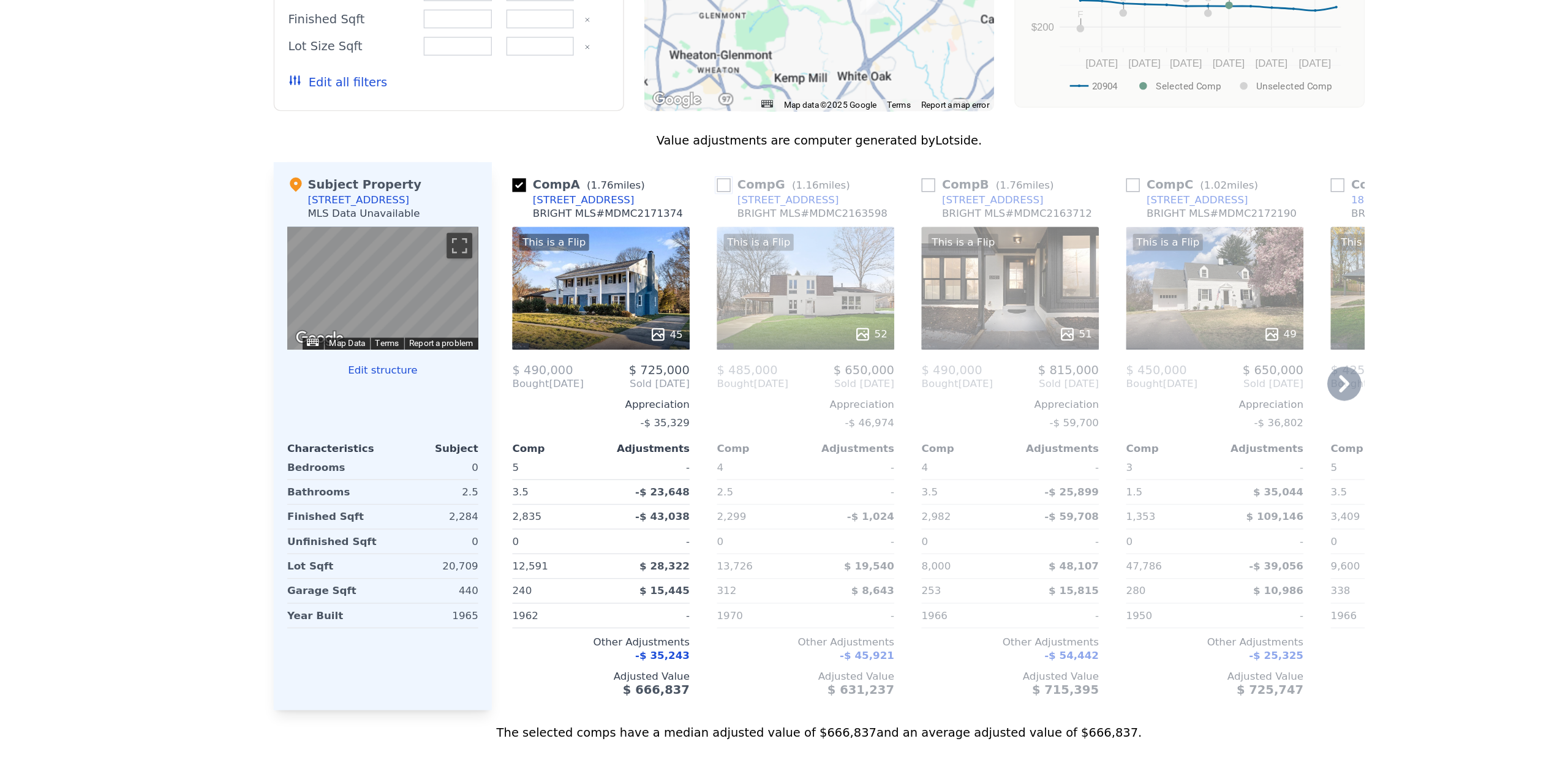
click at [716, 291] on input "checkbox" at bounding box center [716, 287] width 10 height 10
checkbox input "true"
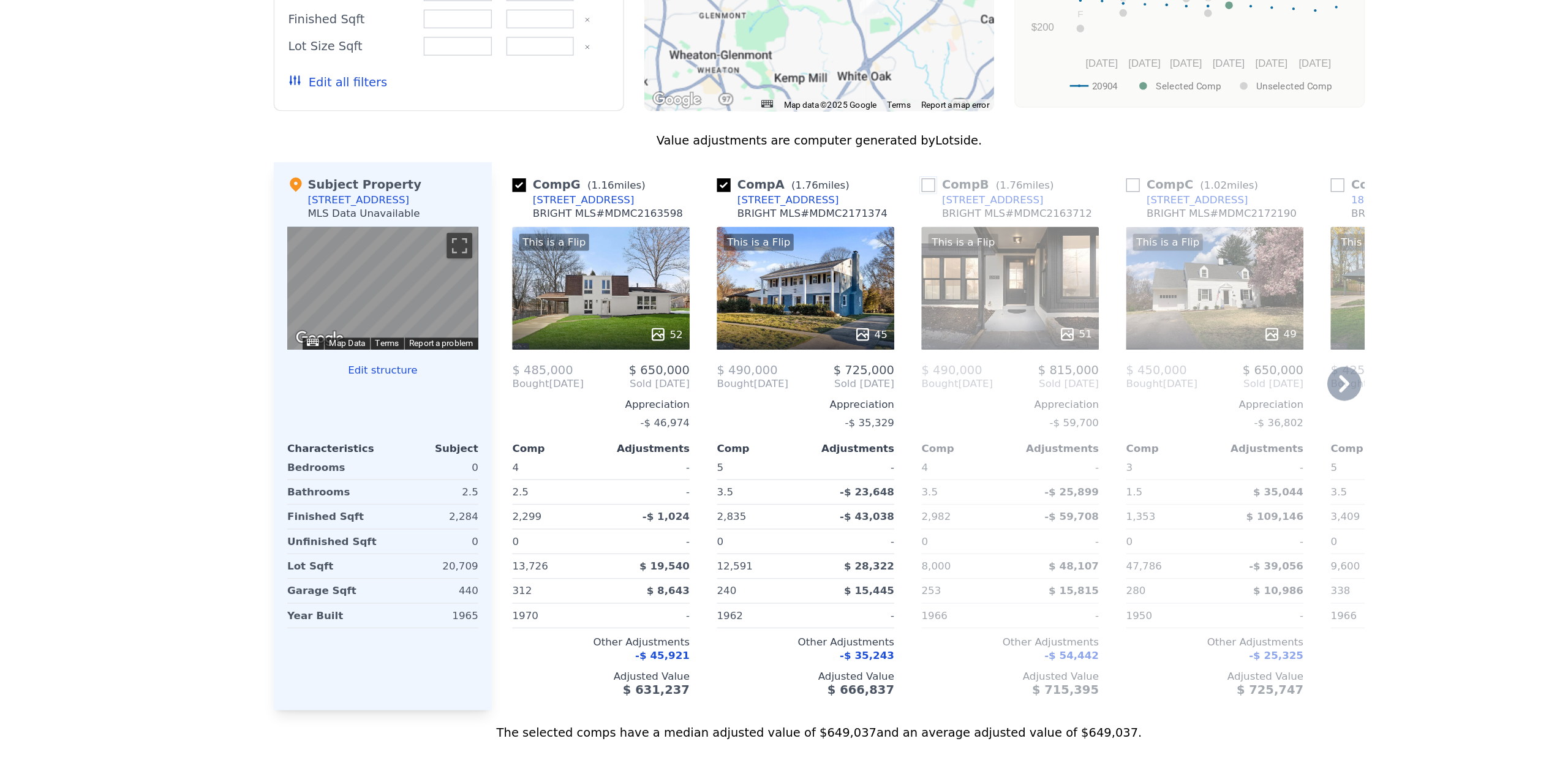
click at [863, 290] on input "checkbox" at bounding box center [862, 287] width 10 height 10
checkbox input "true"
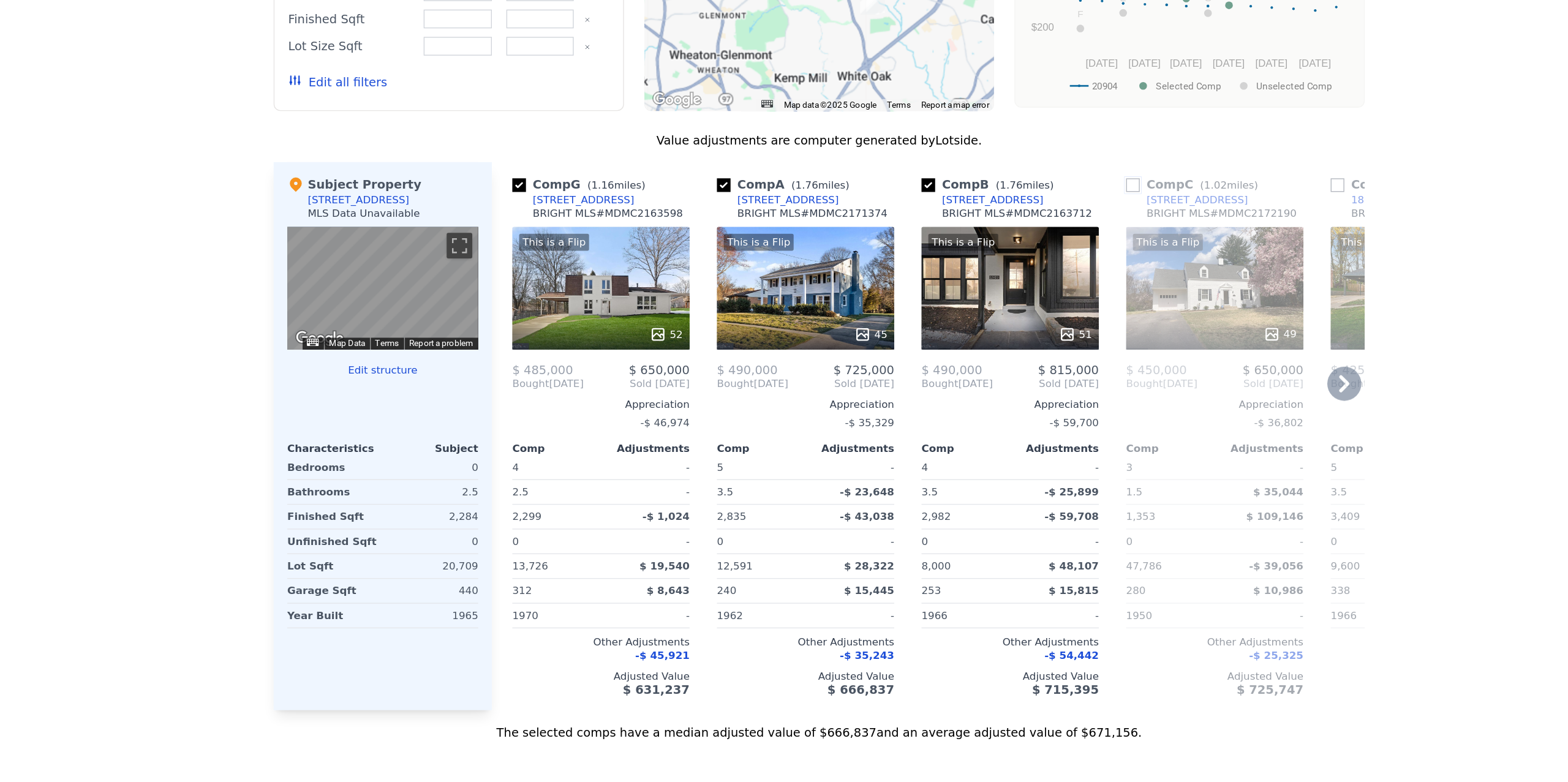
click at [1011, 286] on input "checkbox" at bounding box center [1010, 287] width 10 height 10
checkbox input "true"
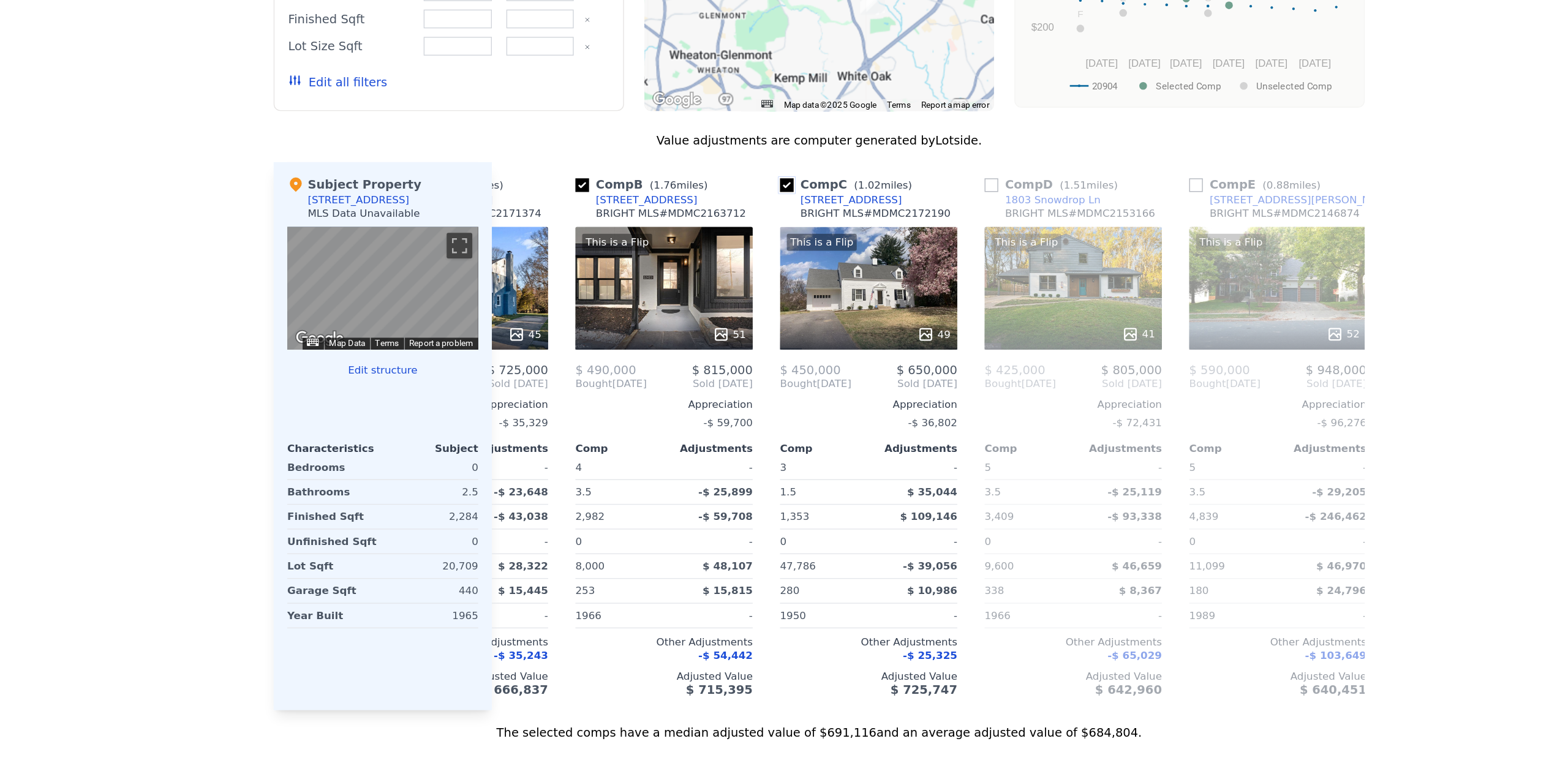
scroll to position [0, 258]
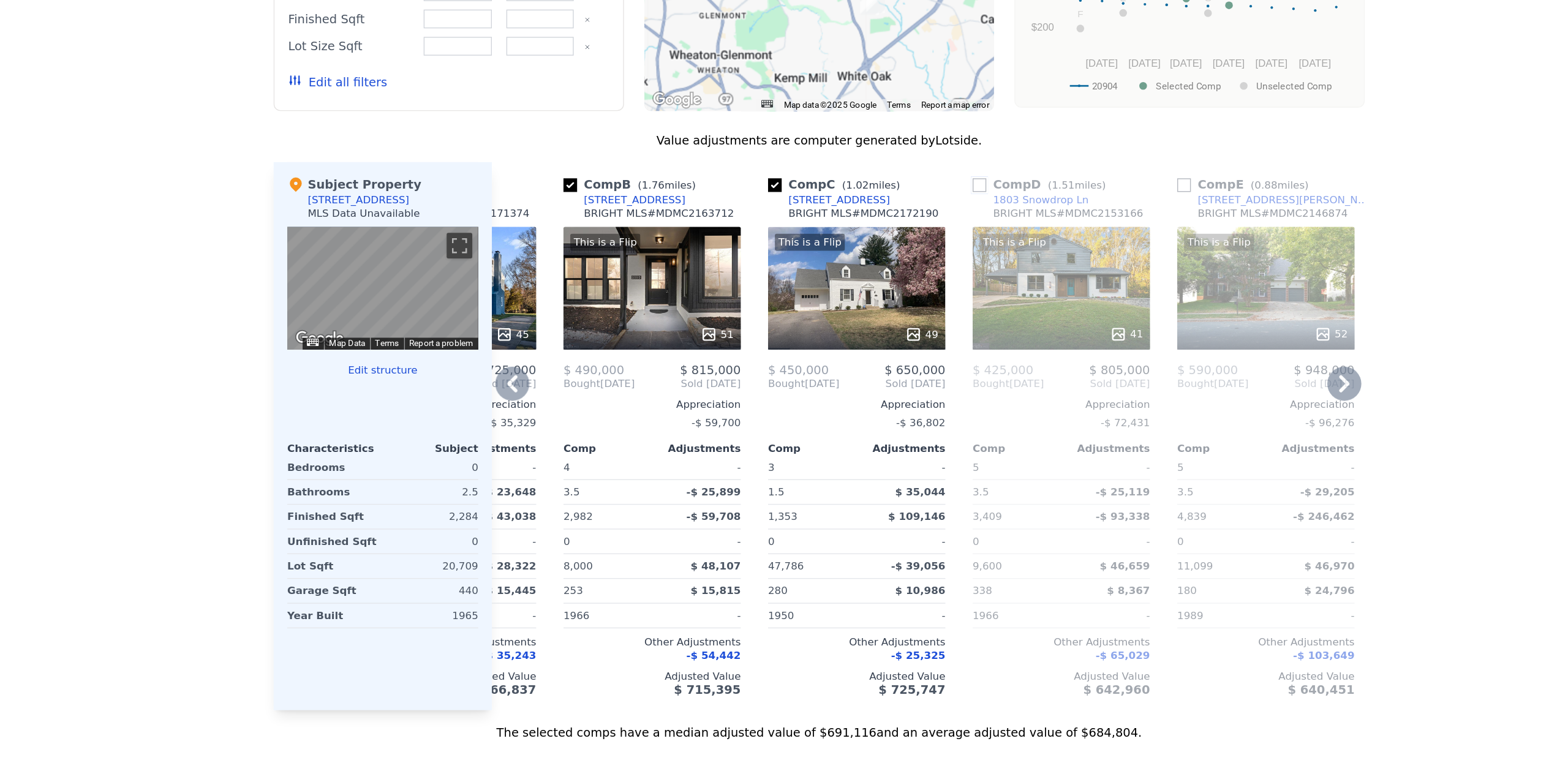
click at [895, 288] on input "checkbox" at bounding box center [899, 287] width 10 height 10
checkbox input "true"
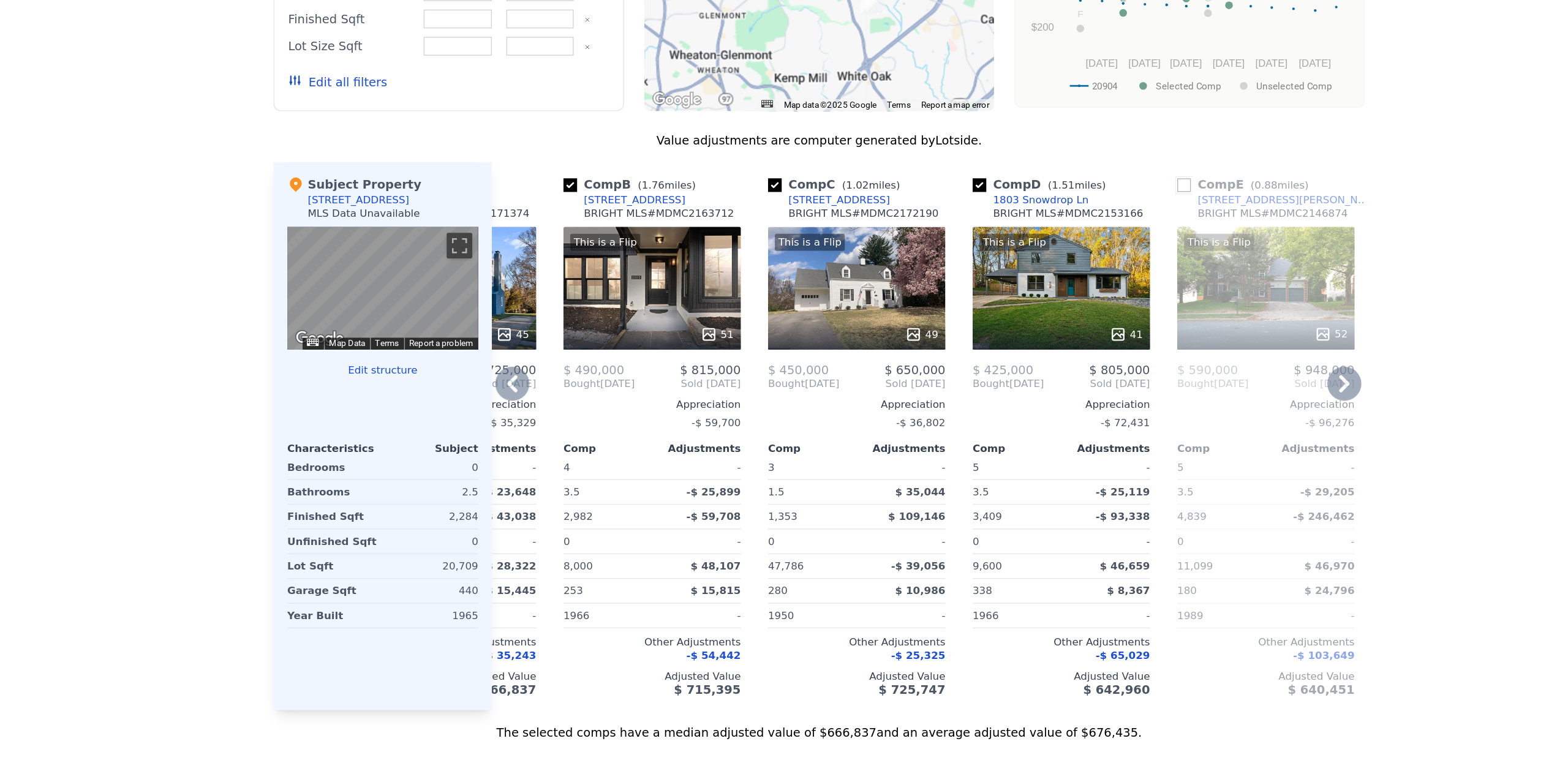
click at [1044, 289] on input "checkbox" at bounding box center [1046, 287] width 10 height 10
checkbox input "true"
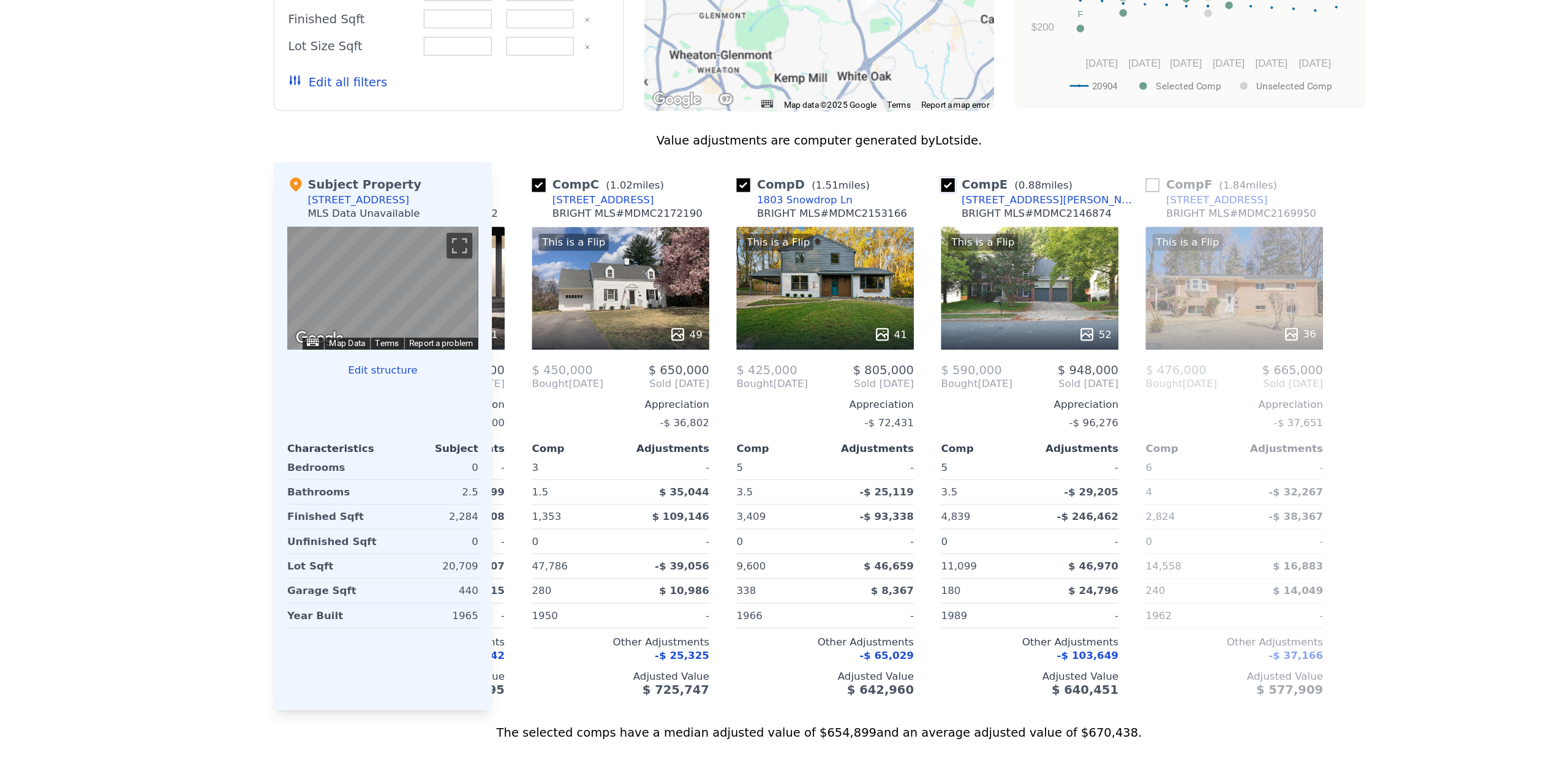
scroll to position [0, 431]
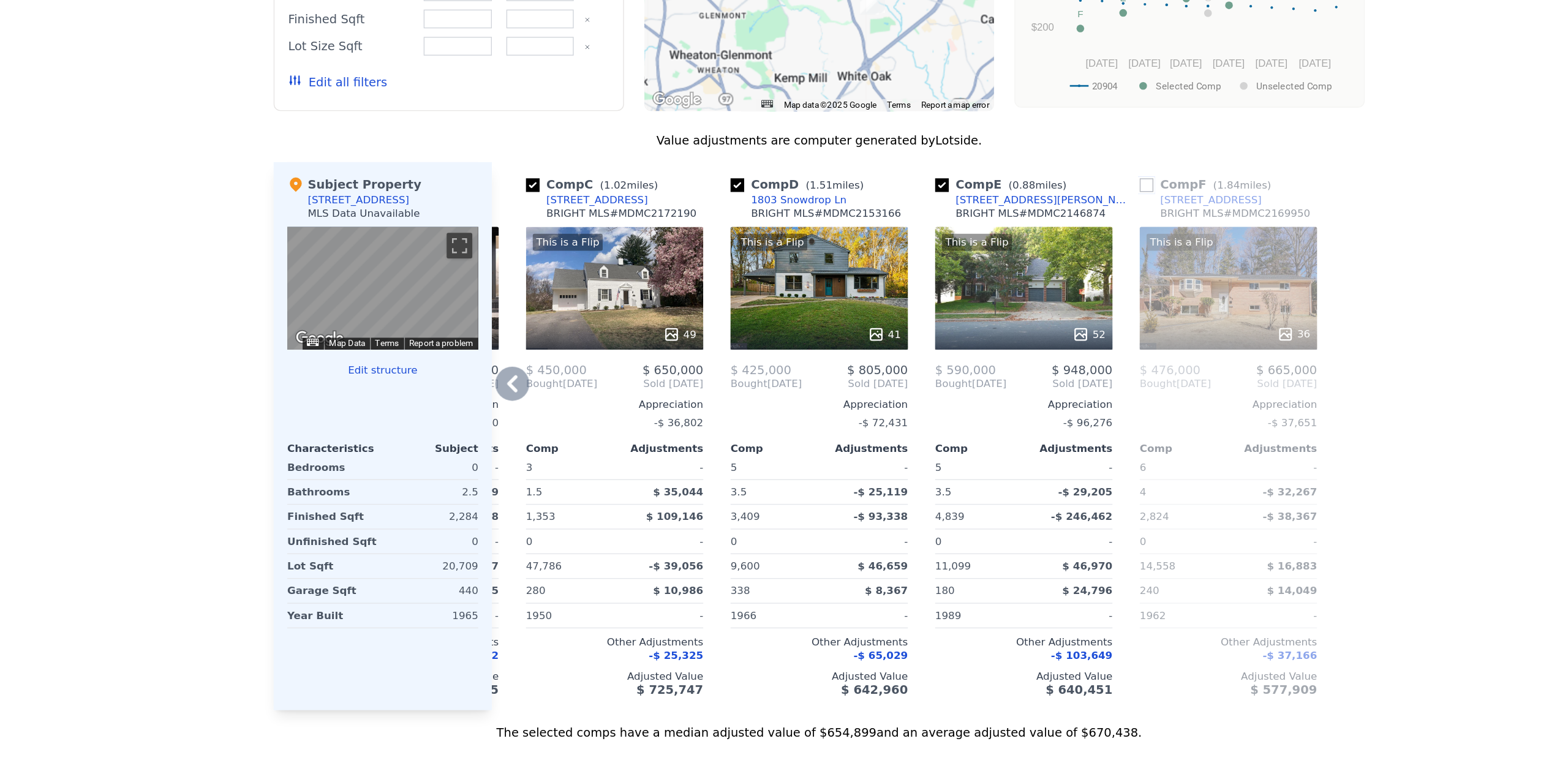
click at [1017, 289] on input "checkbox" at bounding box center [1019, 287] width 10 height 10
checkbox input "true"
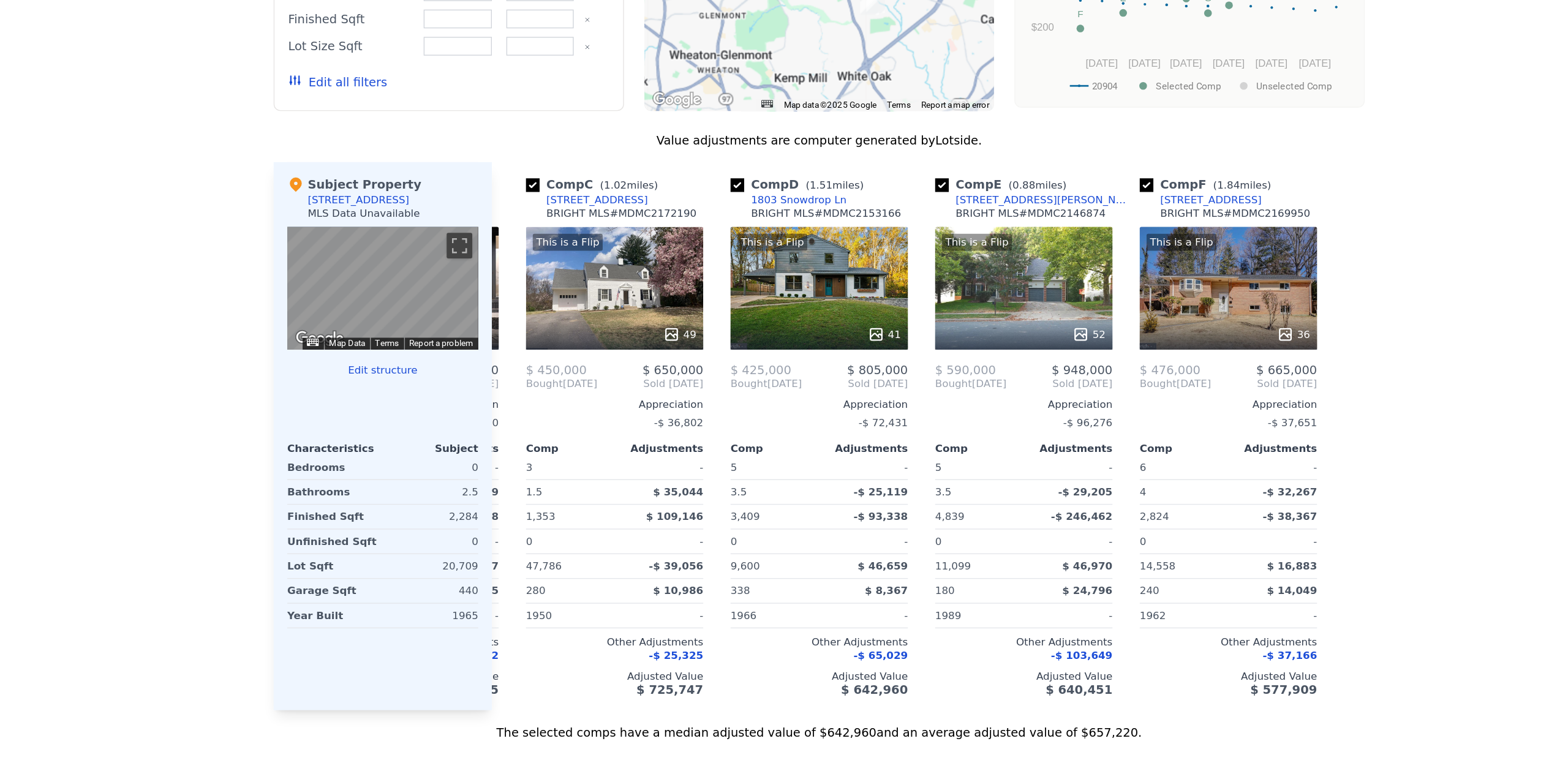
type input "4"
type input "6"
type input "2.5"
type input "3.5"
type input "1684"
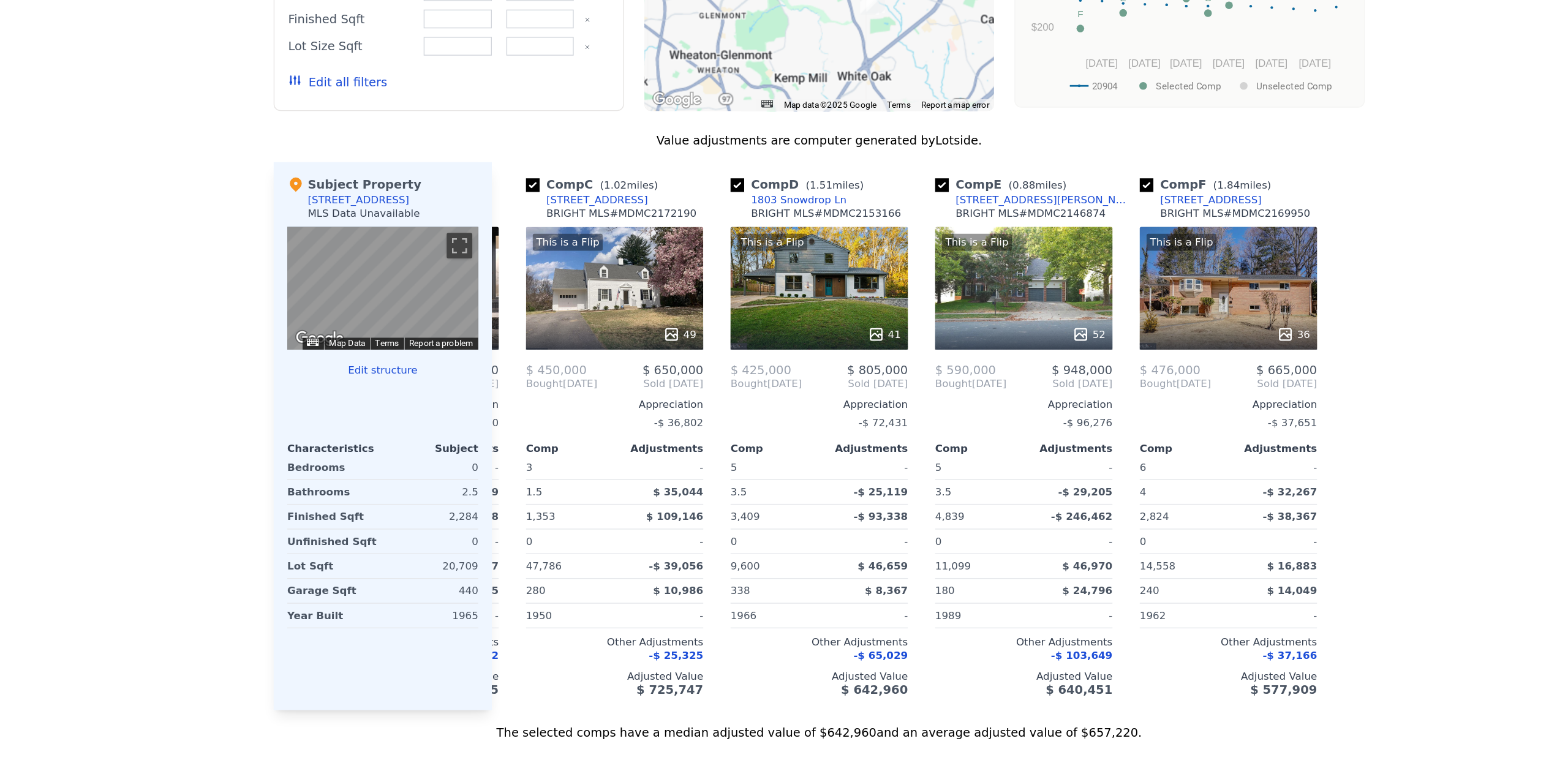
type input "2751"
type input "11783"
type input "30840"
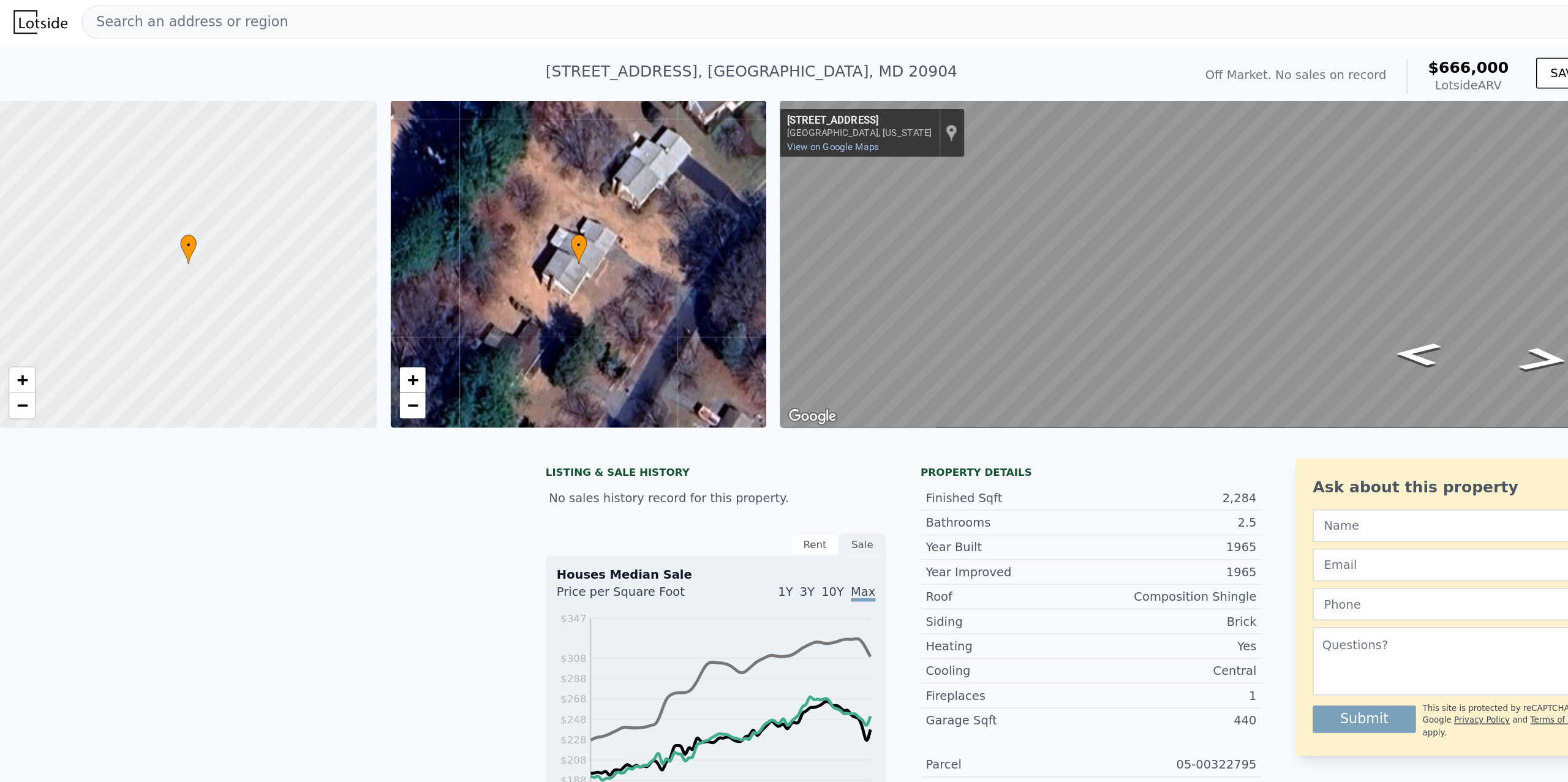
scroll to position [0, 0]
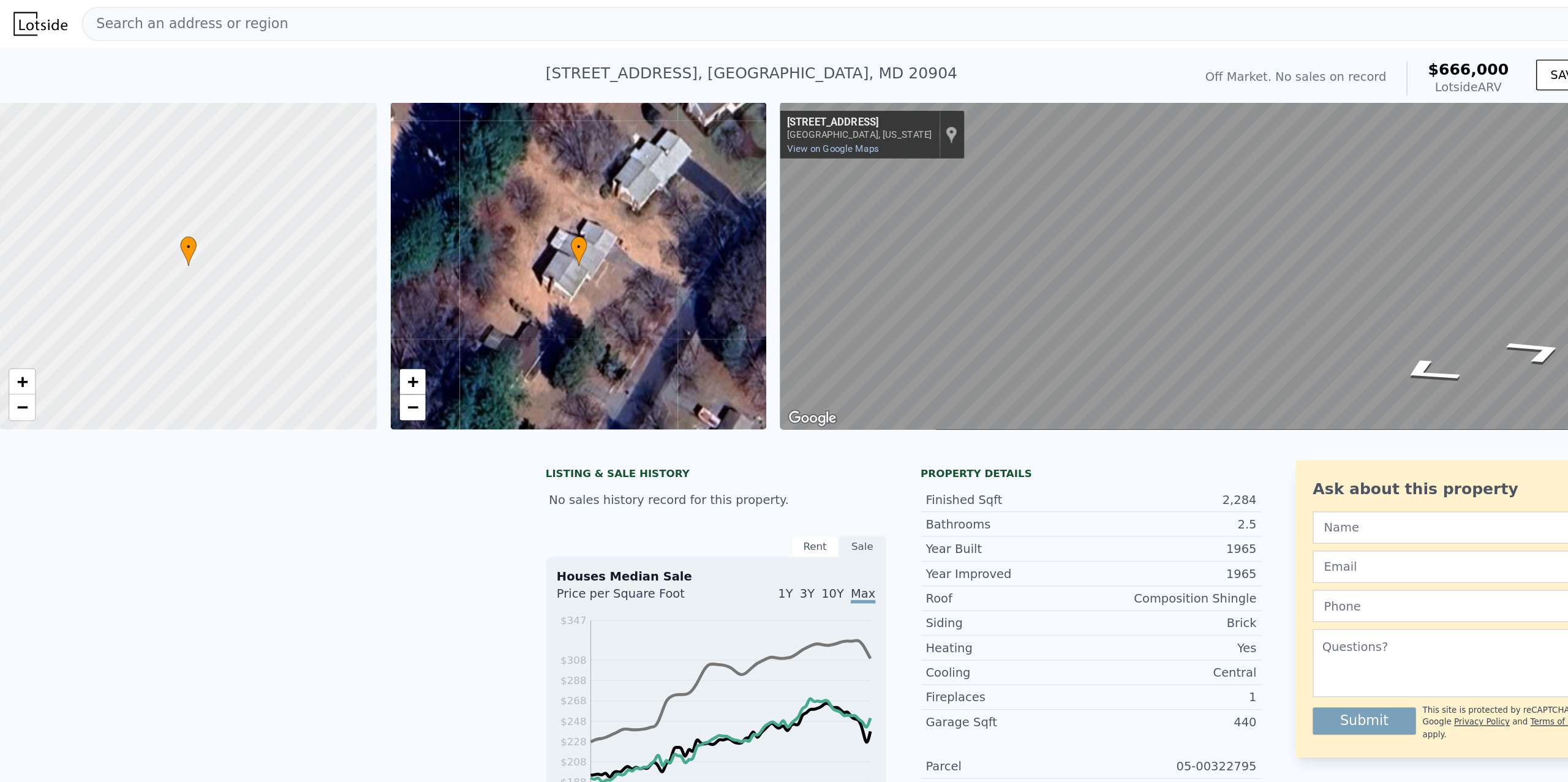
drag, startPoint x: 697, startPoint y: 47, endPoint x: 374, endPoint y: 172, distance: 346.3
click at [375, 172] on div "• + − • + − ← Move left → Move right ↑ Move up ↓ Move down + Zoom in - Zoom out…" at bounding box center [784, 191] width 1568 height 236
click at [826, 57] on div "[STREET_ADDRESS] No sales on record (~ARV $666k )" at bounding box center [622, 56] width 459 height 34
click at [538, 175] on div "• + − • + − ← Move left → Move right ↑ Move up ↓ Move down + Zoom in - Zoom out…" at bounding box center [784, 191] width 1568 height 236
click at [551, 263] on div "• + − • + − ← Move left → Move right ↑ Move up ↓ Move down + Zoom in - Zoom out…" at bounding box center [784, 191] width 1568 height 236
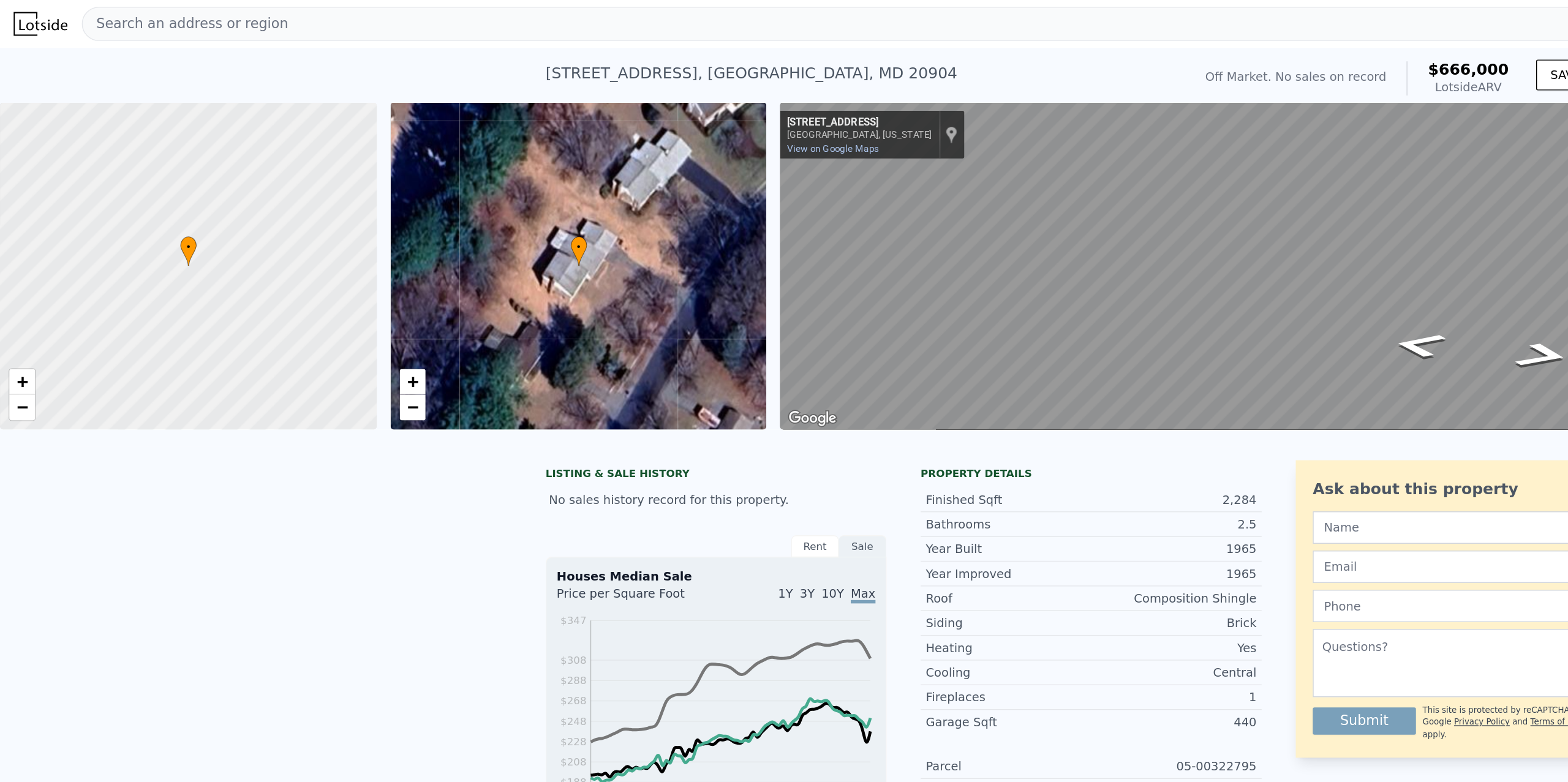
click at [523, 150] on div "• + − • + − ← Move left → Move right ↑ Move up ↓ Move down + Zoom in - Zoom out…" at bounding box center [784, 191] width 1568 height 236
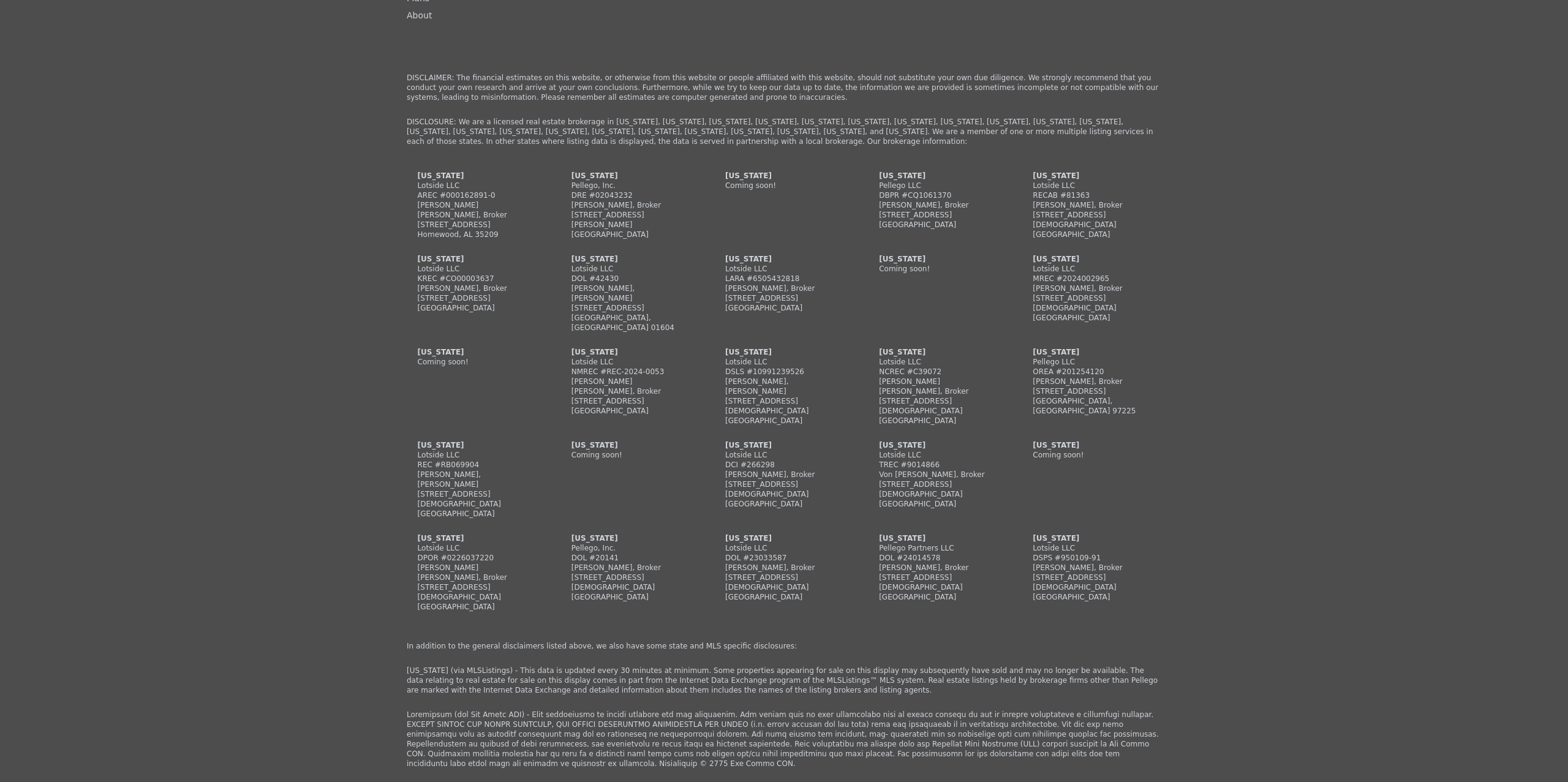
scroll to position [3110, 0]
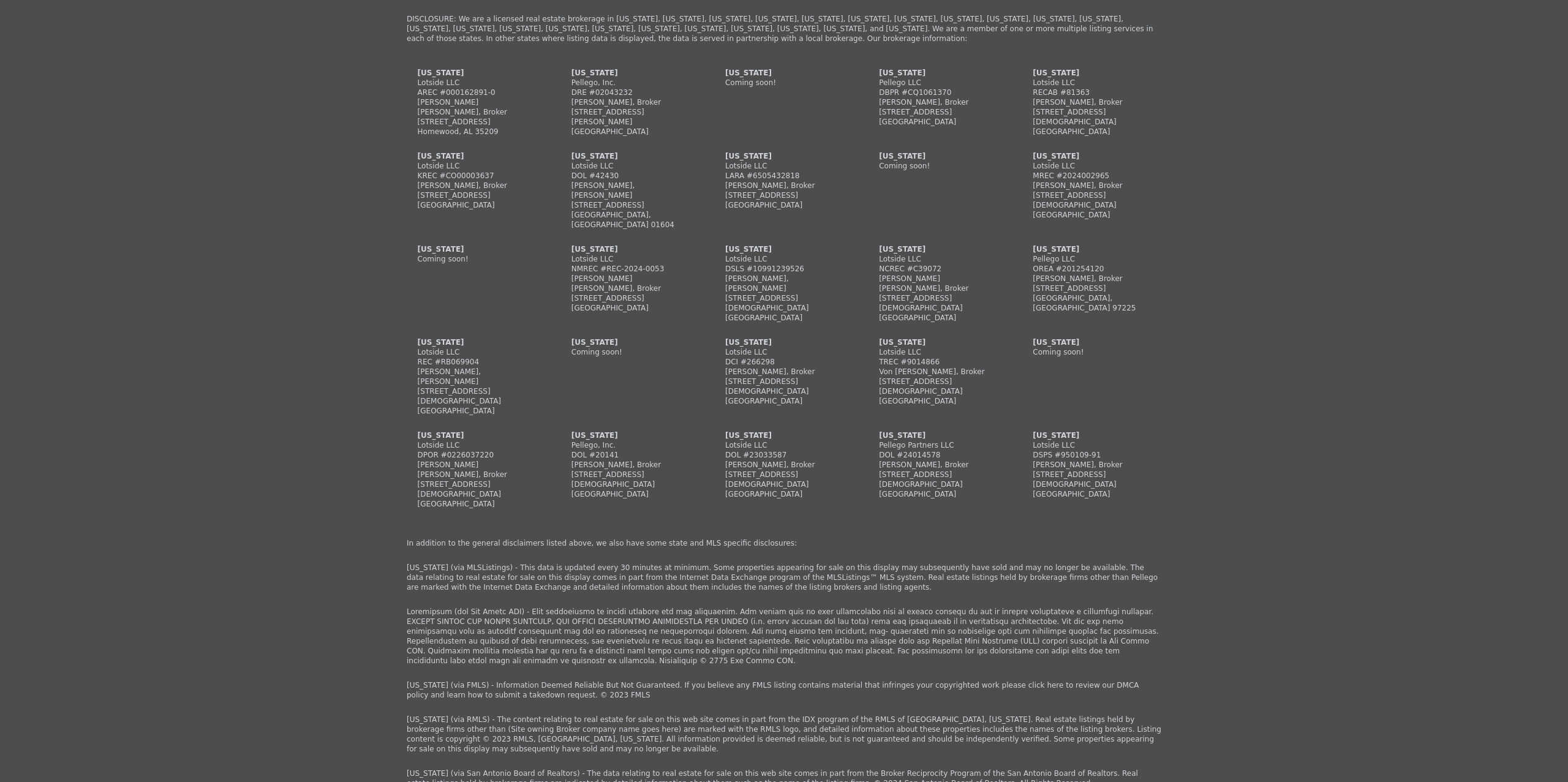
click at [752, 254] on div "Lotside LLC" at bounding box center [784, 259] width 118 height 10
click at [756, 274] on div "[PERSON_NAME], [PERSON_NAME]" at bounding box center [784, 283] width 118 height 19
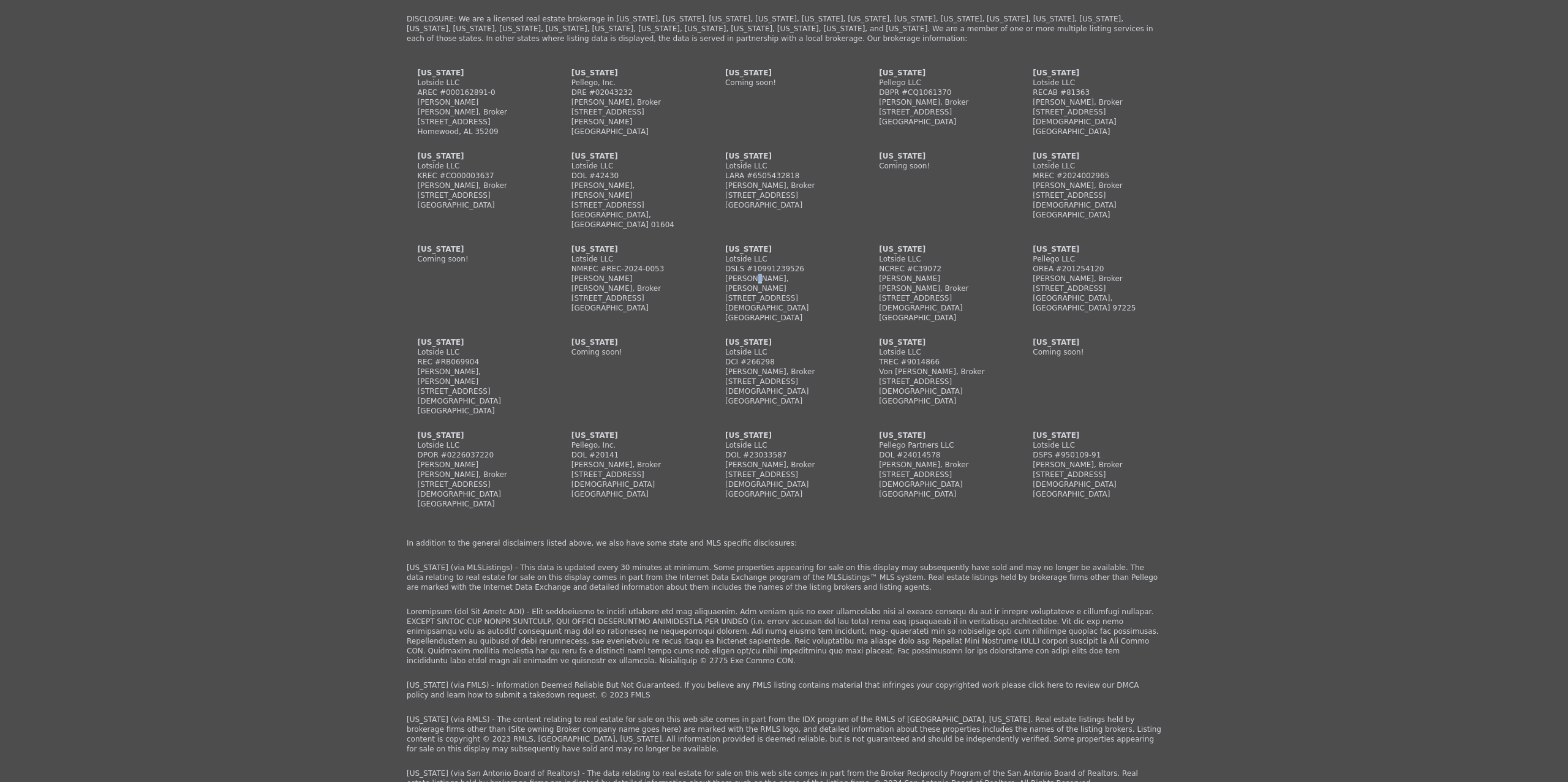
click at [756, 274] on div "[PERSON_NAME], [PERSON_NAME]" at bounding box center [784, 283] width 118 height 19
click at [773, 313] on div "[GEOGRAPHIC_DATA]" at bounding box center [784, 318] width 118 height 10
click at [741, 244] on div "[US_STATE]" at bounding box center [784, 249] width 118 height 10
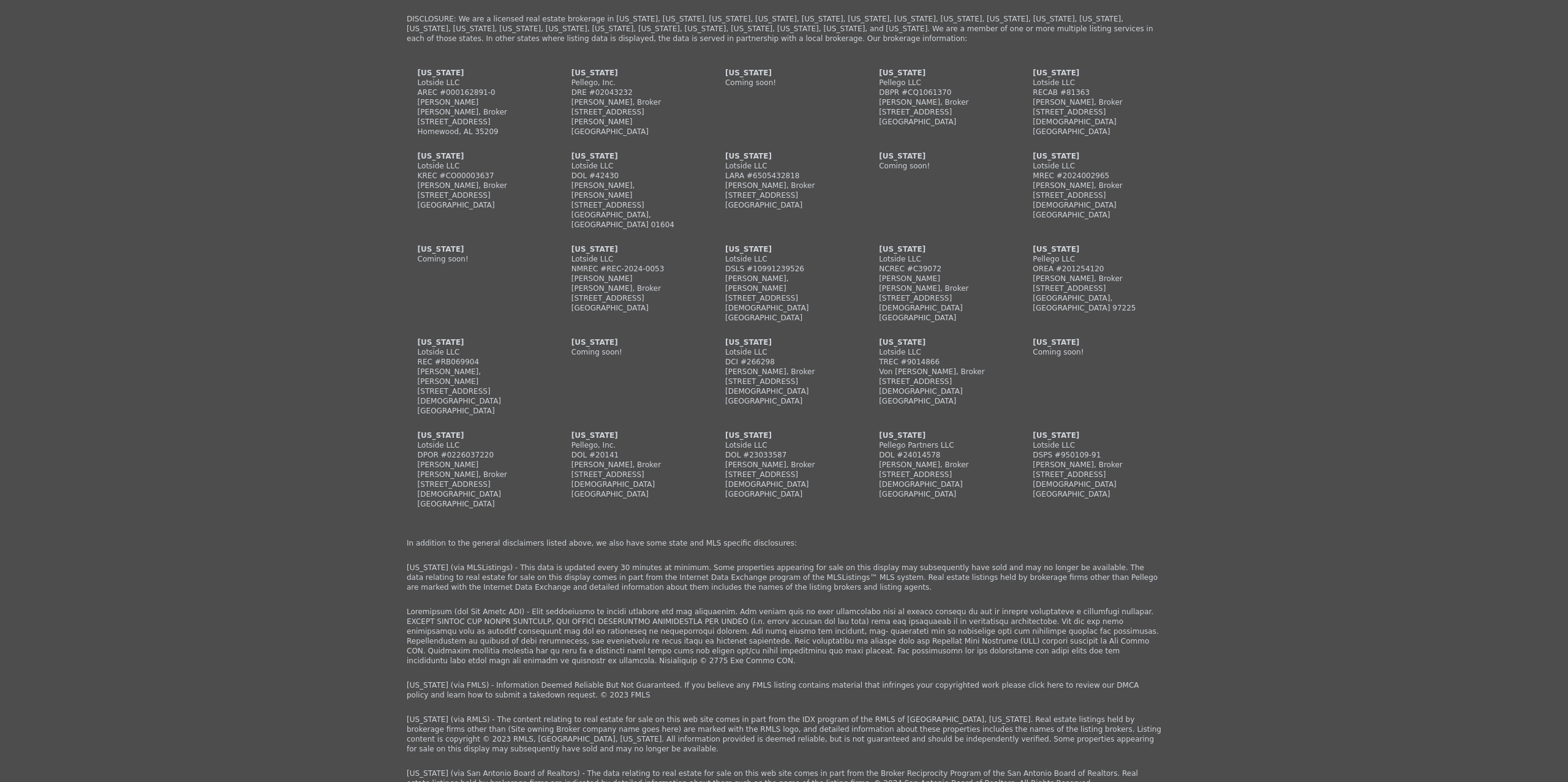
click at [741, 244] on div "[US_STATE]" at bounding box center [784, 249] width 118 height 10
click at [748, 264] on div "DSLS #10991239526" at bounding box center [784, 269] width 118 height 10
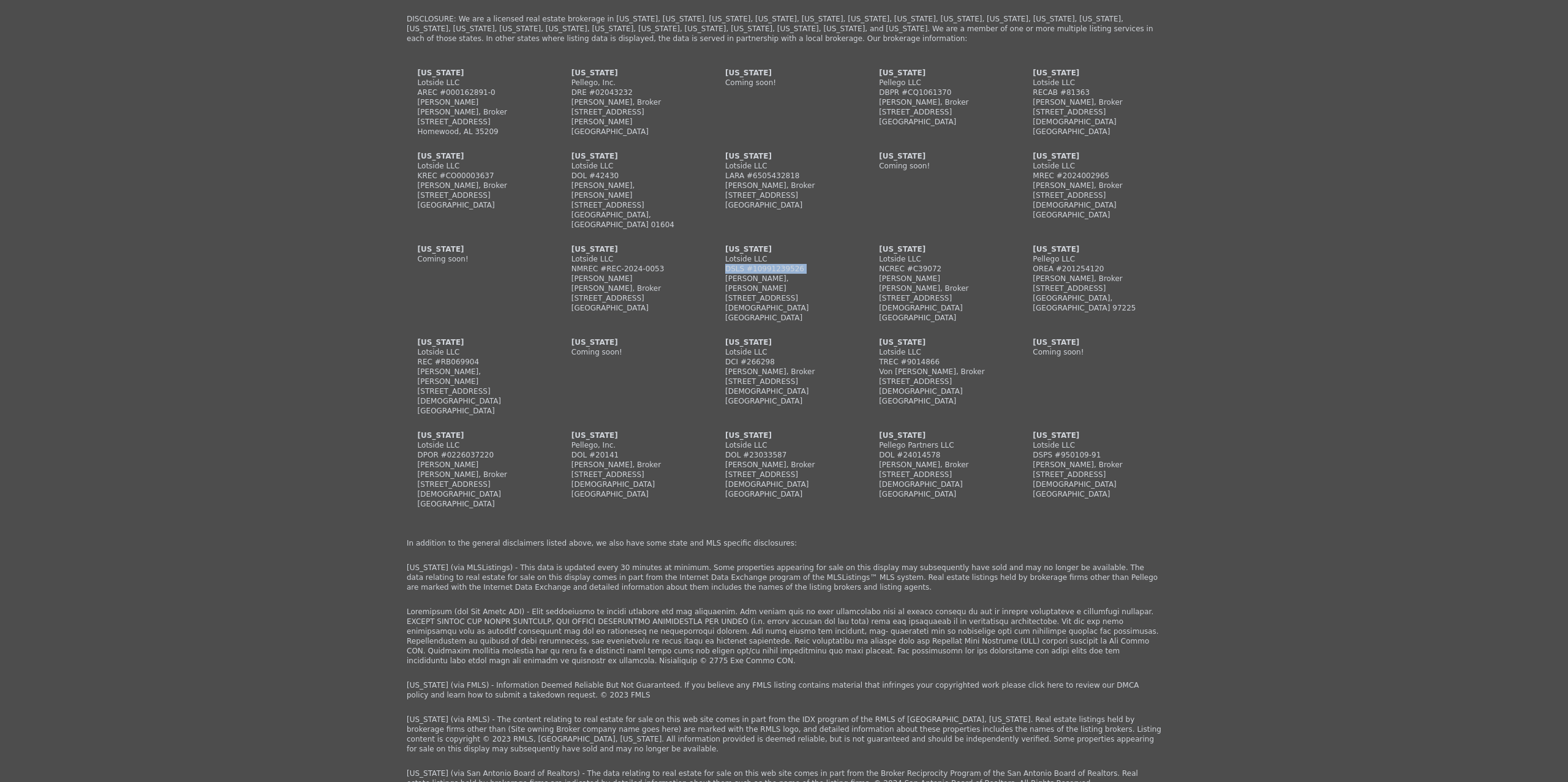
click at [756, 293] on div "[STREET_ADDRESS][DEMOGRAPHIC_DATA]" at bounding box center [784, 302] width 118 height 19
click at [756, 313] on div "[GEOGRAPHIC_DATA]" at bounding box center [784, 318] width 118 height 10
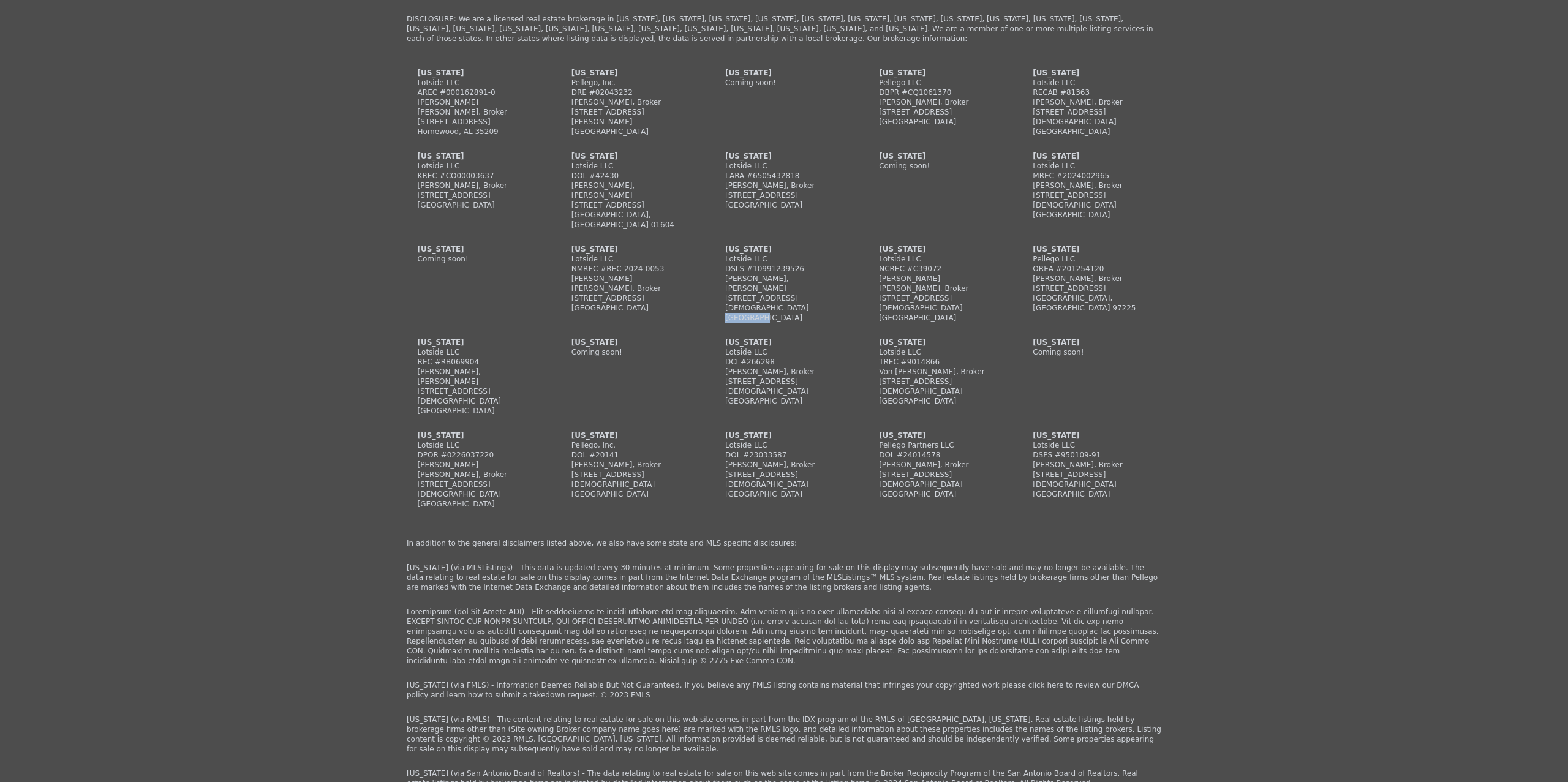
click at [756, 313] on div "[GEOGRAPHIC_DATA]" at bounding box center [784, 318] width 118 height 10
click at [755, 274] on div "[PERSON_NAME], [PERSON_NAME]" at bounding box center [784, 283] width 118 height 19
click at [746, 264] on div "DSLS #10991239526" at bounding box center [784, 269] width 118 height 10
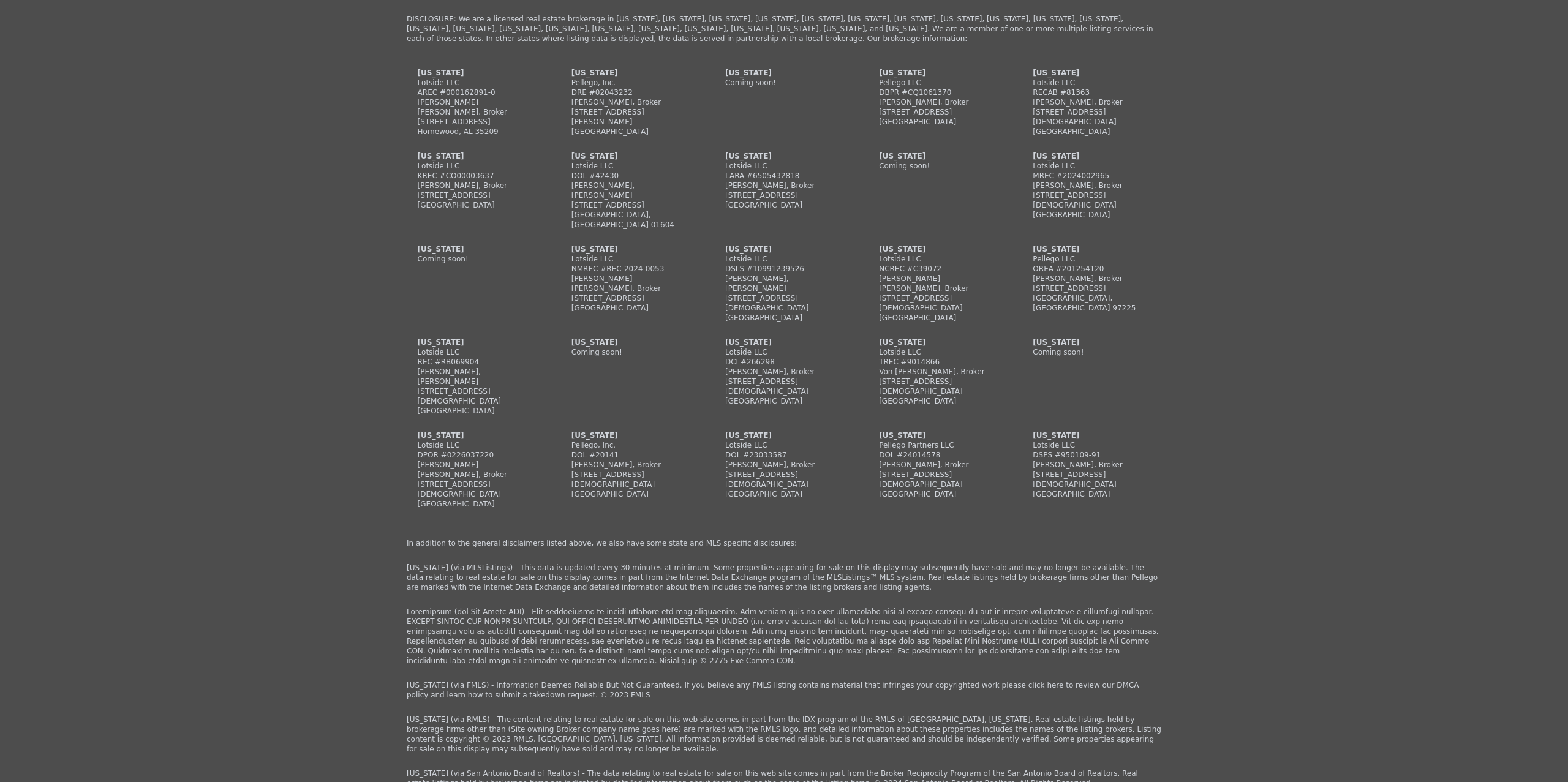
click at [746, 264] on div "DSLS #10991239526" at bounding box center [784, 269] width 118 height 10
click at [738, 161] on div "Lotside LLC" at bounding box center [784, 166] width 118 height 10
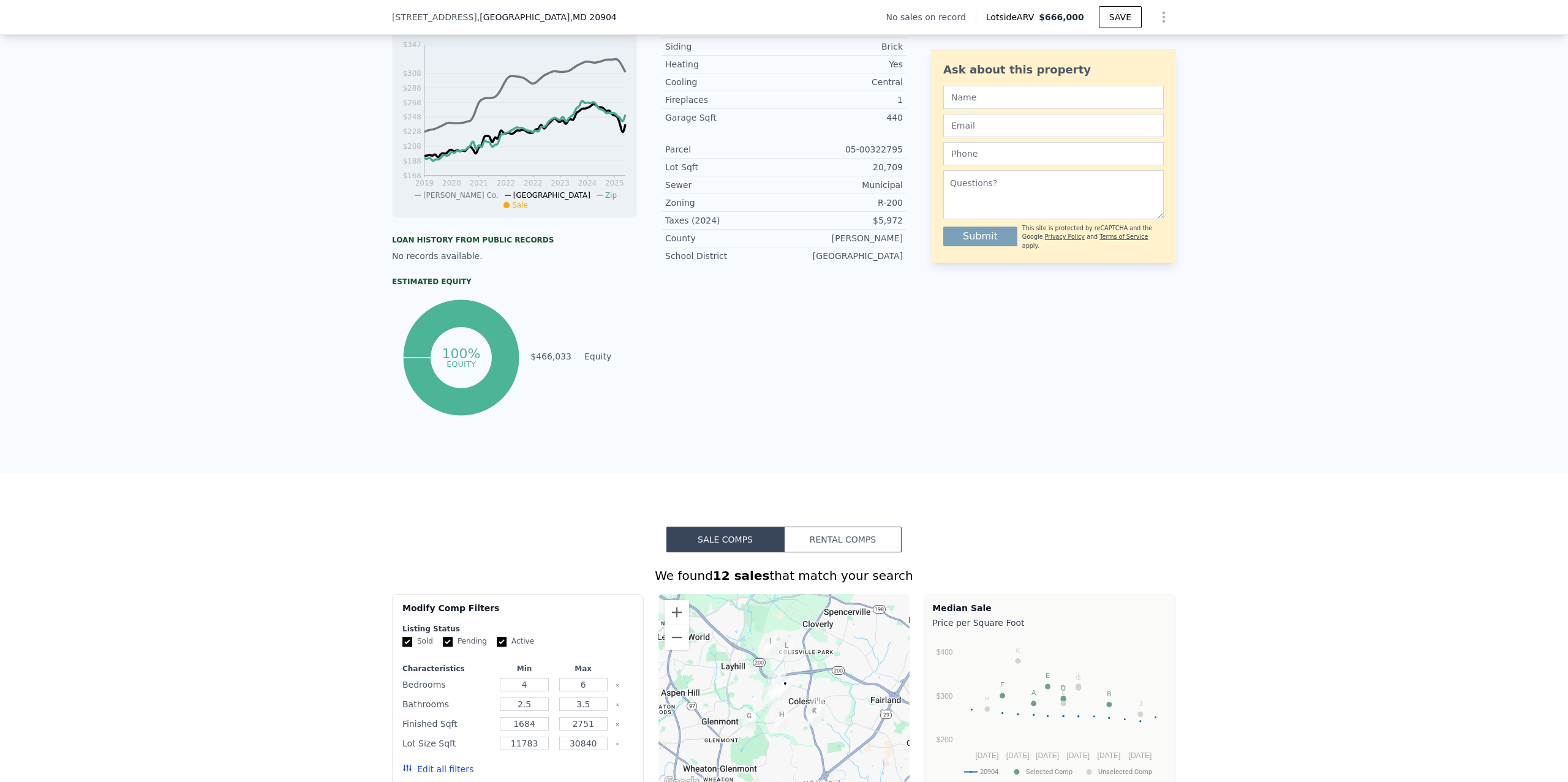
scroll to position [0, 0]
